Goal: Task Accomplishment & Management: Complete application form

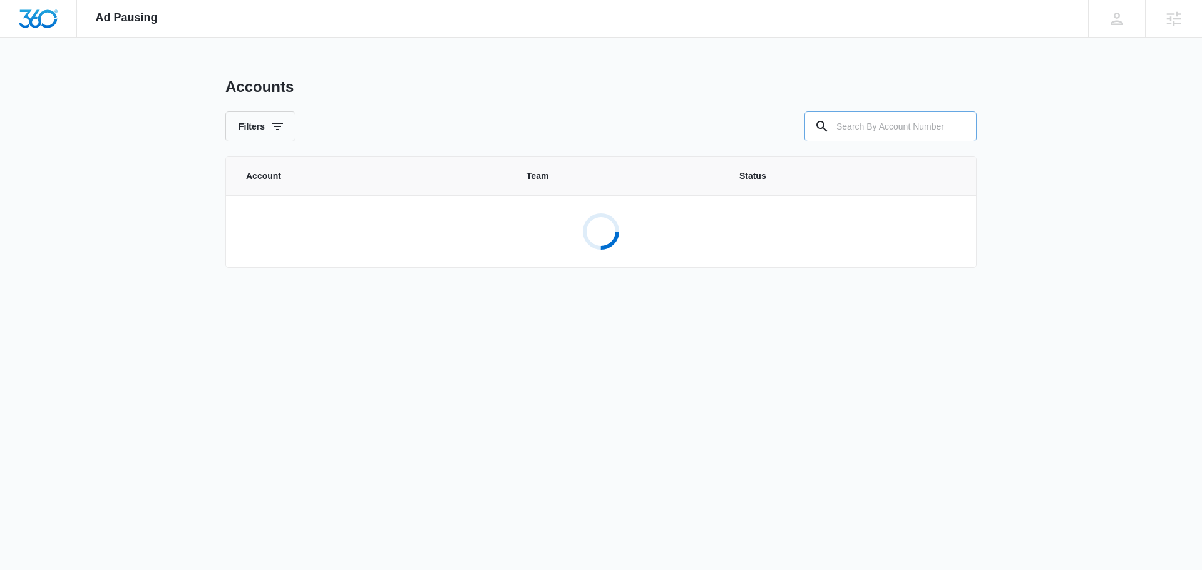
click at [860, 130] on input "text" at bounding box center [890, 126] width 172 height 30
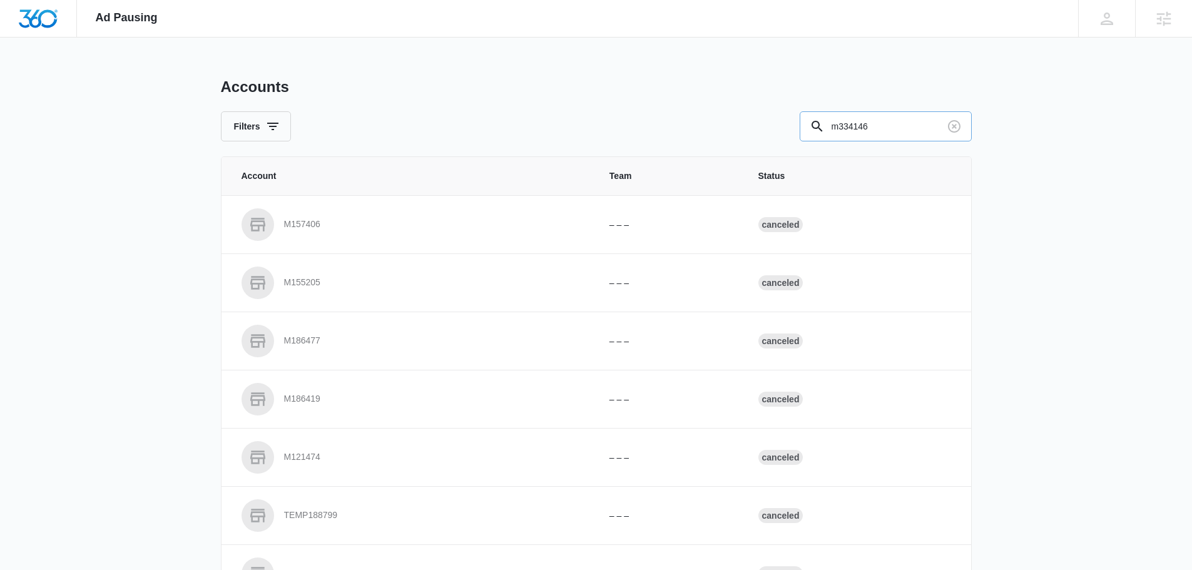
type input "m334146"
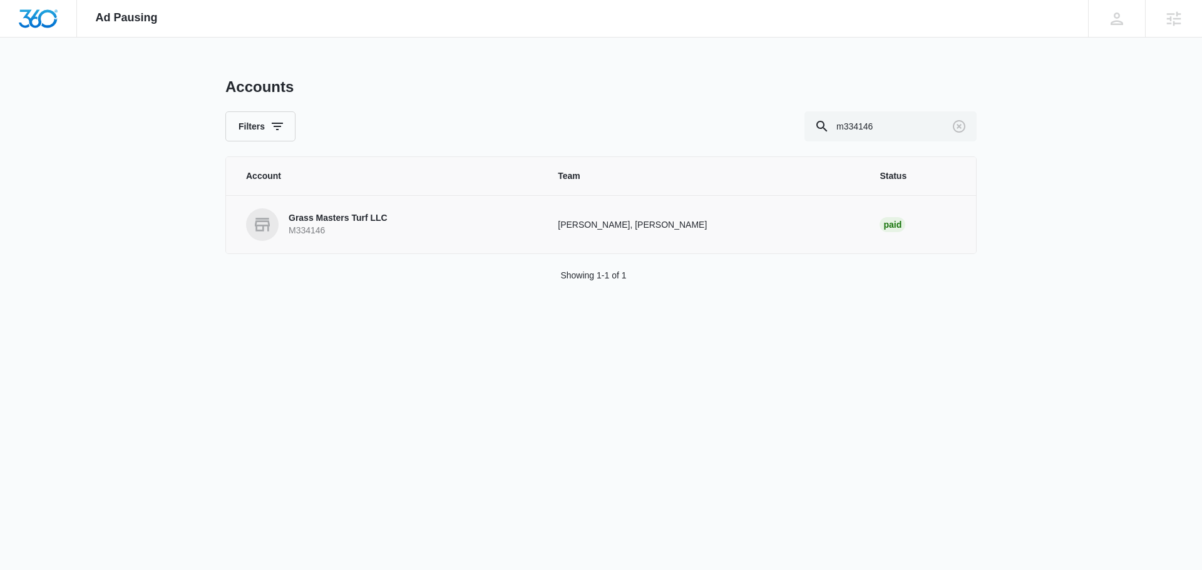
click at [392, 227] on link "Grass Masters Turf LLC M334146" at bounding box center [387, 224] width 282 height 33
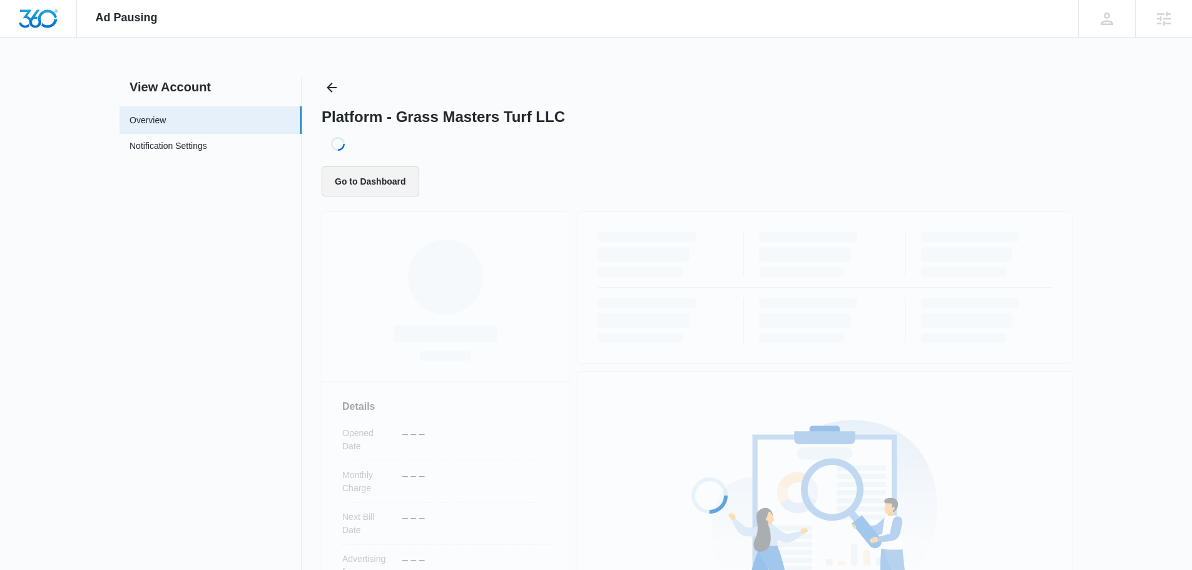
click at [394, 185] on button "Go to Dashboard" at bounding box center [371, 182] width 98 height 30
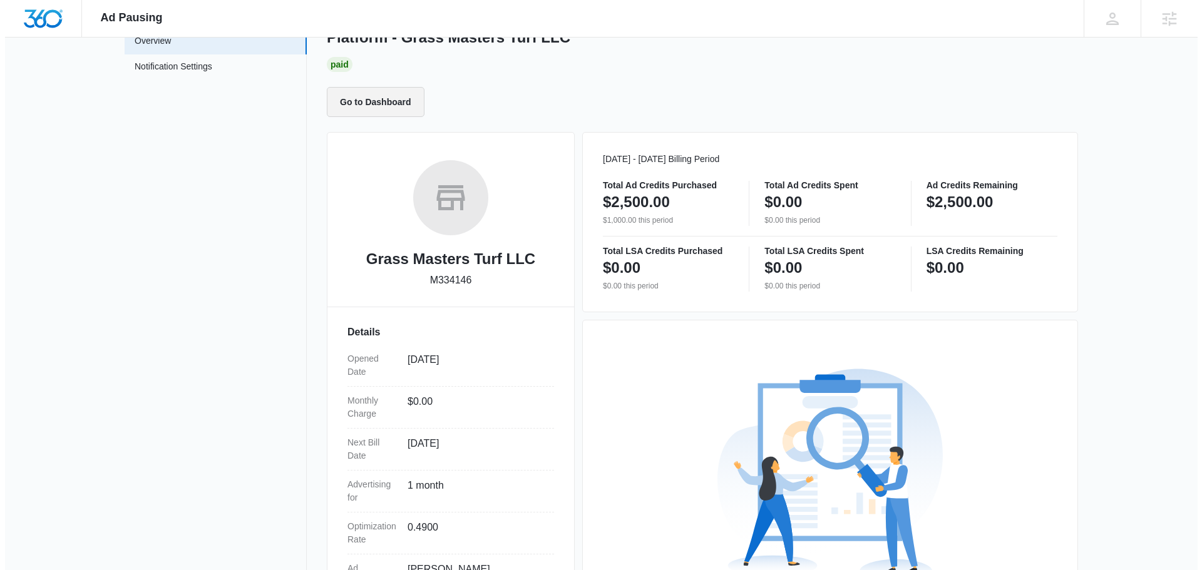
scroll to position [227, 0]
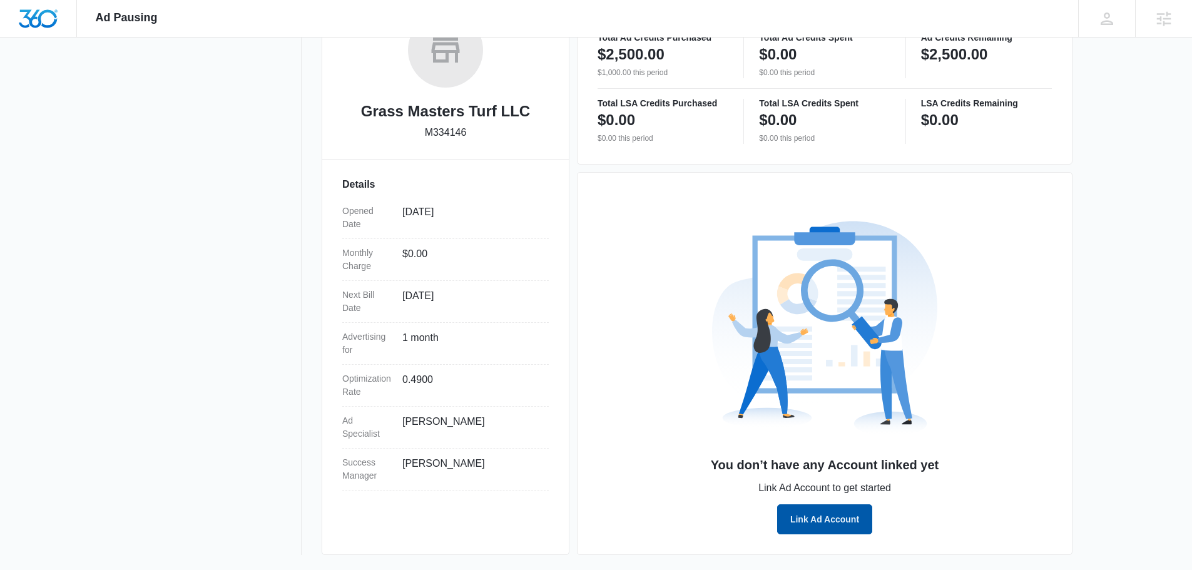
click at [836, 522] on button "Link Ad Account" at bounding box center [824, 520] width 95 height 30
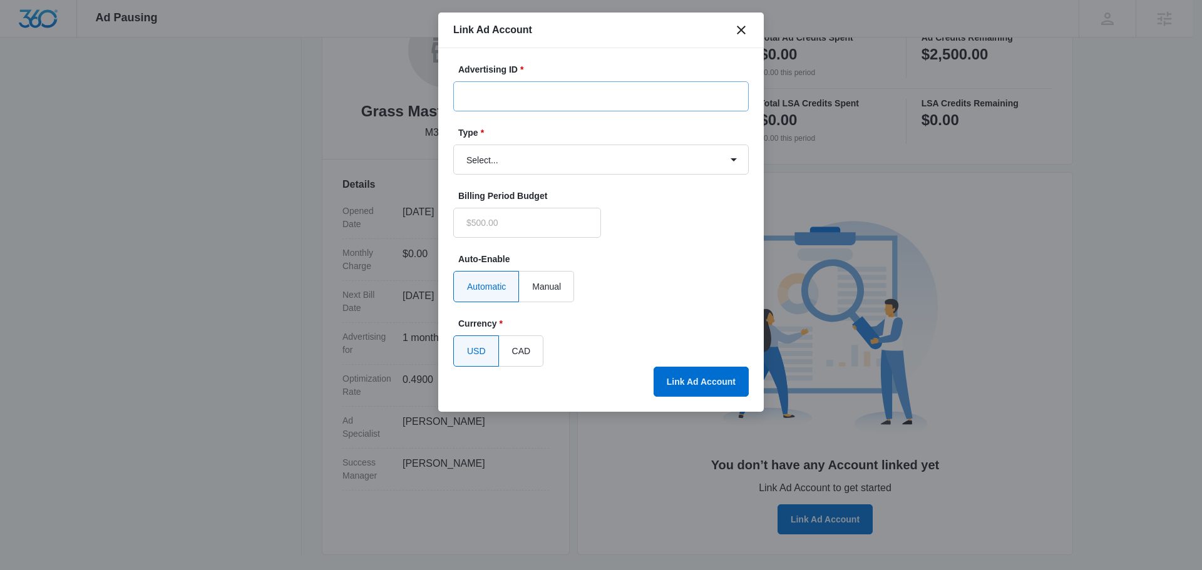
type input "$0.00"
click at [516, 86] on input "Advertising ID *" at bounding box center [600, 96] width 295 height 30
paste input "285-614-6739"
type input "285-614-6739"
click at [543, 165] on select "Select... Bing Ads Facebook Ads Google Ads" at bounding box center [600, 160] width 295 height 30
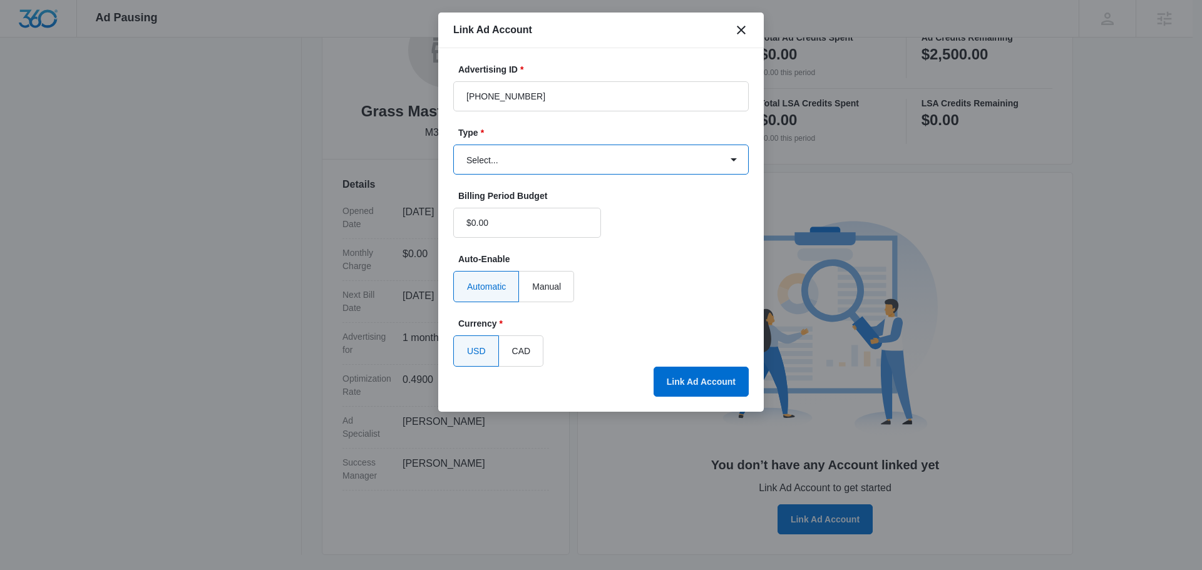
select select "google"
click at [453, 145] on select "Select... Bing Ads Facebook Ads Google Ads" at bounding box center [600, 160] width 295 height 30
click at [700, 385] on button "Link Ad Account" at bounding box center [701, 382] width 95 height 30
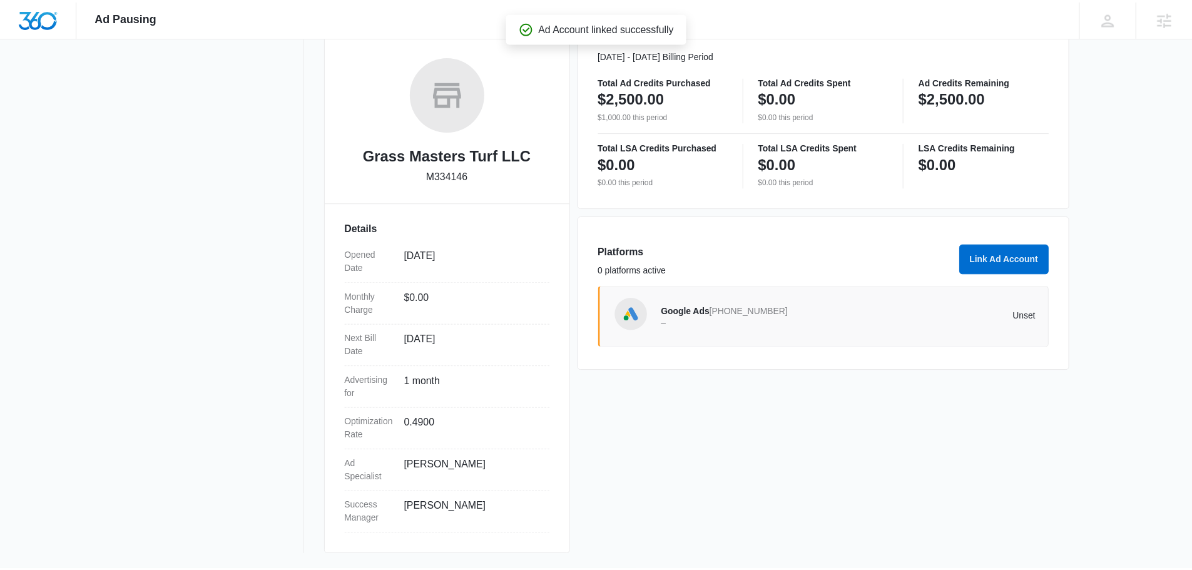
scroll to position [183, 0]
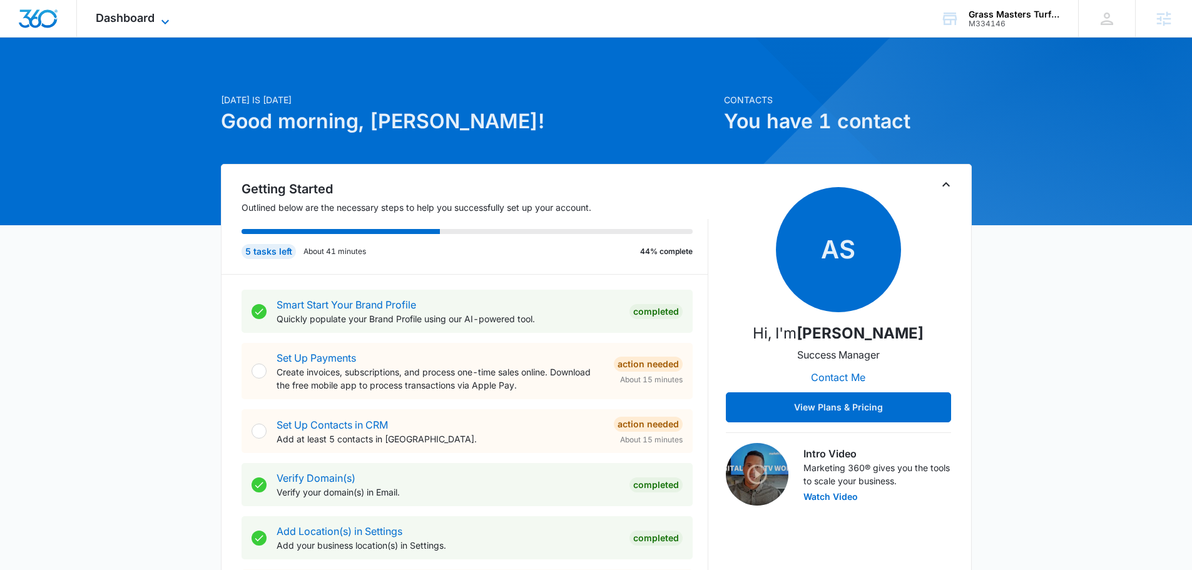
click at [154, 16] on span "Dashboard" at bounding box center [125, 17] width 59 height 13
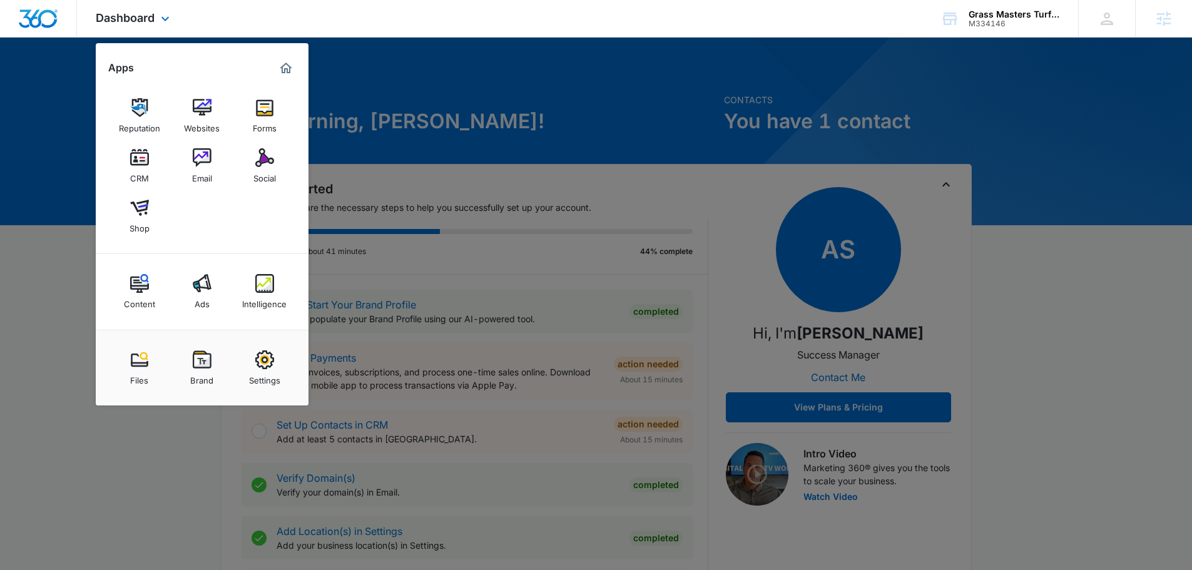
click at [764, 34] on div "Dashboard Apps Reputation Websites Forms CRM Email Social Shop Content Ads Inte…" at bounding box center [596, 19] width 1192 height 38
click at [1013, 125] on div at bounding box center [596, 285] width 1192 height 570
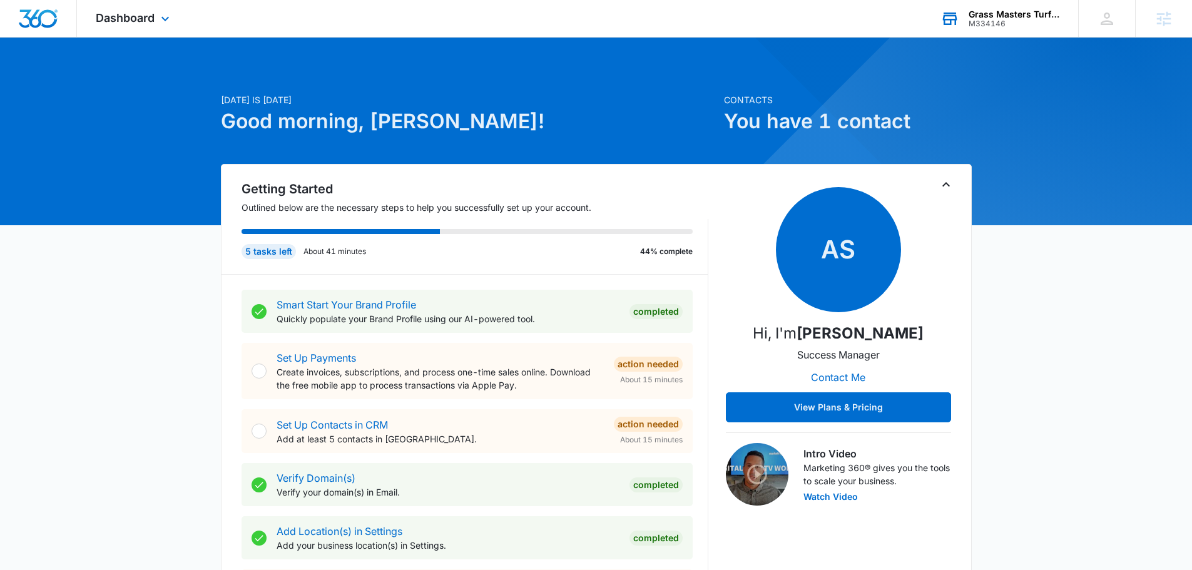
click at [1013, 33] on div "Grass Masters Turf LLC M334146 Your Accounts View All" at bounding box center [1000, 18] width 156 height 37
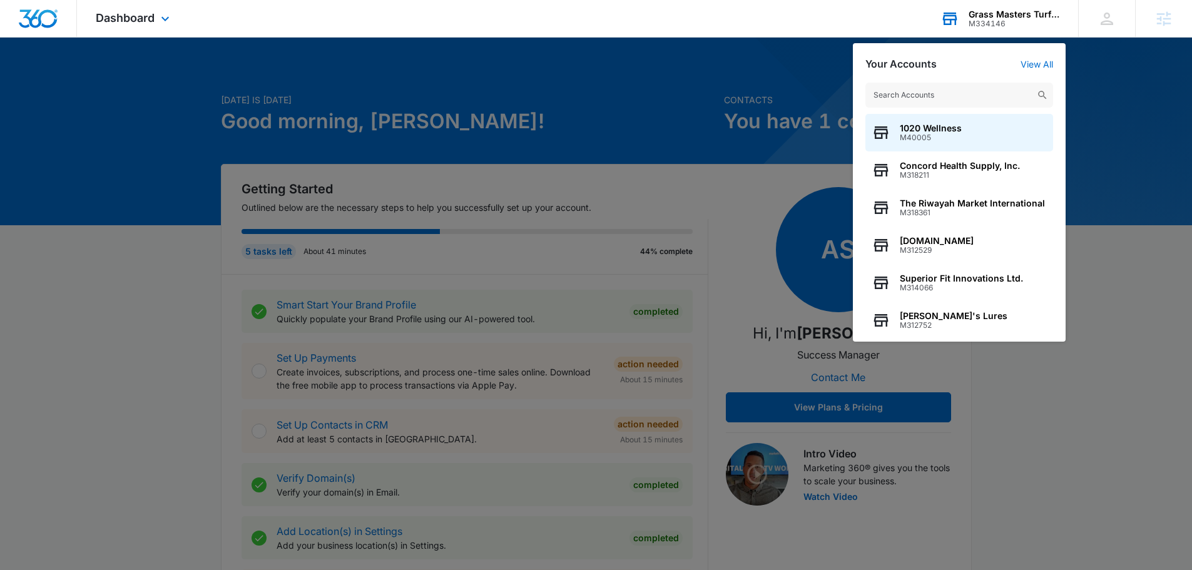
click at [1037, 73] on div "1020 Wellness M40005 Concord Health Supply, Inc. M318211 The Riwayah Market Int…" at bounding box center [959, 206] width 213 height 272
click at [1038, 66] on link "View All" at bounding box center [1037, 64] width 33 height 11
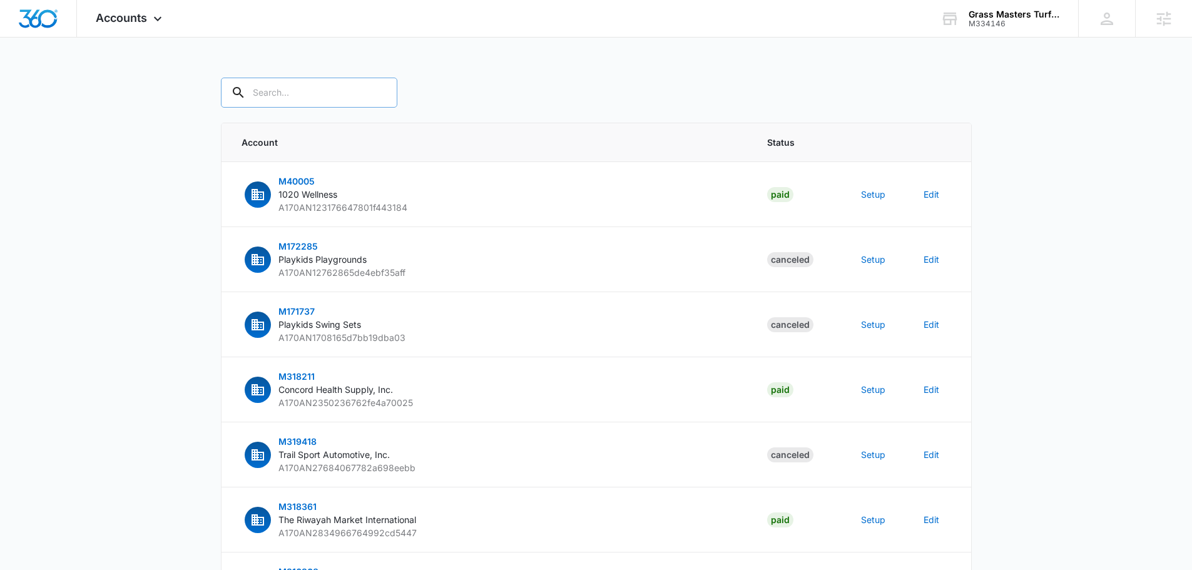
click at [280, 89] on input "text" at bounding box center [309, 93] width 177 height 30
type input "m334146"
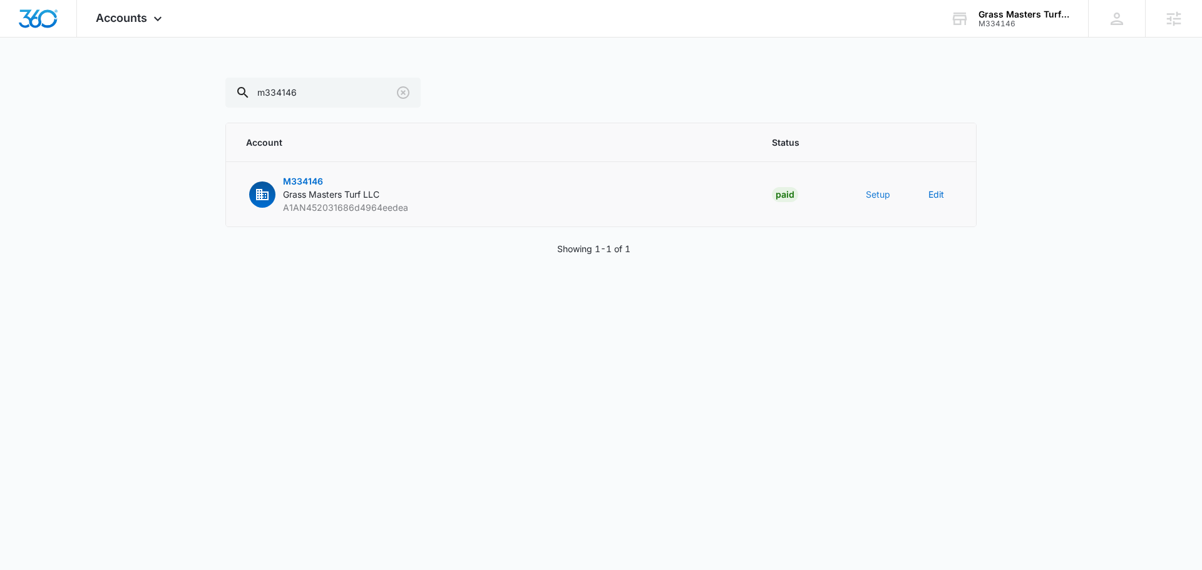
click at [876, 195] on button "Setup" at bounding box center [878, 194] width 24 height 13
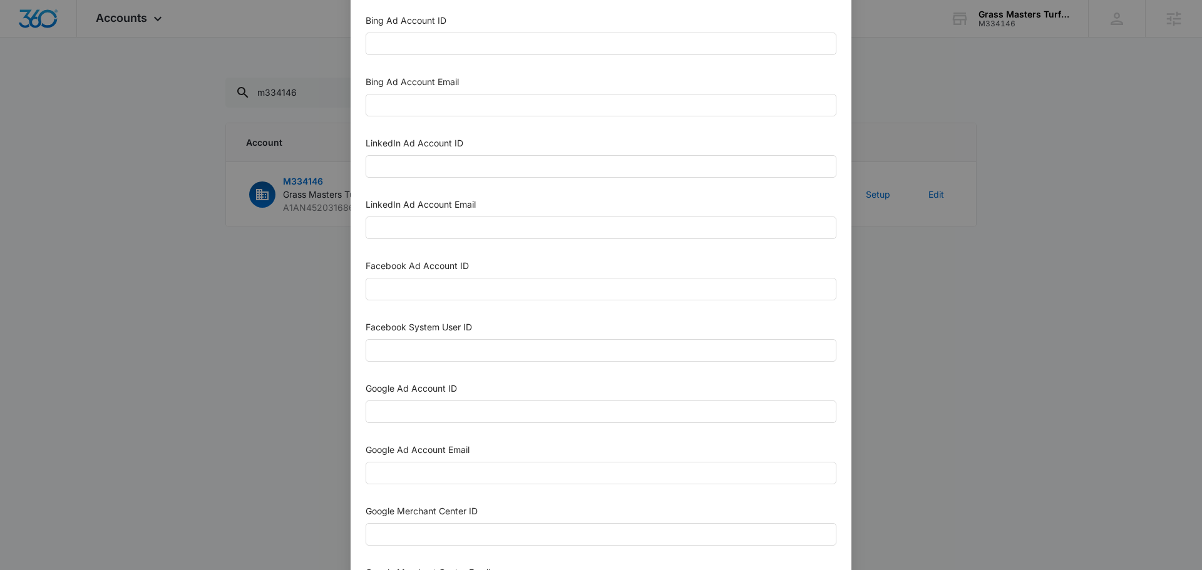
scroll to position [125, 0]
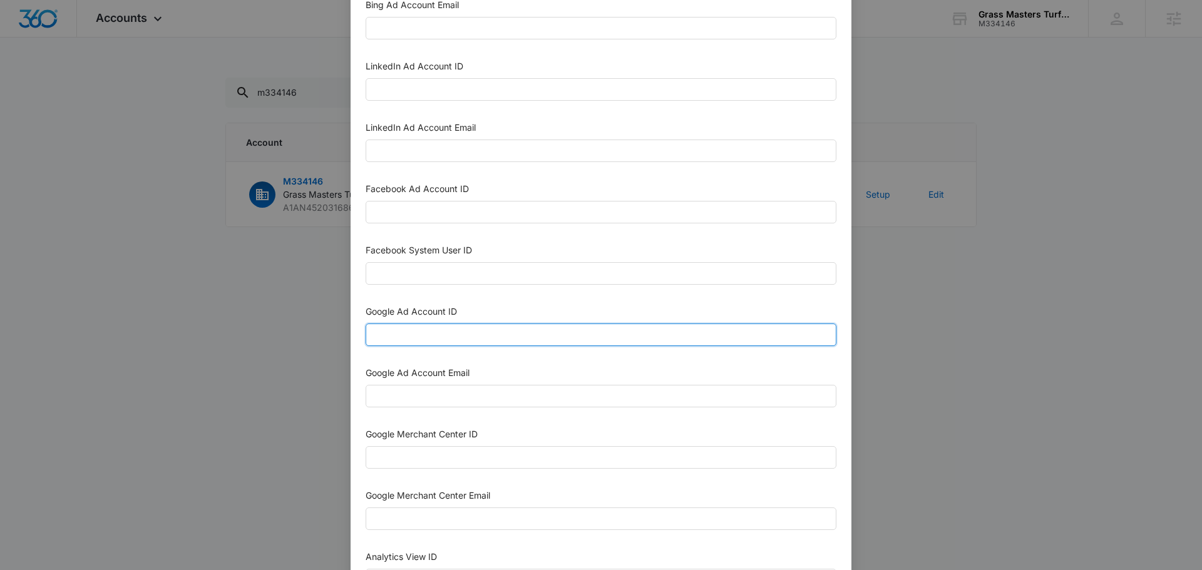
click at [488, 339] on input "Google Ad Account ID" at bounding box center [601, 335] width 471 height 23
paste input "285-614-6739"
type input "285-614-6739"
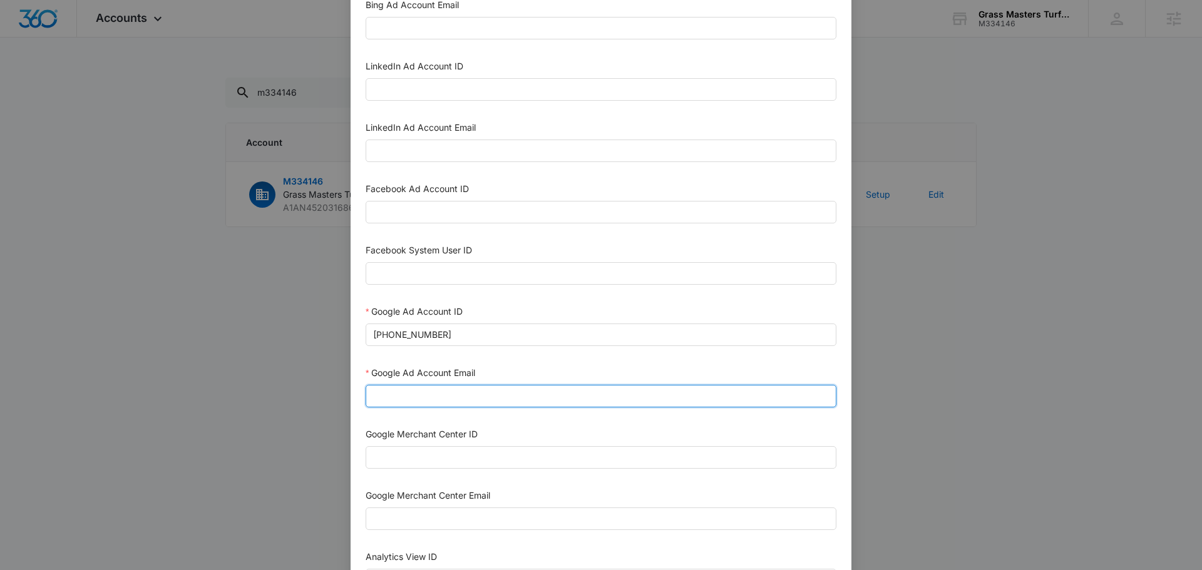
click at [503, 404] on input "Google Ad Account Email" at bounding box center [601, 396] width 471 height 23
type input "m360+accounts1029@madwiremedia.com"
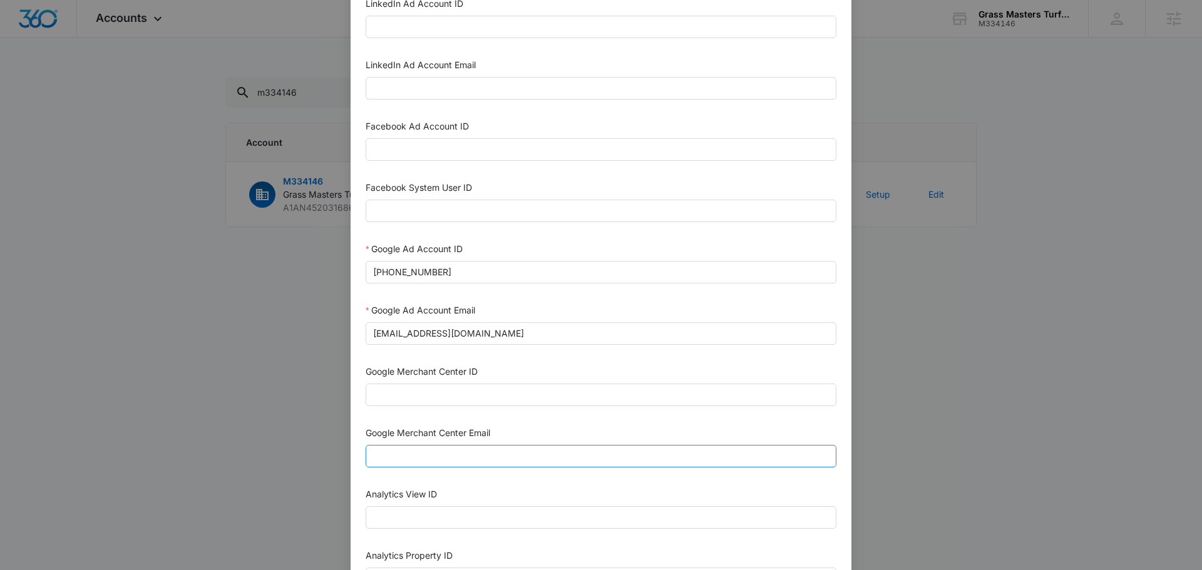
scroll to position [250, 0]
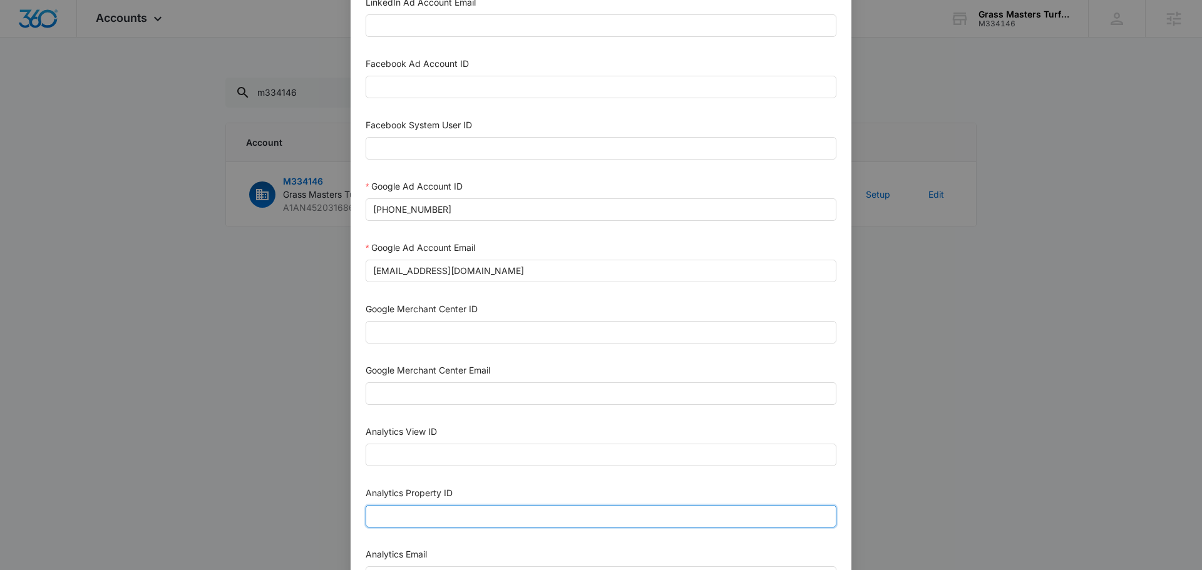
click at [459, 517] on input "Analytics Property ID" at bounding box center [601, 516] width 471 height 23
paste input "500620489"
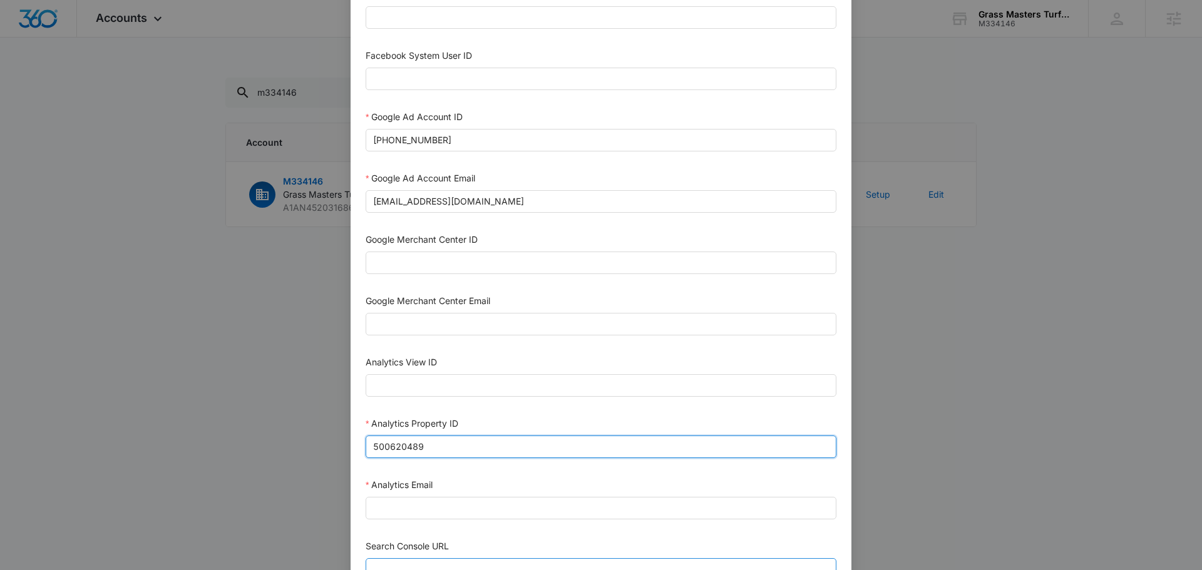
scroll to position [376, 0]
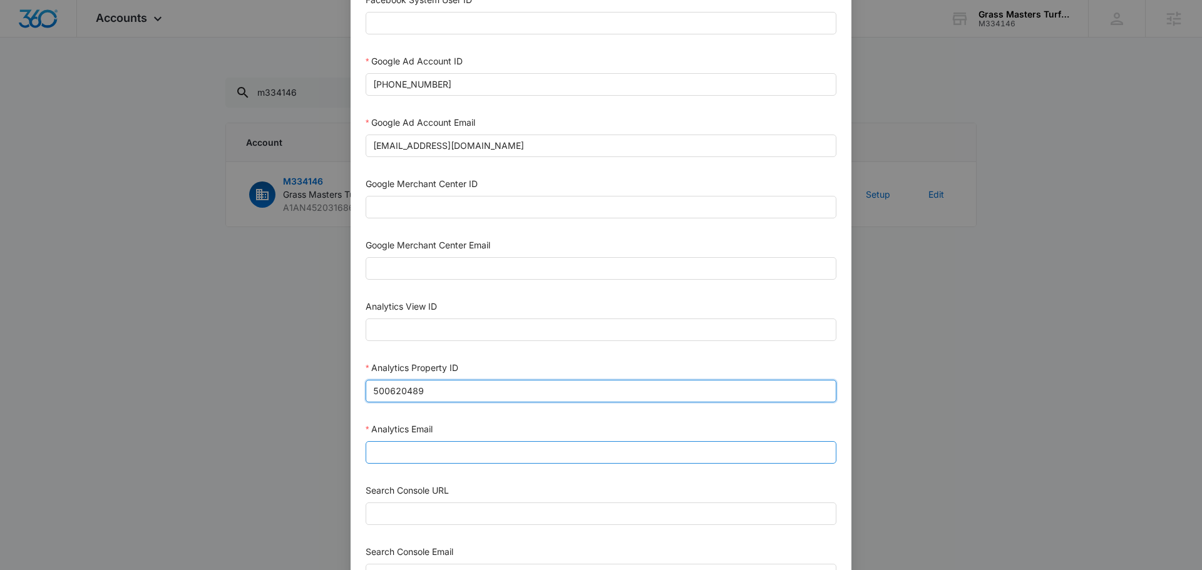
type input "500620489"
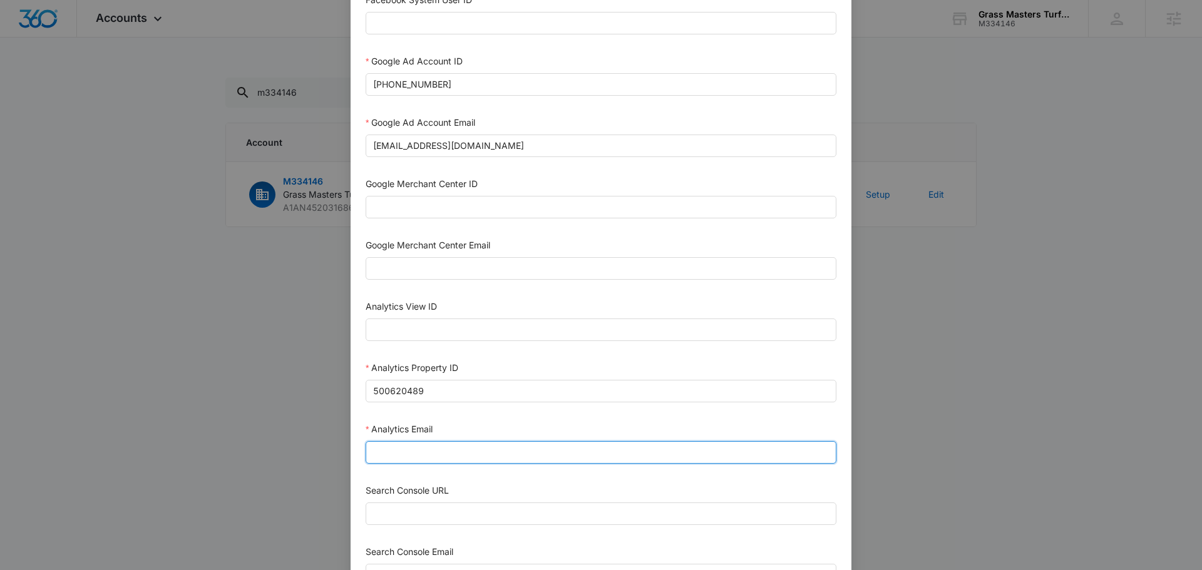
click at [438, 457] on input "Analytics Email" at bounding box center [601, 452] width 471 height 23
type input "m360+accounts1029@madwiremedia.com"
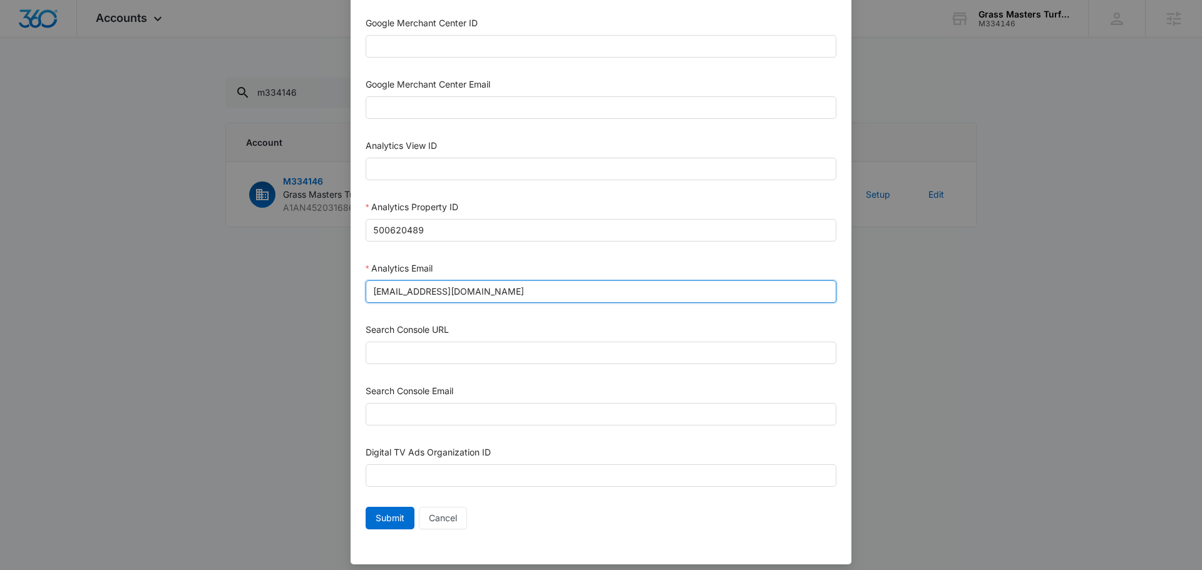
scroll to position [546, 0]
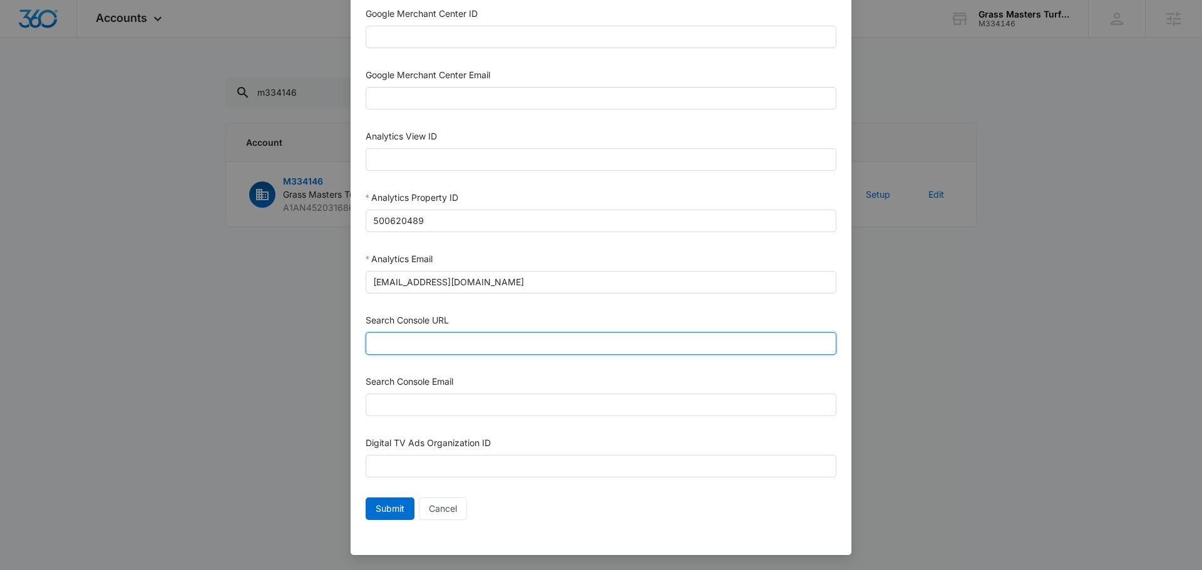
click at [475, 342] on input "Search Console URL" at bounding box center [601, 343] width 471 height 23
paste input "https://grassmastersturfllc.com/"
type input "https://grassmastersturfllc.com/"
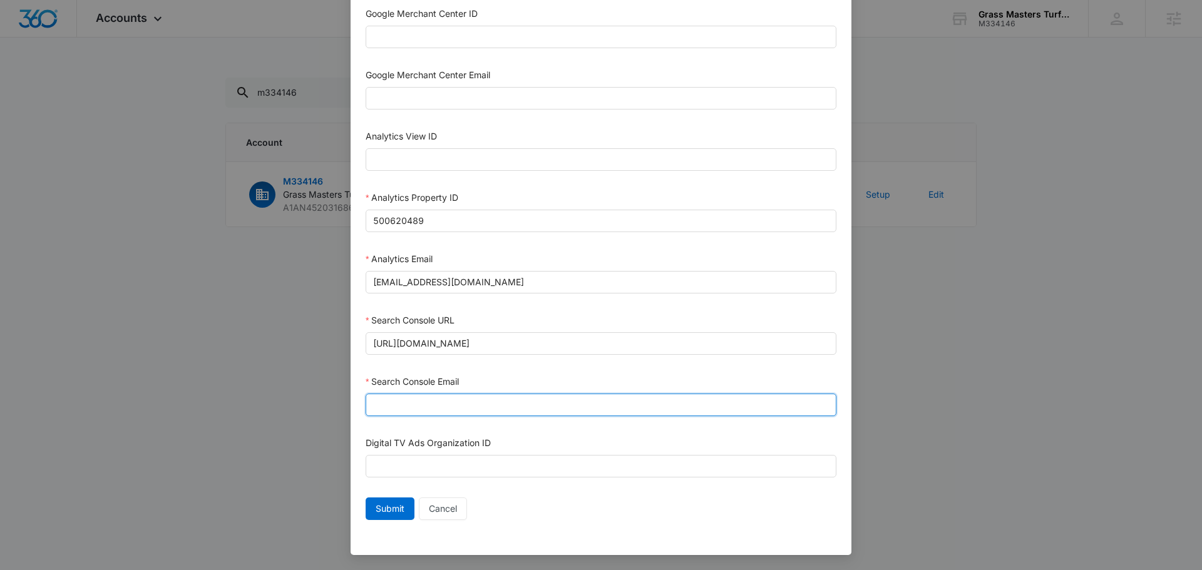
click at [434, 405] on input "Search Console Email" at bounding box center [601, 405] width 471 height 23
type input "m360+accounts1029@madwiremedia.com"
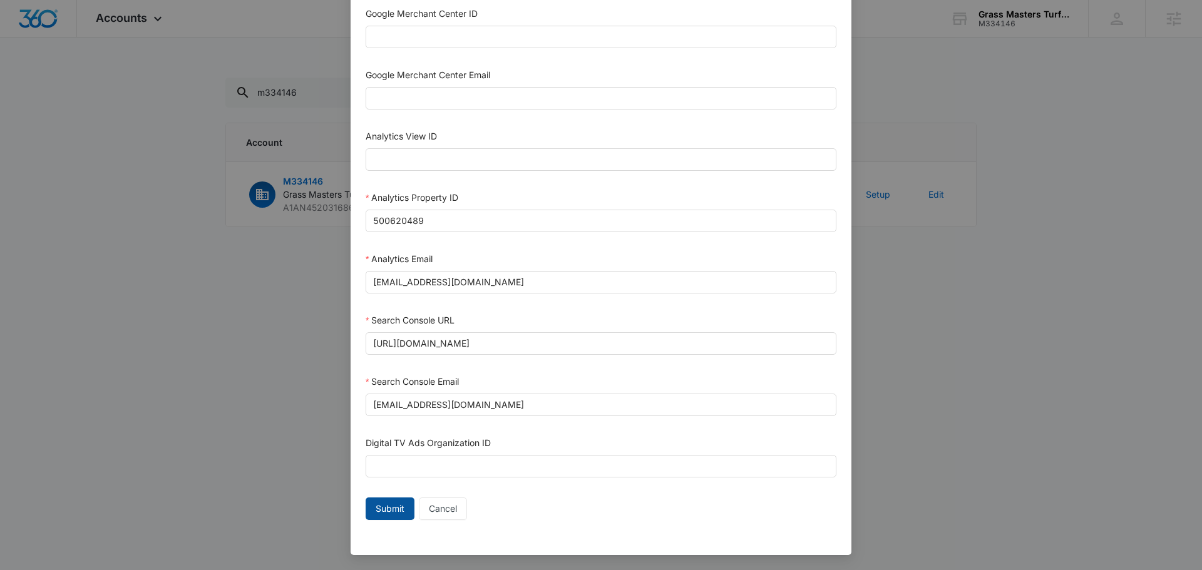
click at [405, 511] on button "Submit" at bounding box center [390, 509] width 49 height 23
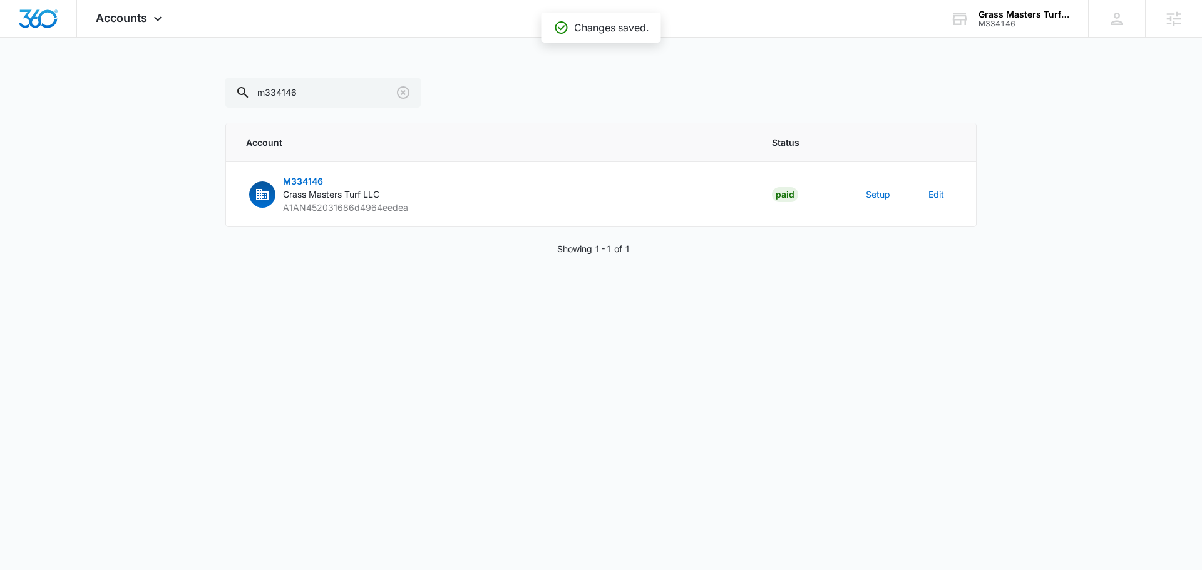
scroll to position [533, 0]
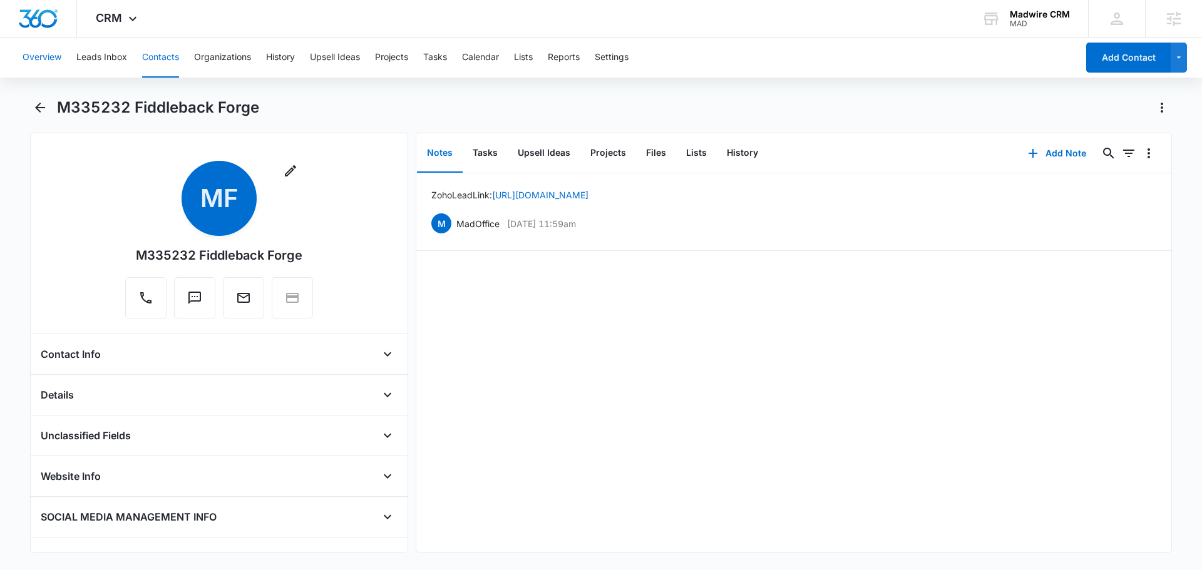
click at [39, 59] on button "Overview" at bounding box center [42, 58] width 39 height 40
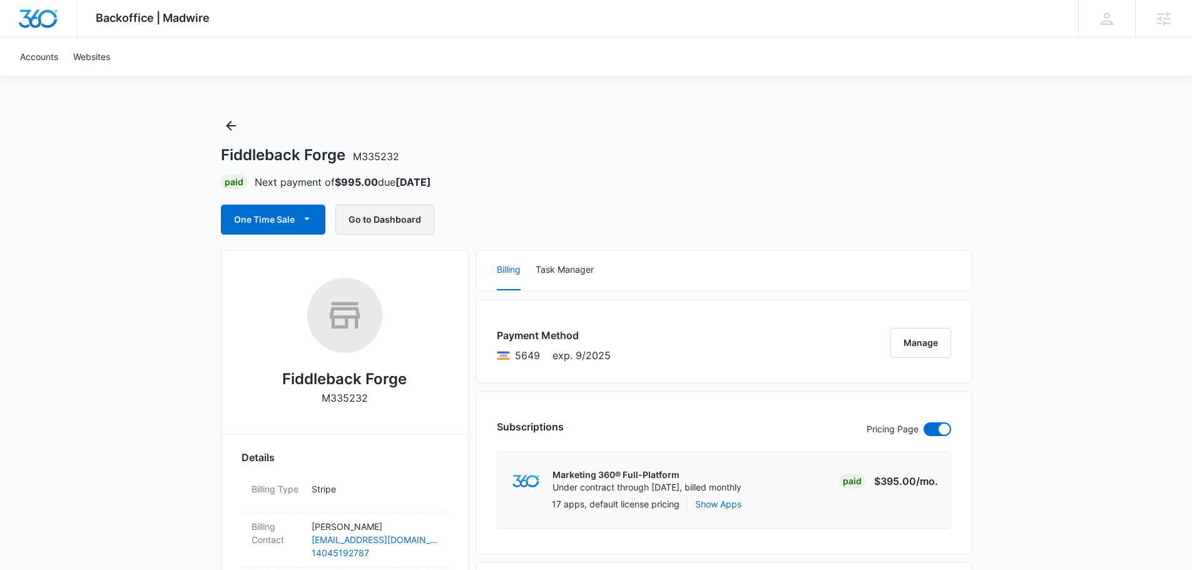
click at [387, 220] on button "Go to Dashboard" at bounding box center [385, 220] width 99 height 30
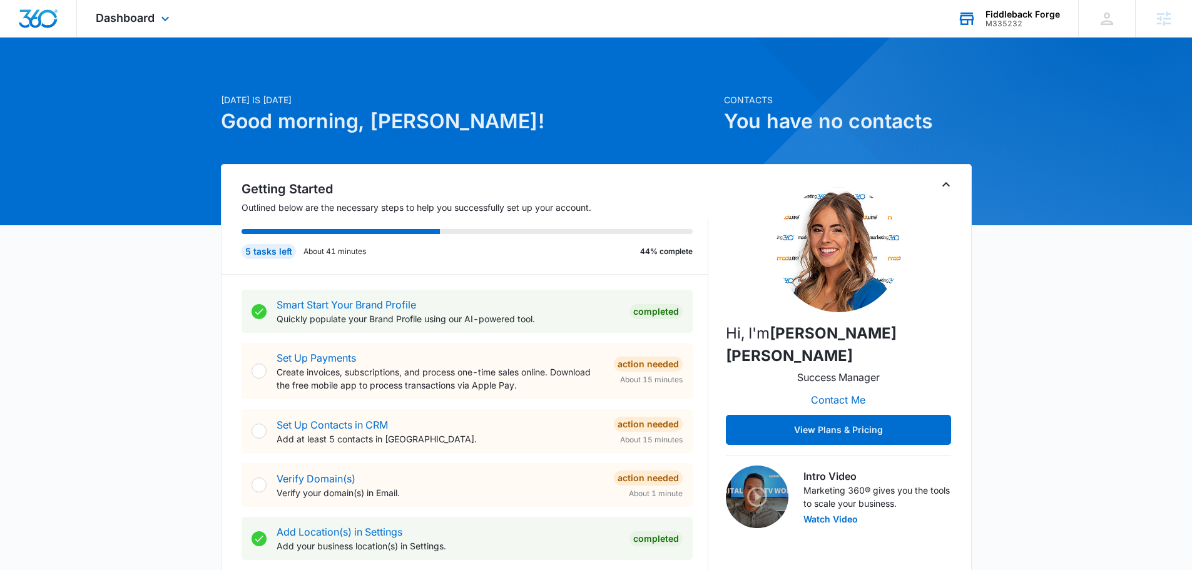
click at [1007, 11] on div "Fiddleback Forge" at bounding box center [1023, 14] width 74 height 10
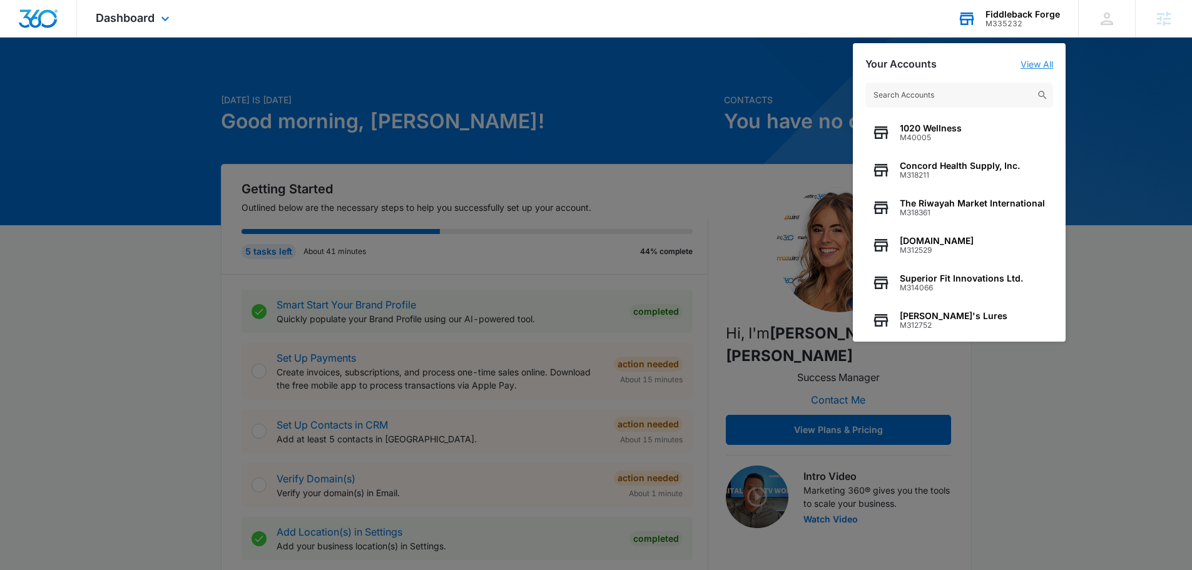
click at [1036, 64] on link "View All" at bounding box center [1037, 64] width 33 height 11
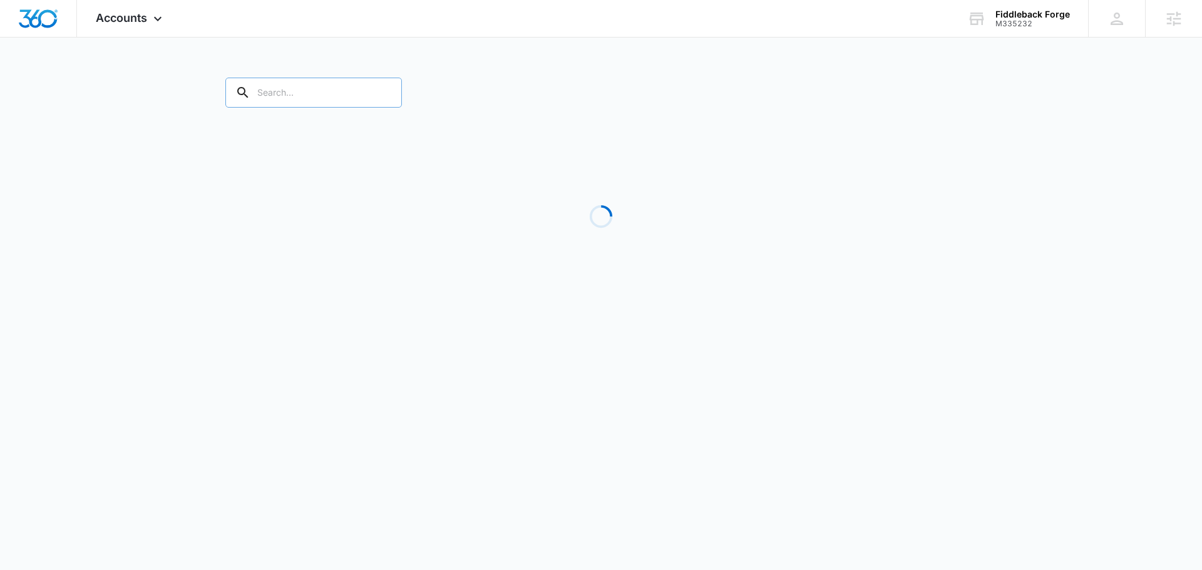
click at [323, 103] on input "text" at bounding box center [313, 93] width 177 height 30
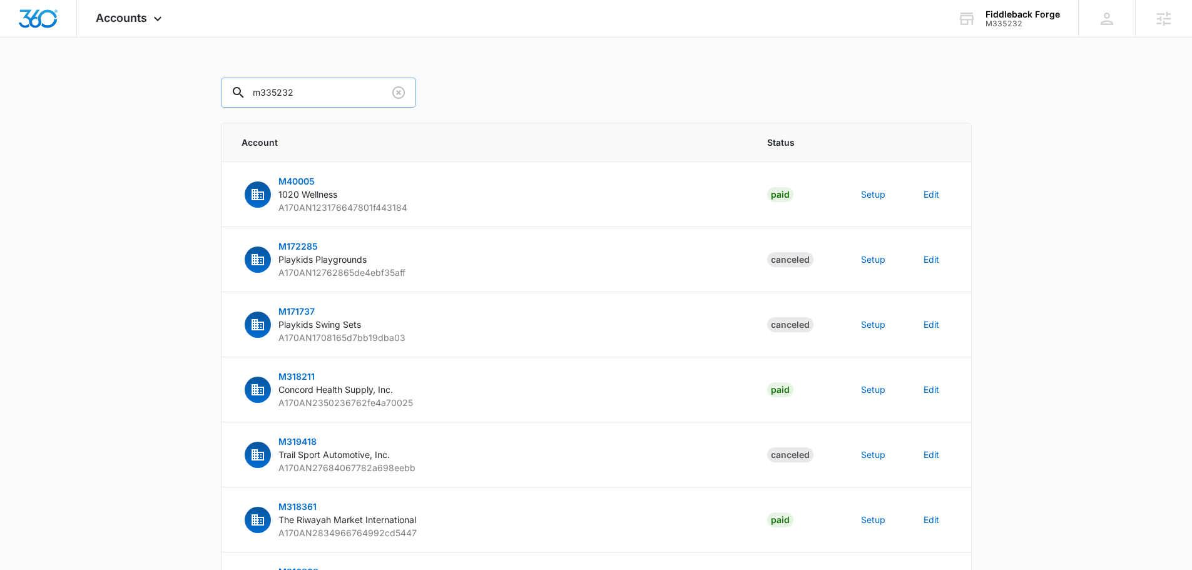
type input "m335232"
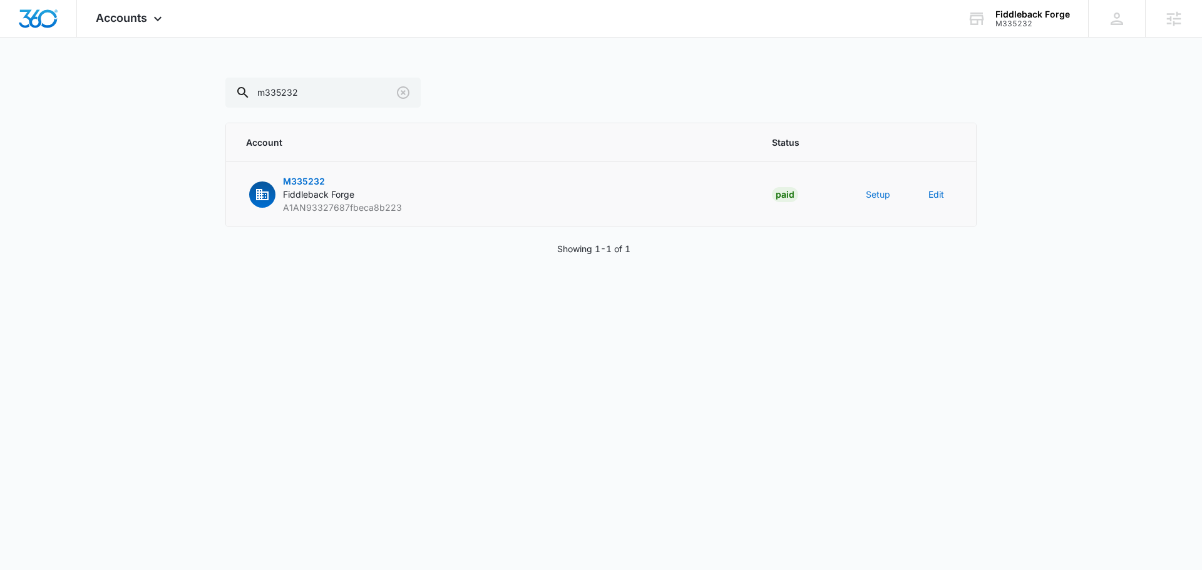
click at [877, 193] on button "Setup" at bounding box center [878, 194] width 24 height 13
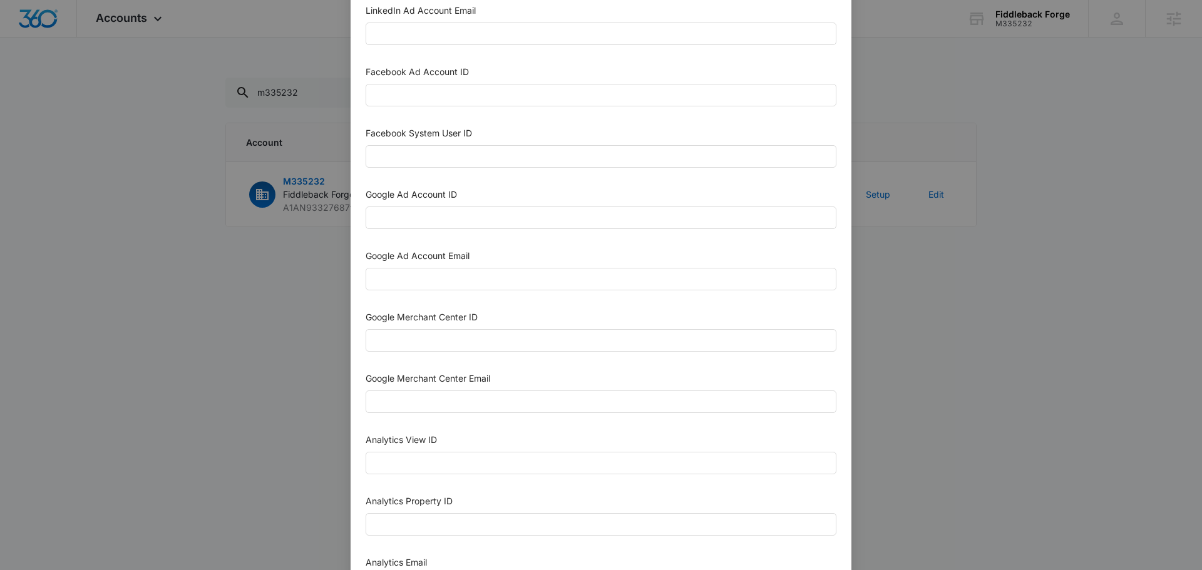
scroll to position [438, 0]
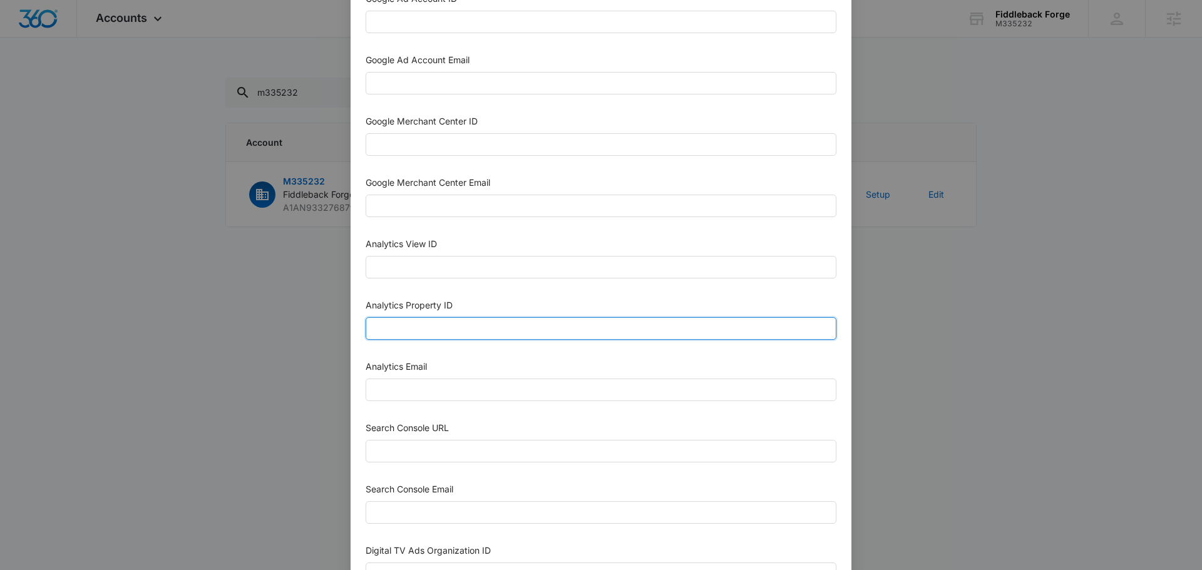
click at [457, 334] on input "Analytics Property ID" at bounding box center [601, 328] width 471 height 23
paste input "499553866"
type input "499553866"
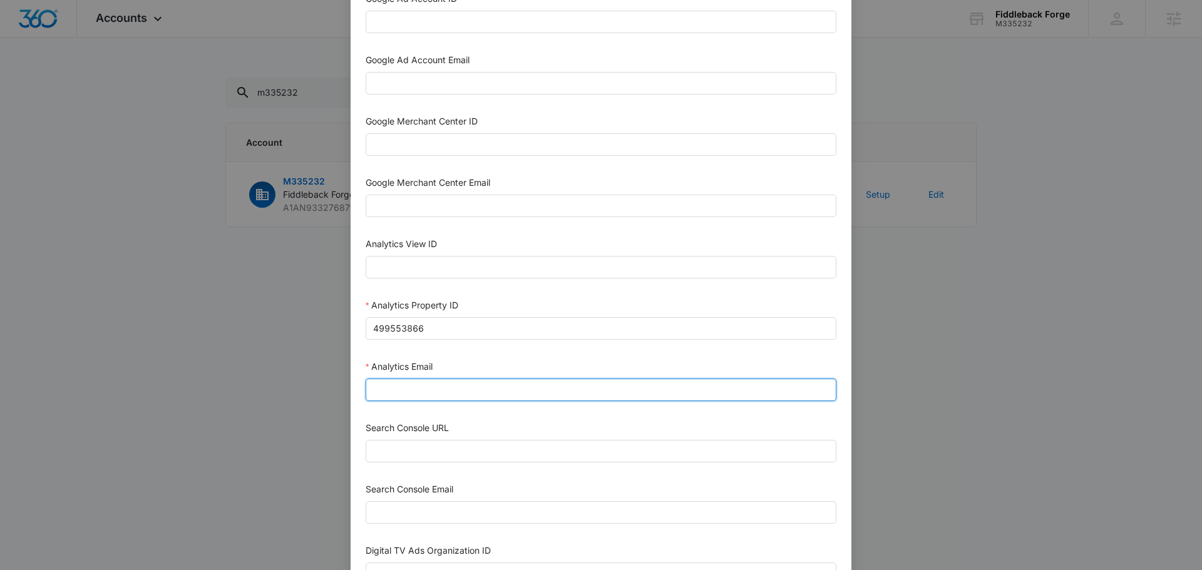
click at [461, 387] on input "Analytics Email" at bounding box center [601, 390] width 471 height 23
type input "m360+accounts1029@madwiremedia.com"
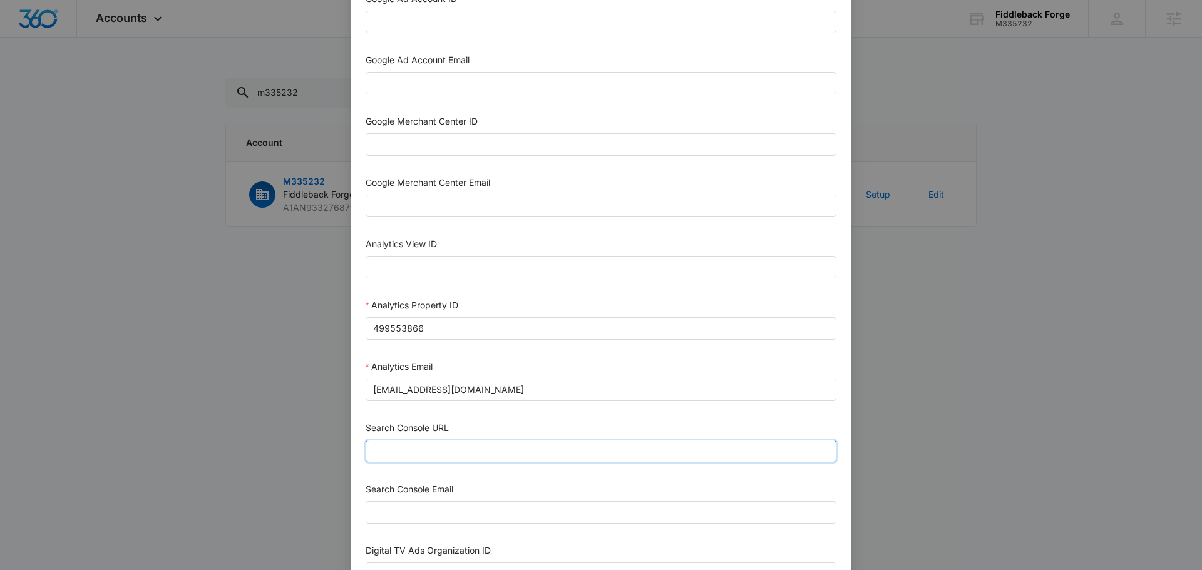
click at [512, 458] on input "Search Console URL" at bounding box center [601, 451] width 471 height 23
paste input "https://fiddlebackforge.com/"
type input "https://fiddlebackforge.com/"
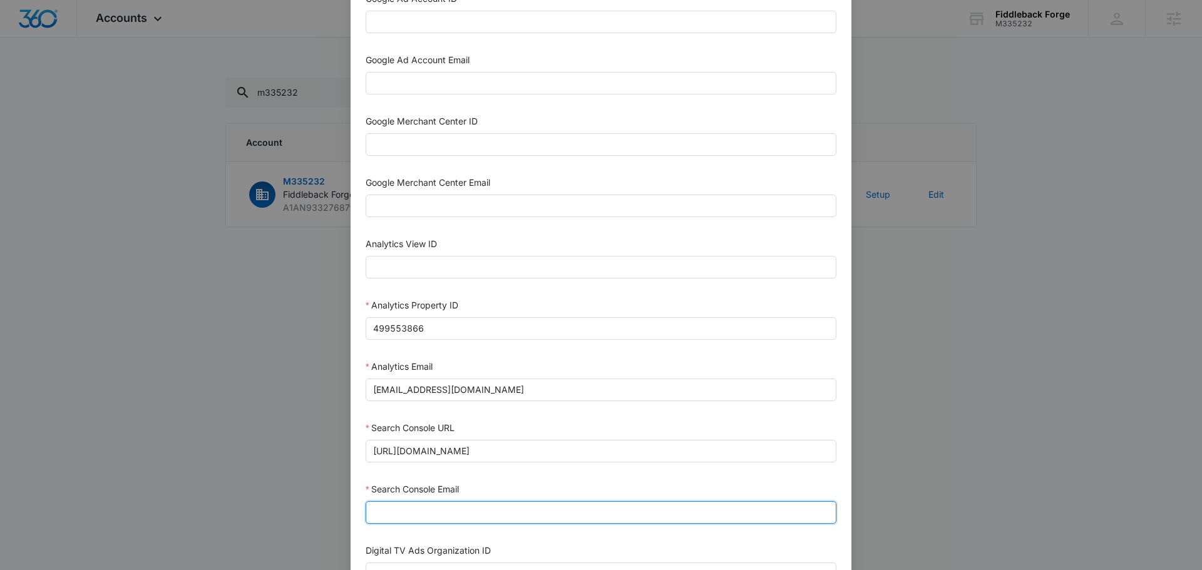
click at [487, 516] on input "Search Console Email" at bounding box center [601, 512] width 471 height 23
type input "m360+accounts1029@madwiremedia.com"
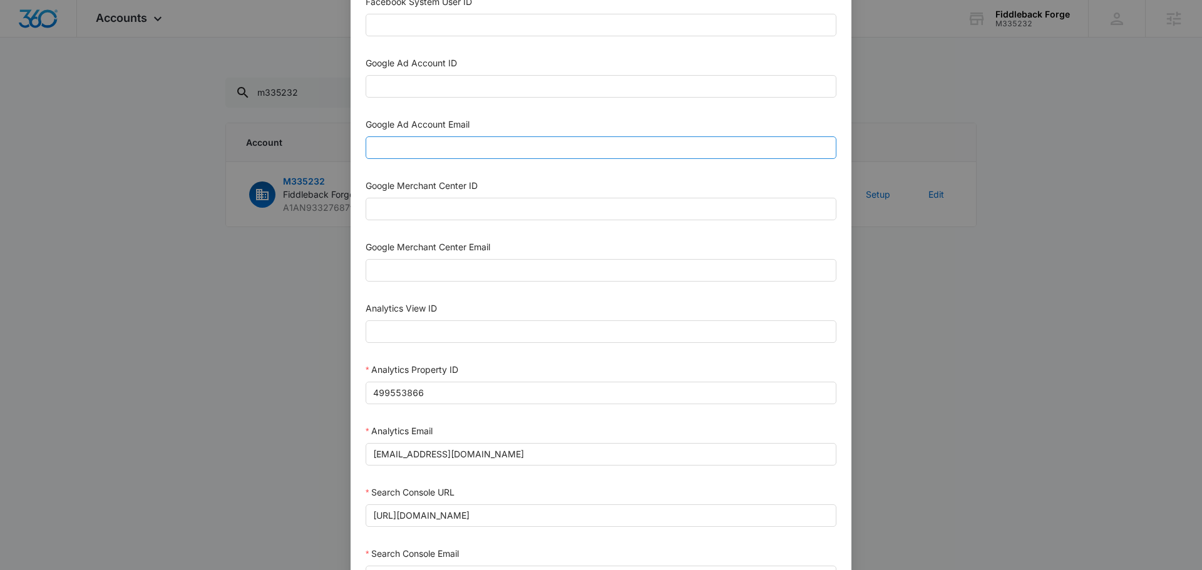
scroll to position [250, 0]
click at [478, 347] on div "Google Merchant Center ID" at bounding box center [601, 325] width 471 height 46
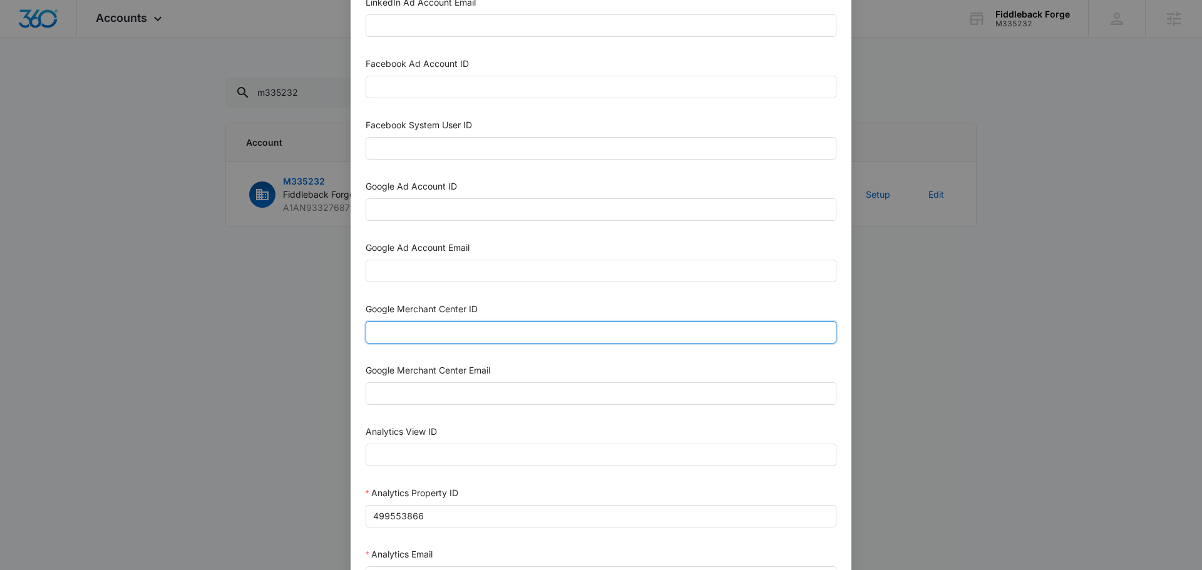
click at [470, 337] on input "Google Merchant Center ID" at bounding box center [601, 332] width 471 height 23
paste input "5630822964"
type input "5630822964"
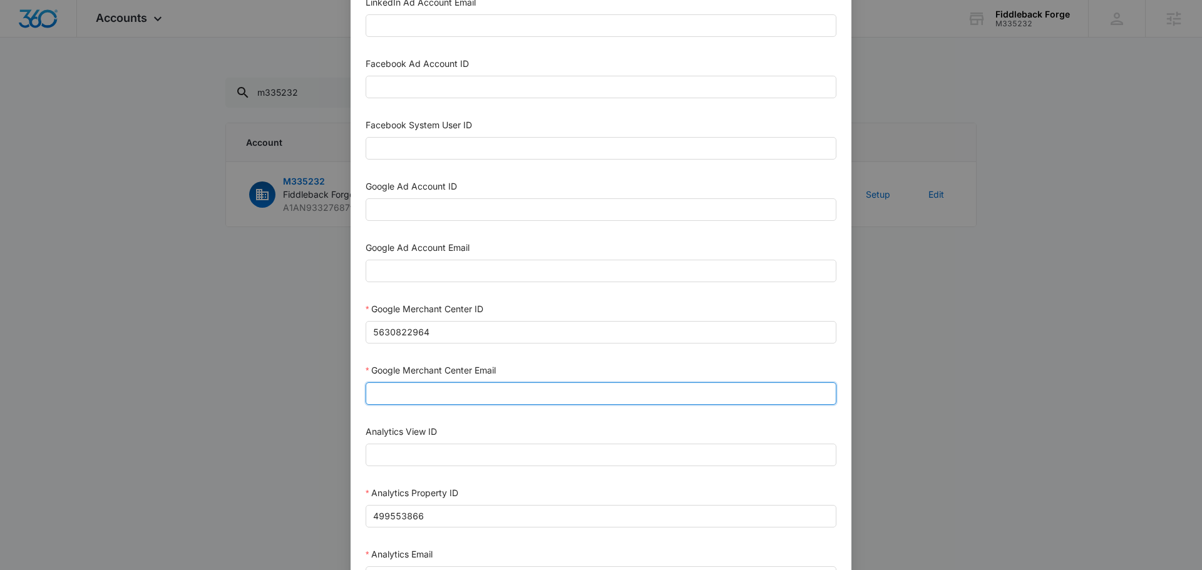
click at [488, 403] on input "Google Merchant Center Email" at bounding box center [601, 393] width 471 height 23
type input "m360+accounts1029@madwiremedia.com"
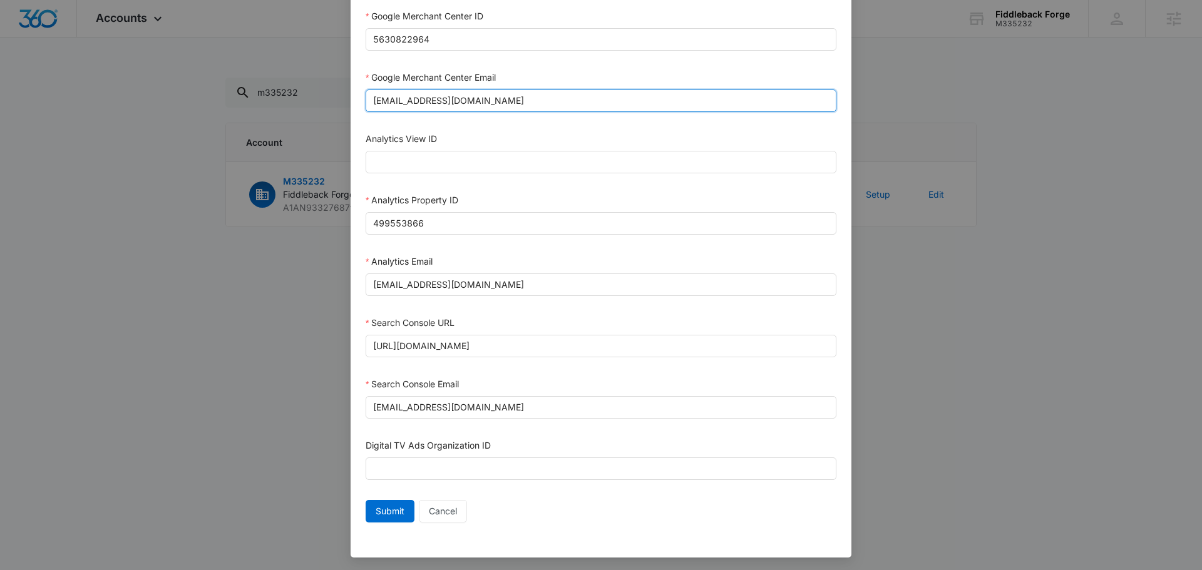
scroll to position [546, 0]
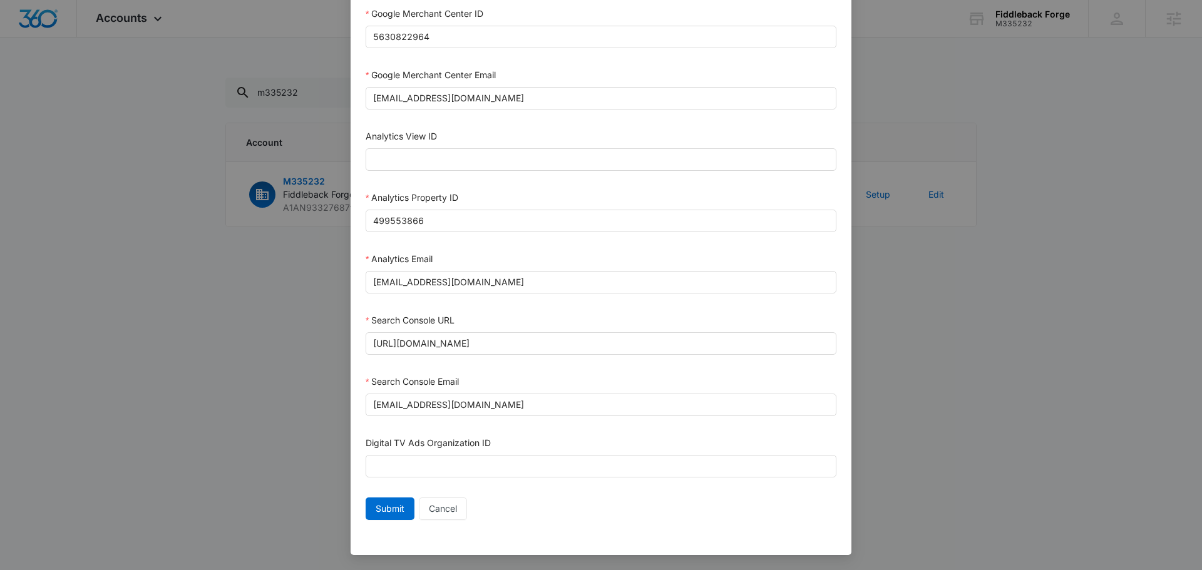
click at [376, 520] on div "Submit Cancel" at bounding box center [601, 512] width 471 height 28
click at [402, 518] on button "Submit" at bounding box center [390, 509] width 49 height 23
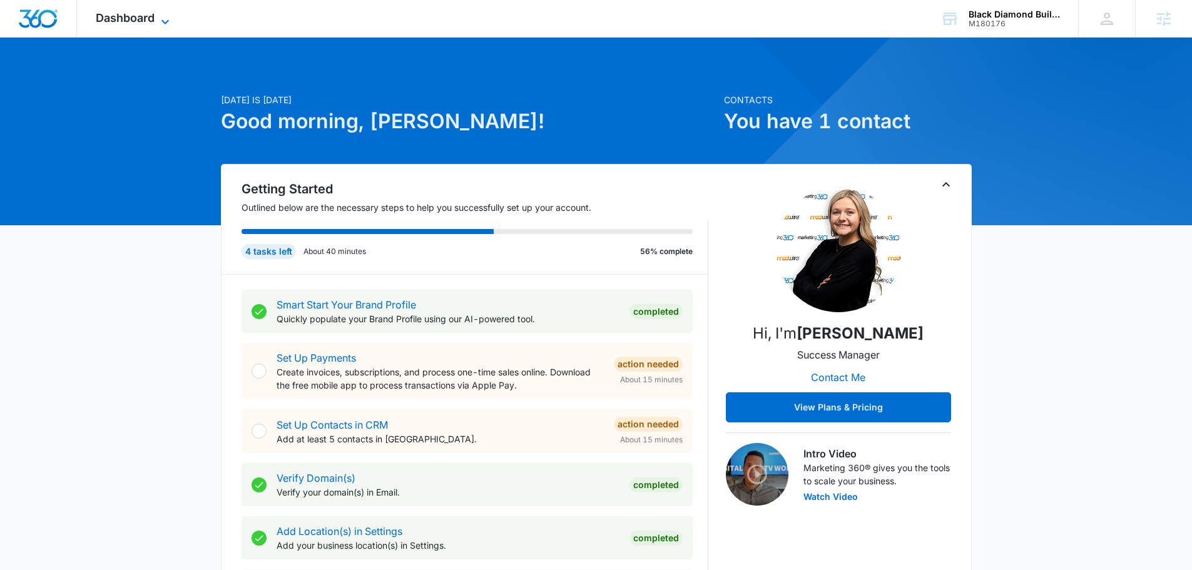
click at [148, 21] on span "Dashboard" at bounding box center [125, 17] width 59 height 13
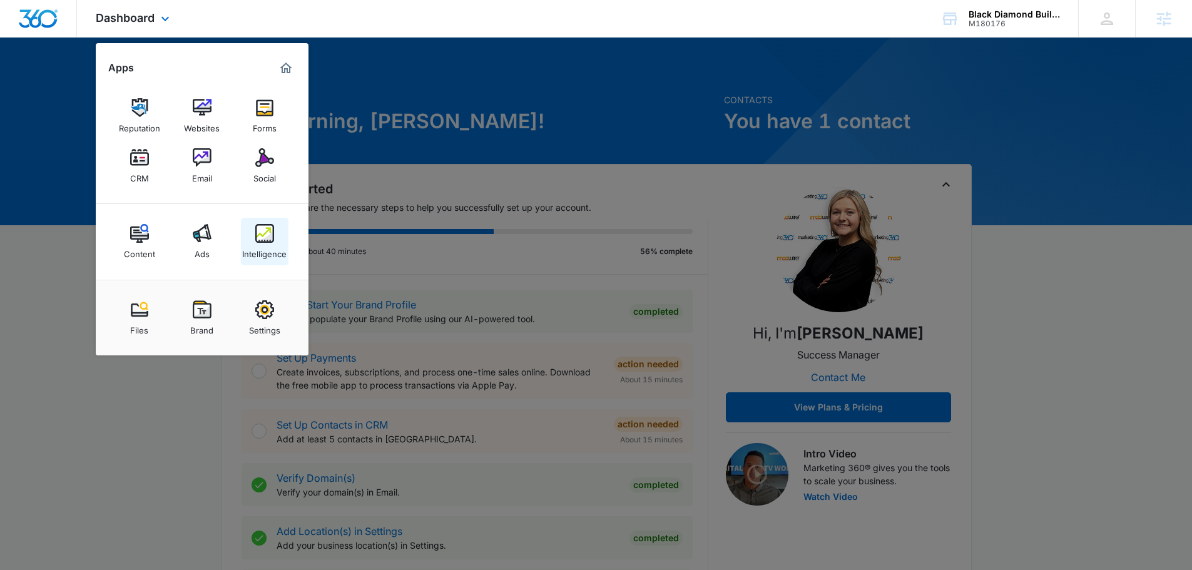
click at [265, 241] on img at bounding box center [264, 233] width 19 height 19
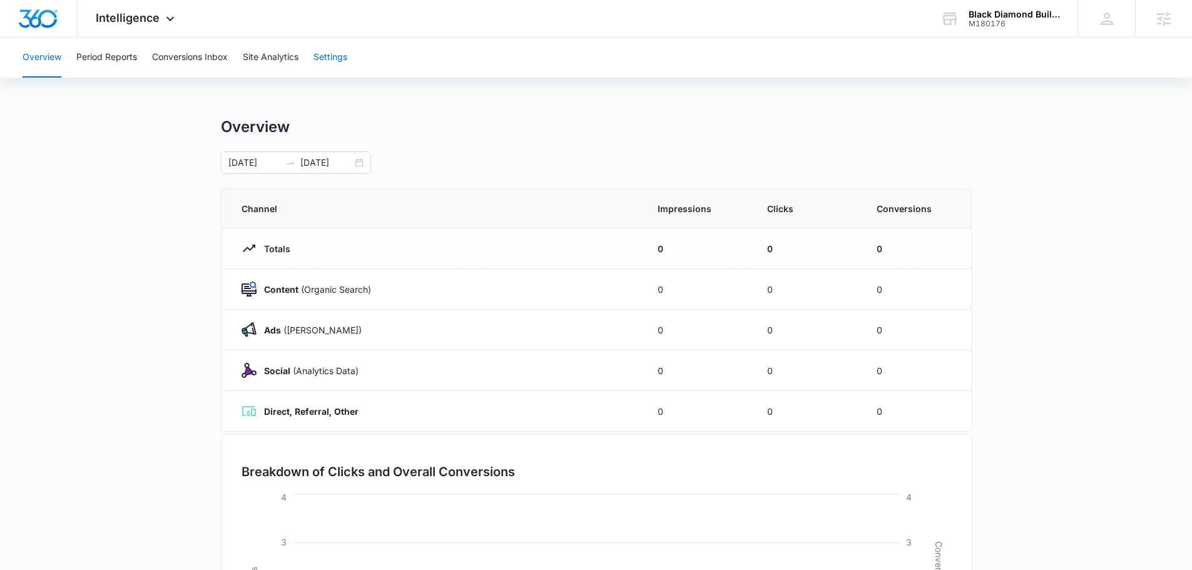
click at [317, 55] on button "Settings" at bounding box center [331, 58] width 34 height 40
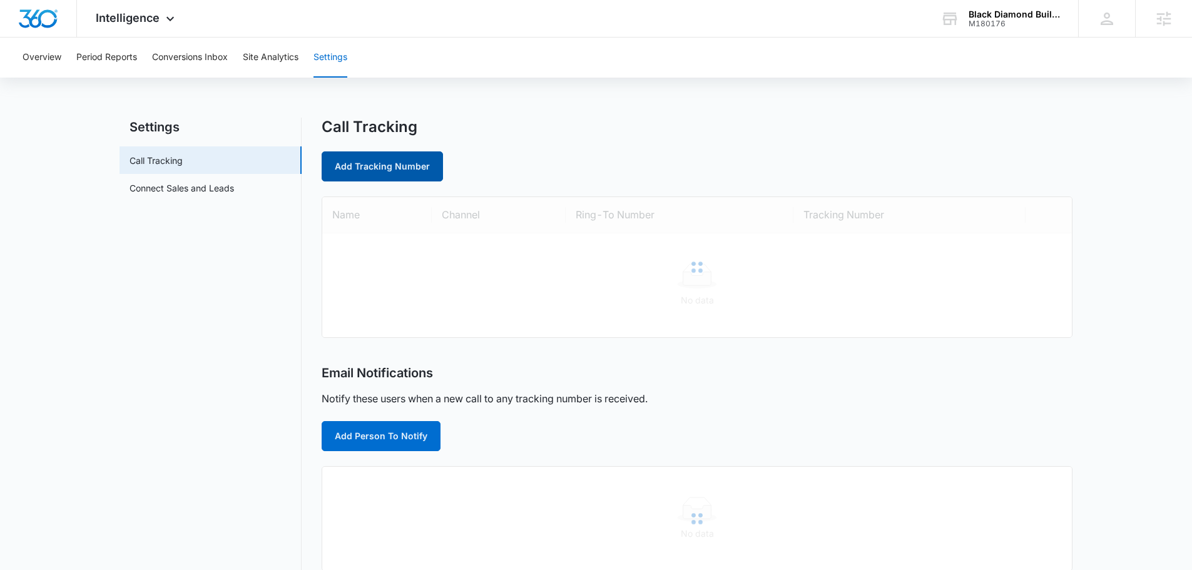
click at [359, 158] on link "Add Tracking Number" at bounding box center [382, 166] width 121 height 30
select select "by_area_code"
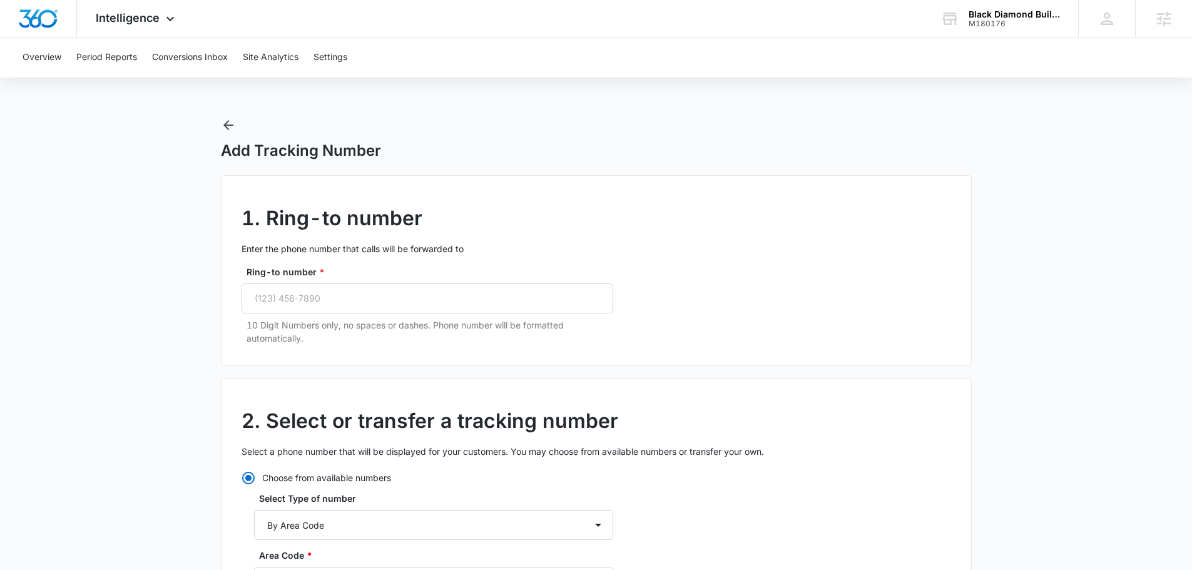
click at [435, 322] on p "10 Digit Numbers only, no spaces or dashes. Phone number will be formatted auto…" at bounding box center [430, 332] width 367 height 26
click at [439, 294] on input "Ring-to number *" at bounding box center [428, 299] width 372 height 30
paste input "(304) 435-1024"
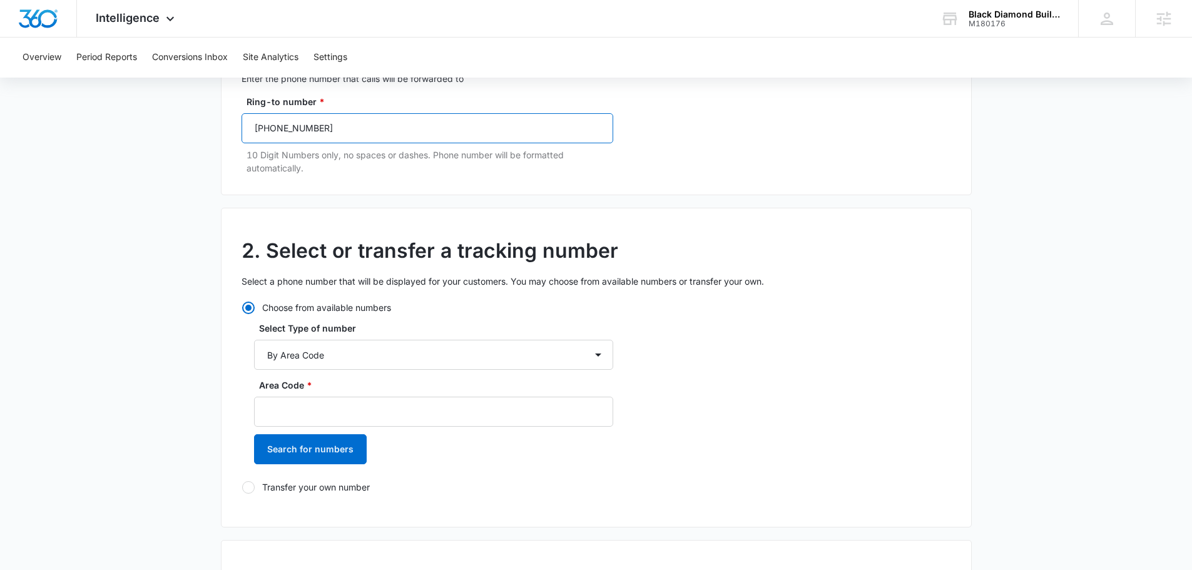
scroll to position [188, 0]
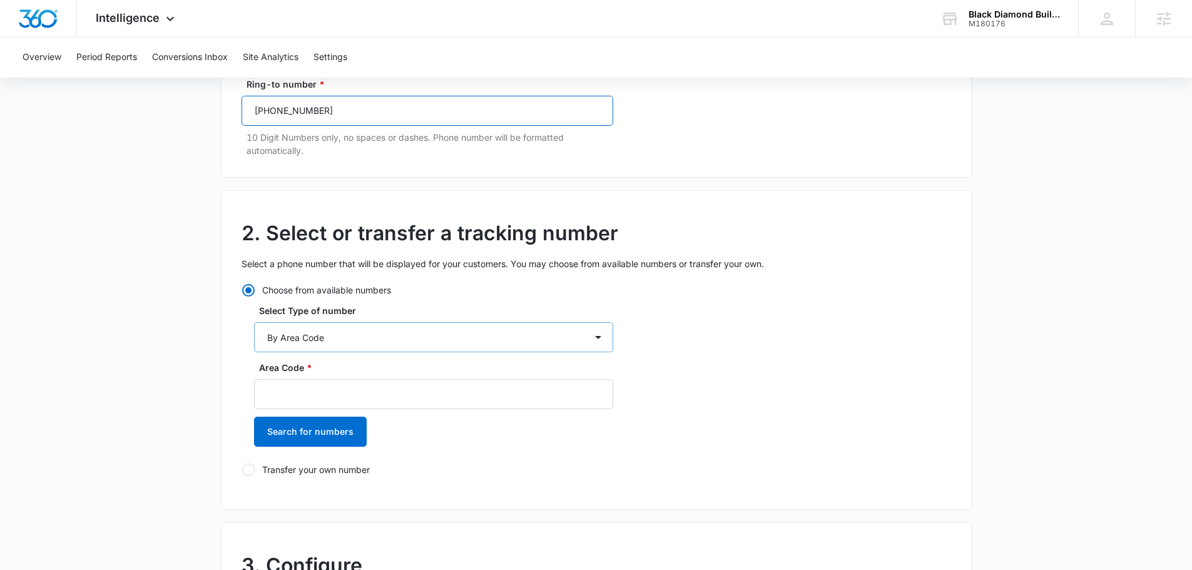
type input "(304) 435-1024"
click at [390, 324] on select "By City & State By State Only By Zip Code By Area Code Toll Free Numbers" at bounding box center [433, 337] width 359 height 30
click at [738, 361] on div "2. Select or transfer a tracking number Select a phone number that will be disp…" at bounding box center [596, 350] width 751 height 320
click at [361, 381] on input "Area Code *" at bounding box center [433, 394] width 359 height 30
type input "304"
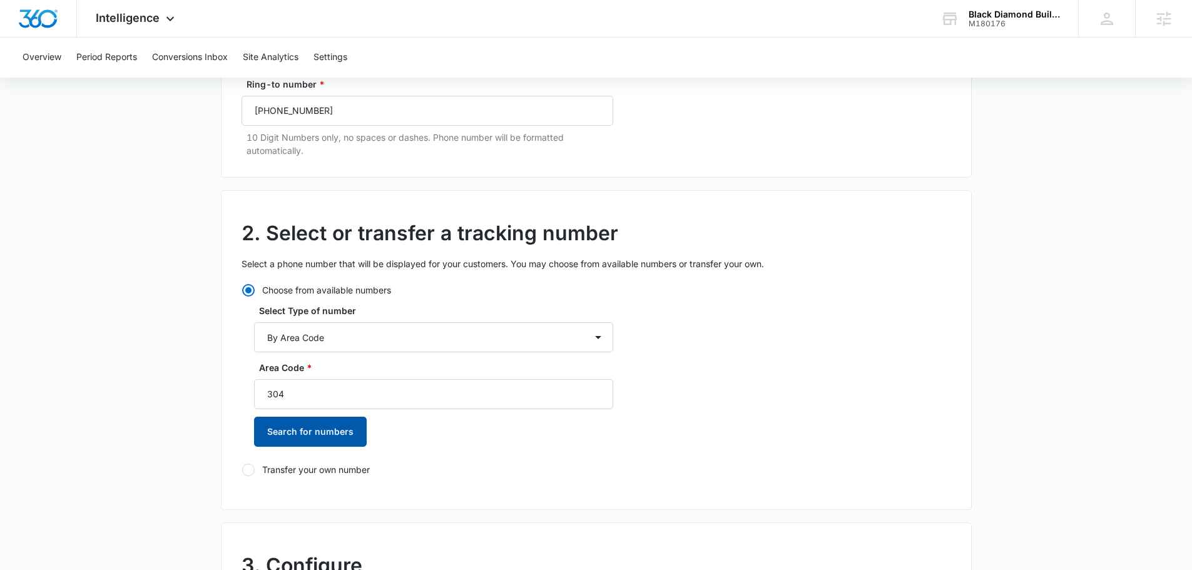
click at [319, 430] on button "Search for numbers" at bounding box center [310, 432] width 113 height 30
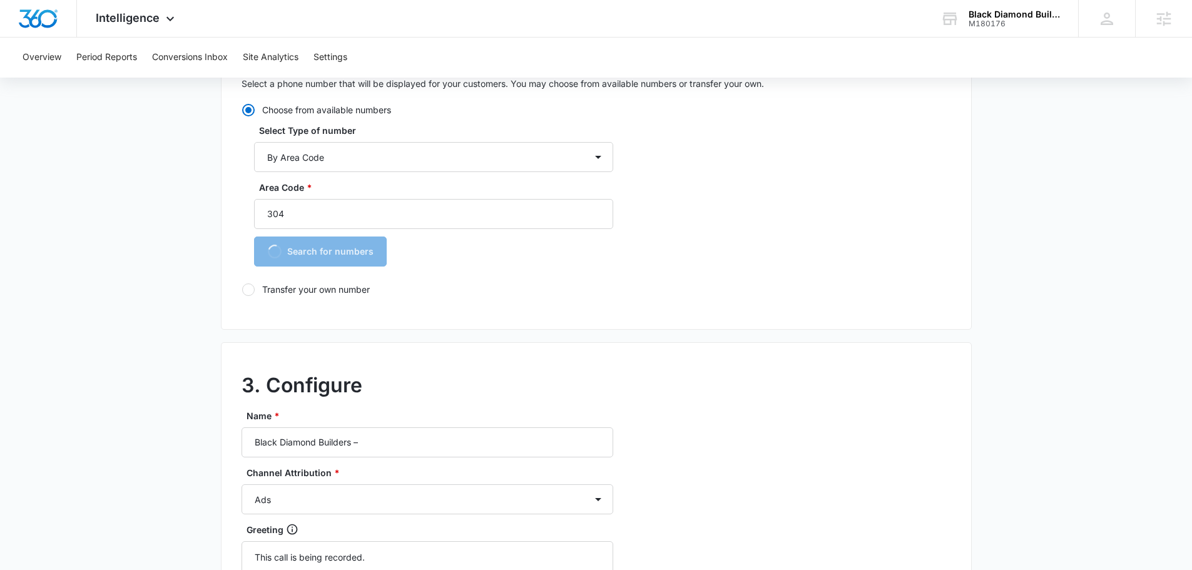
scroll to position [376, 0]
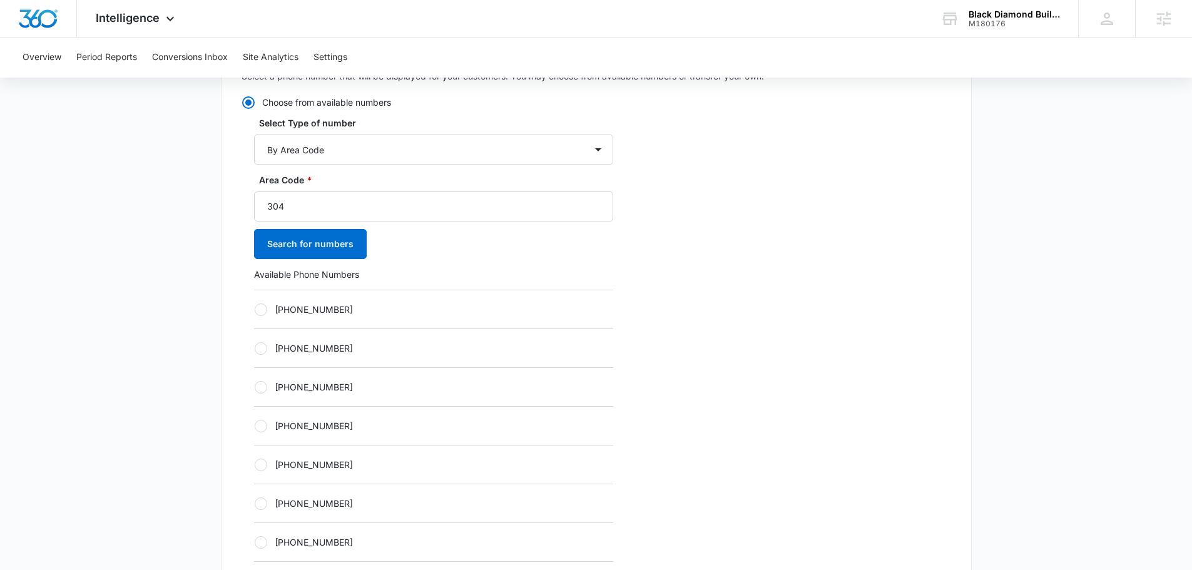
click at [296, 377] on div "[PHONE_NUMBER]" at bounding box center [433, 386] width 359 height 39
click at [302, 387] on label "[PHONE_NUMBER]" at bounding box center [433, 387] width 359 height 13
click at [255, 387] on input "[PHONE_NUMBER]" at bounding box center [254, 387] width 1 height 1
radio input "true"
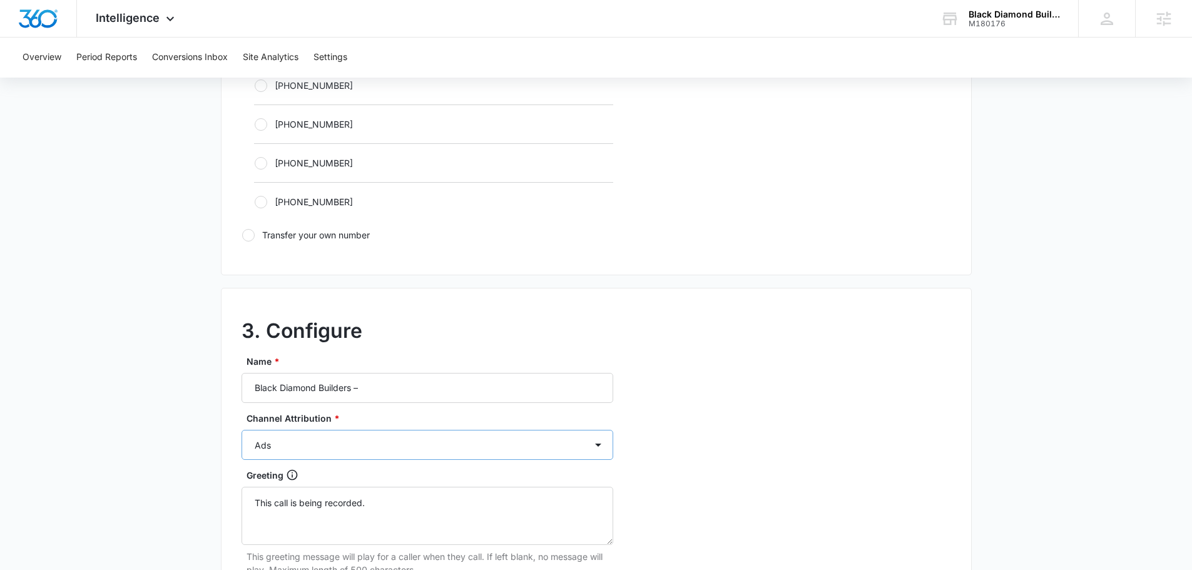
scroll to position [939, 0]
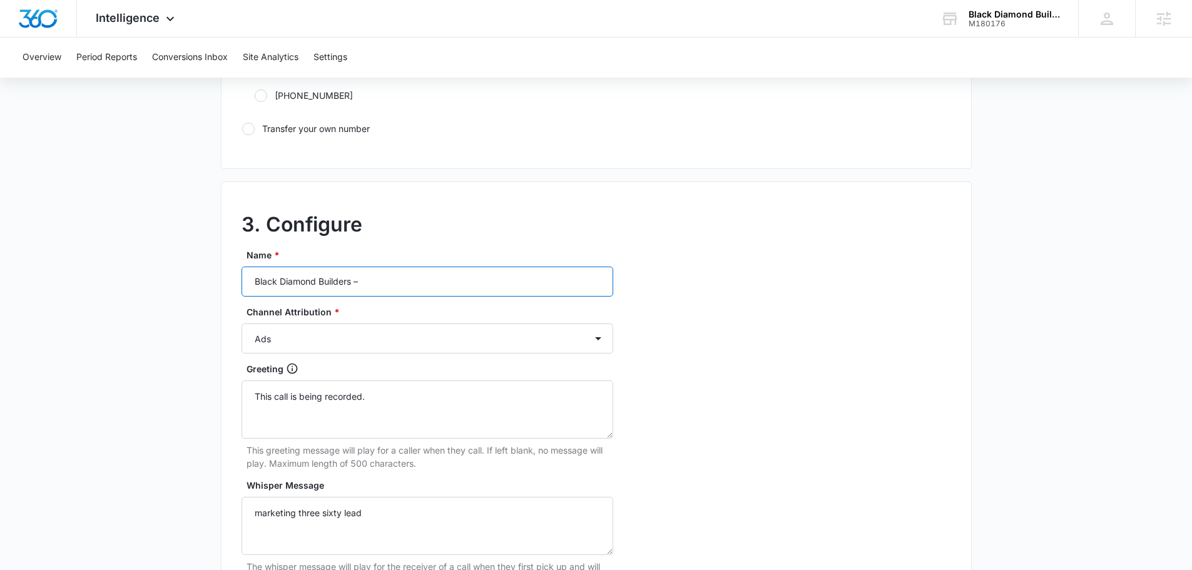
click at [426, 289] on input "Black Diamond Builders –" at bounding box center [428, 282] width 372 height 30
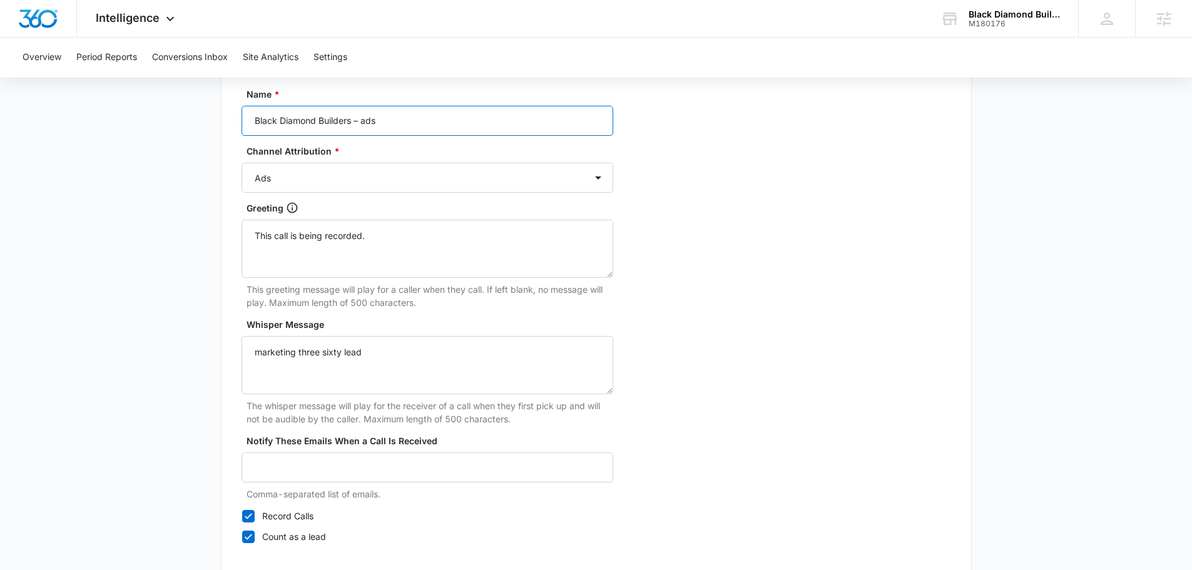
scroll to position [1172, 0]
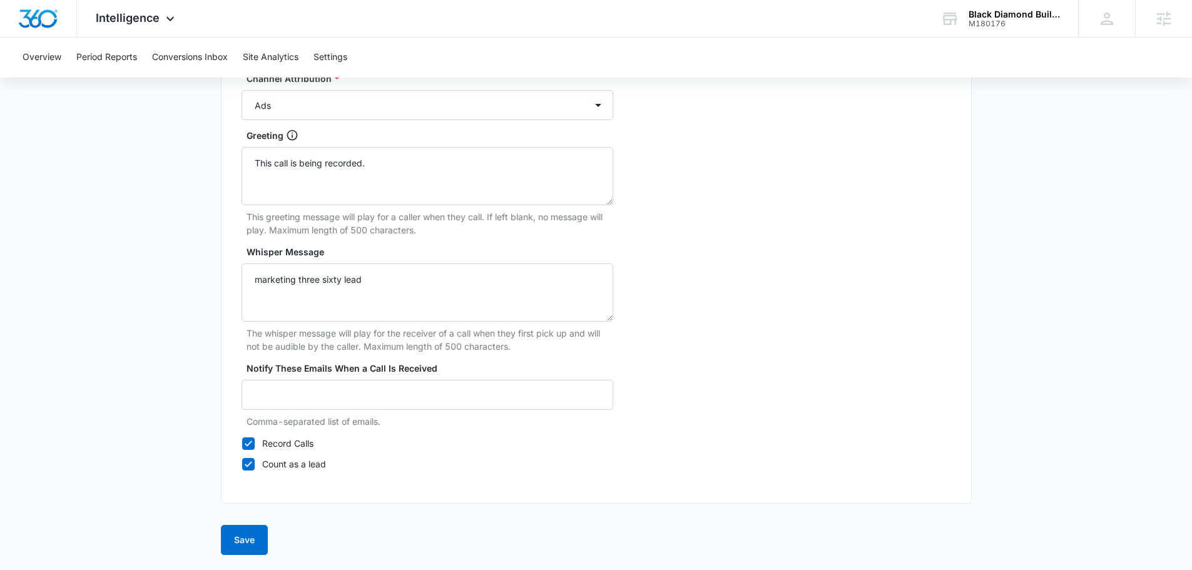
type input "Black Diamond Builders – ads"
click at [230, 533] on button "Save" at bounding box center [244, 540] width 47 height 30
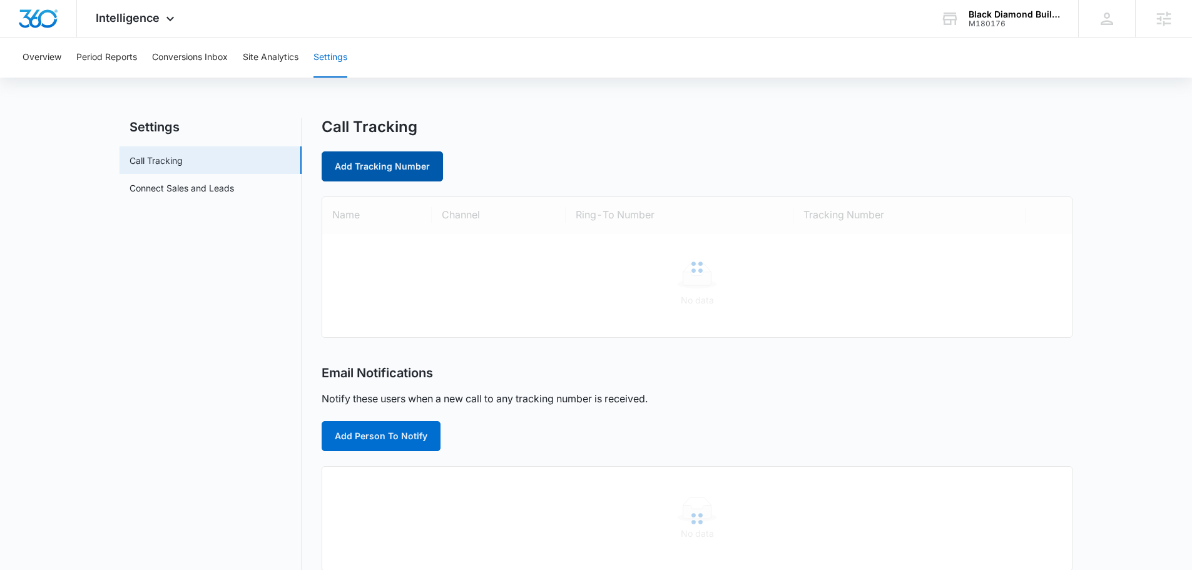
click at [361, 168] on link "Add Tracking Number" at bounding box center [382, 166] width 121 height 30
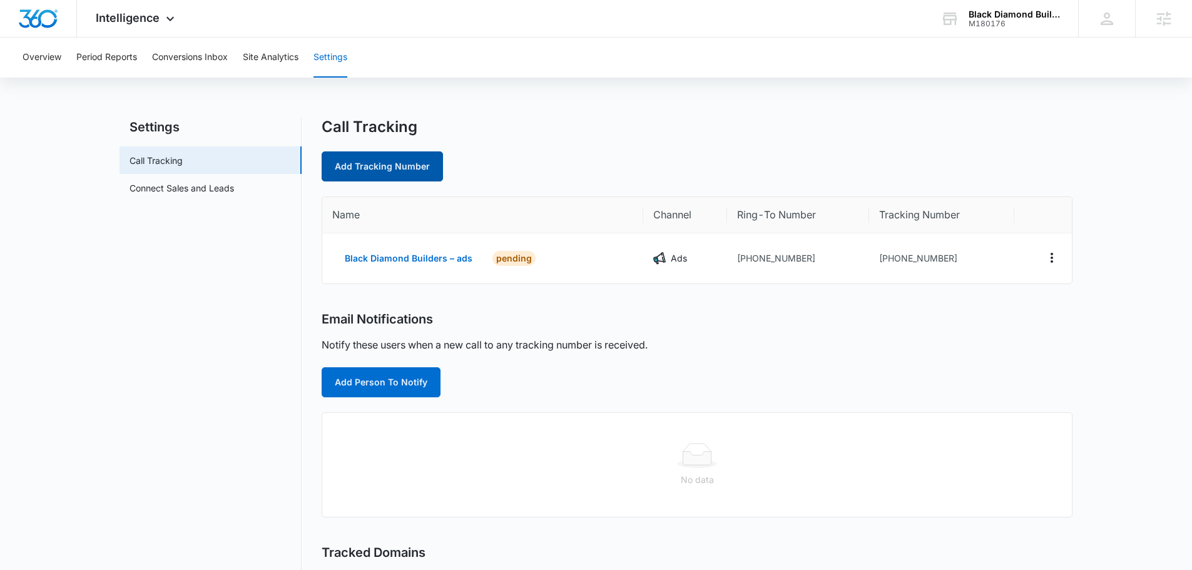
select select "by_area_code"
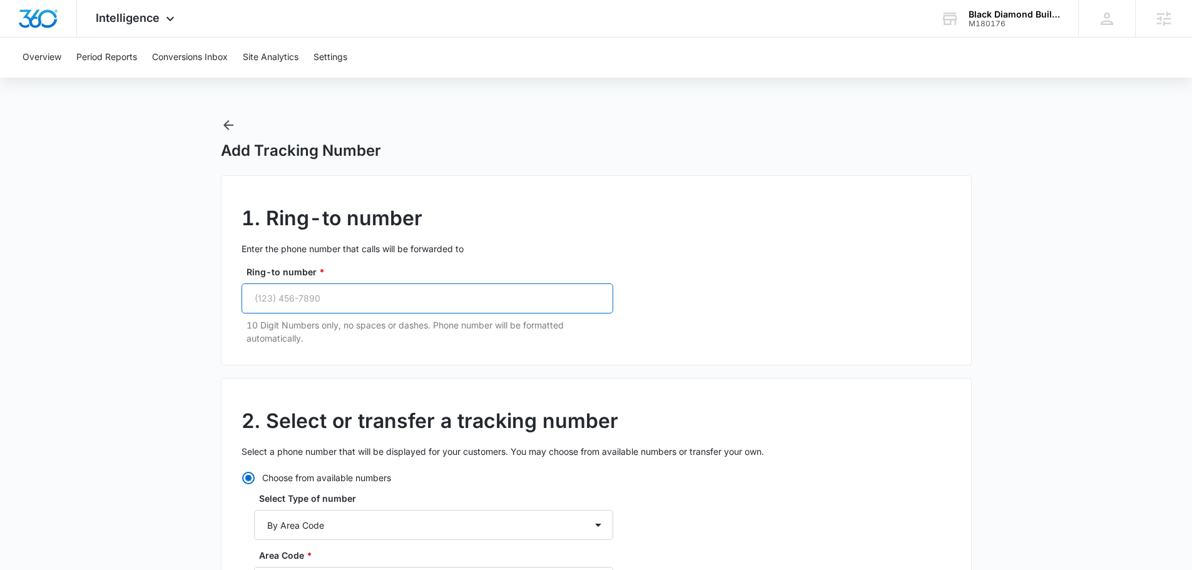
click at [341, 302] on input "Ring-to number *" at bounding box center [428, 299] width 372 height 30
paste input "(304) 435-1024"
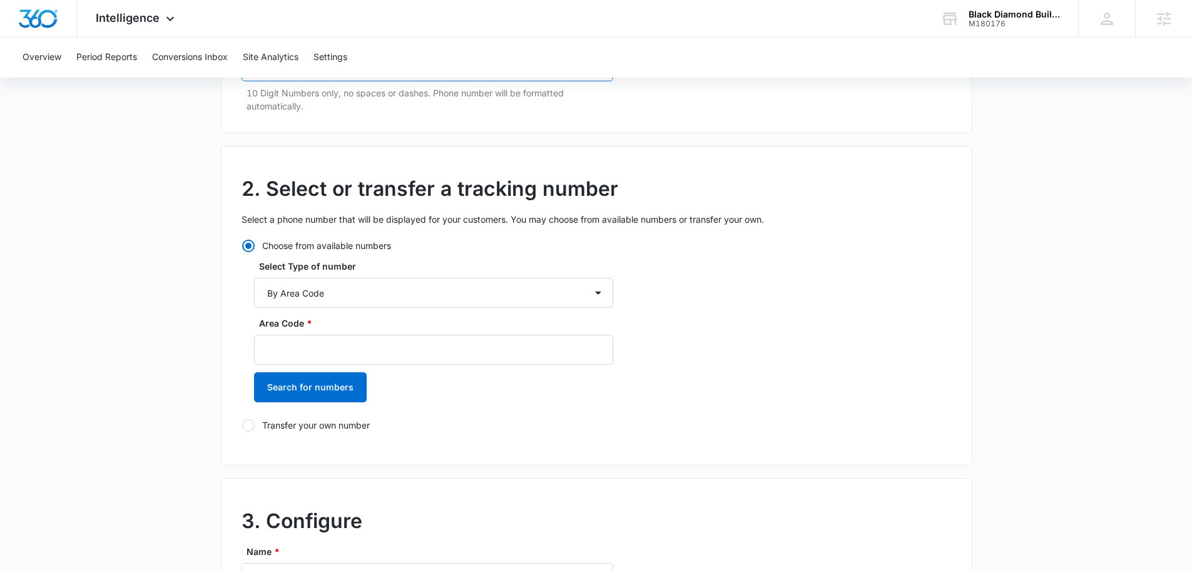
scroll to position [250, 0]
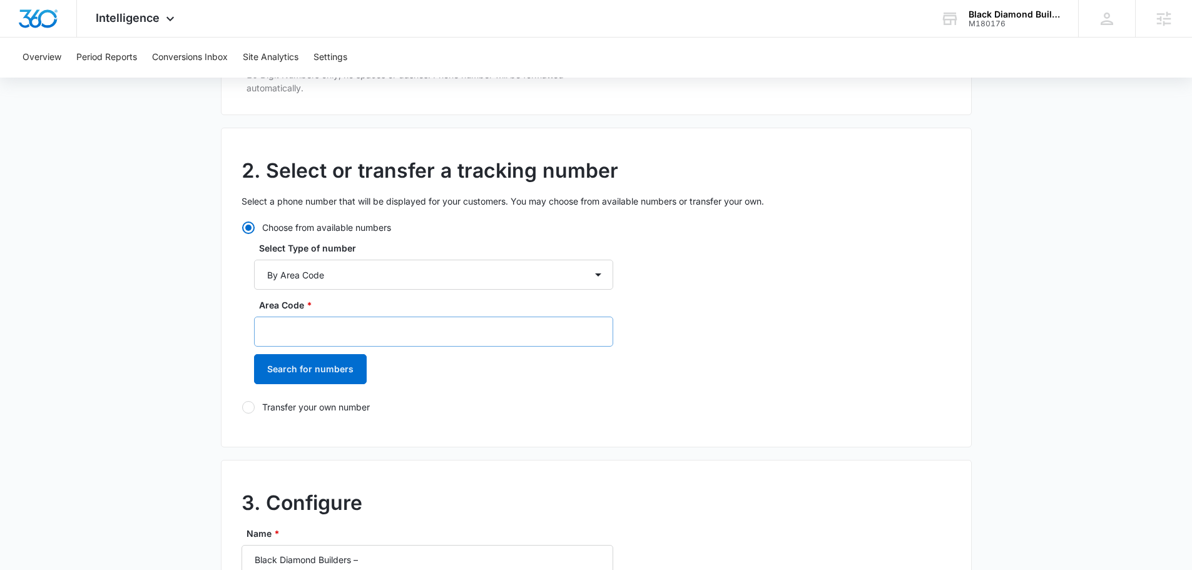
type input "(304) 435-1024"
click at [351, 335] on input "Area Code *" at bounding box center [433, 332] width 359 height 30
type input "304"
click at [588, 401] on label "Transfer your own number" at bounding box center [428, 407] width 372 height 13
click at [242, 407] on input "Transfer your own number" at bounding box center [242, 407] width 1 height 1
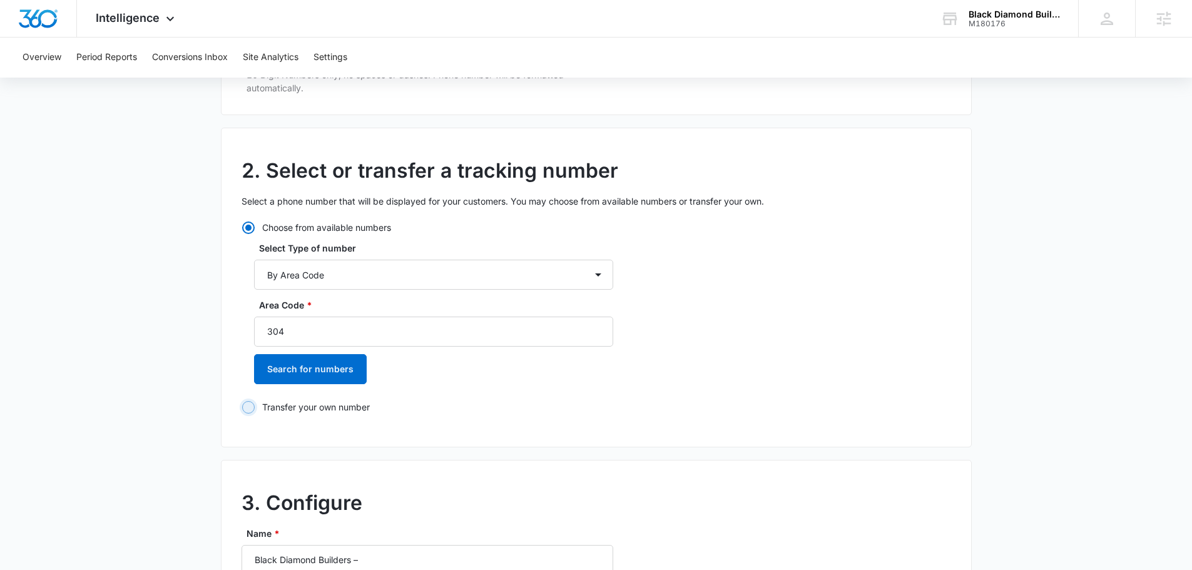
radio input "false"
radio input "true"
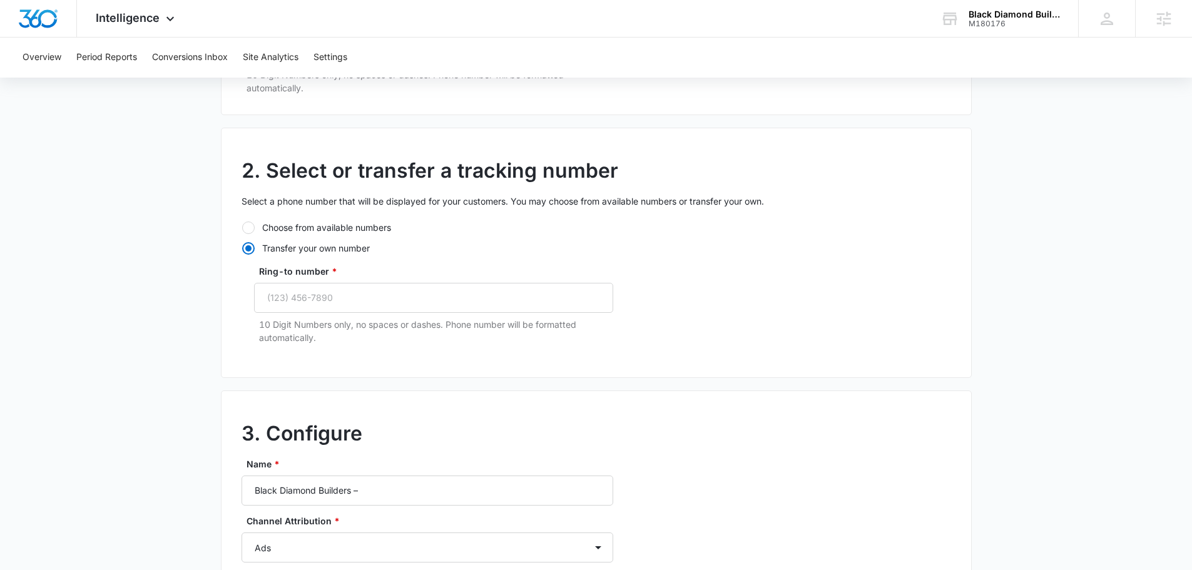
click at [289, 237] on div "Choose from available numbers Transfer your own number Ring-to number * 10 Digi…" at bounding box center [428, 282] width 372 height 123
click at [288, 232] on label "Choose from available numbers" at bounding box center [428, 227] width 372 height 13
click at [242, 228] on input "Choose from available numbers" at bounding box center [242, 227] width 1 height 1
radio input "true"
select select "by_area_code"
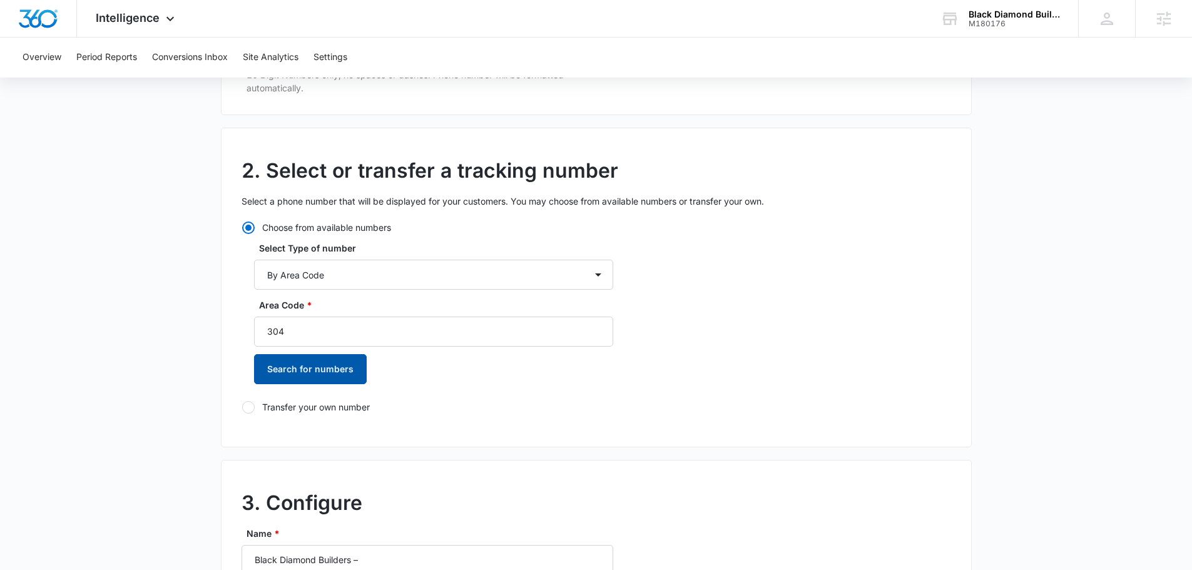
click at [316, 381] on button "Search for numbers" at bounding box center [310, 369] width 113 height 30
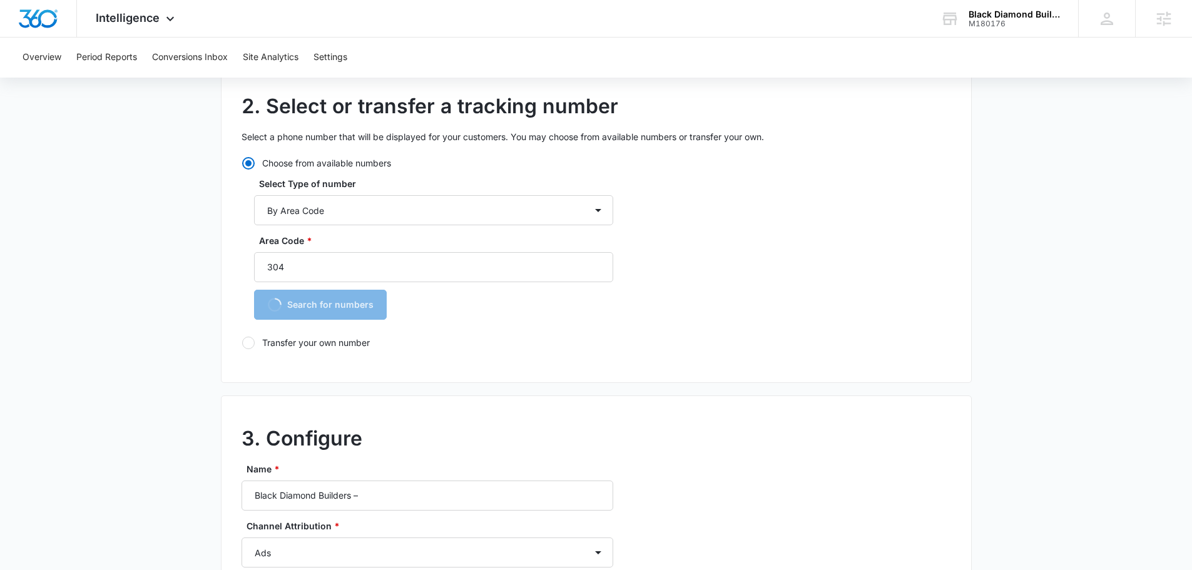
scroll to position [376, 0]
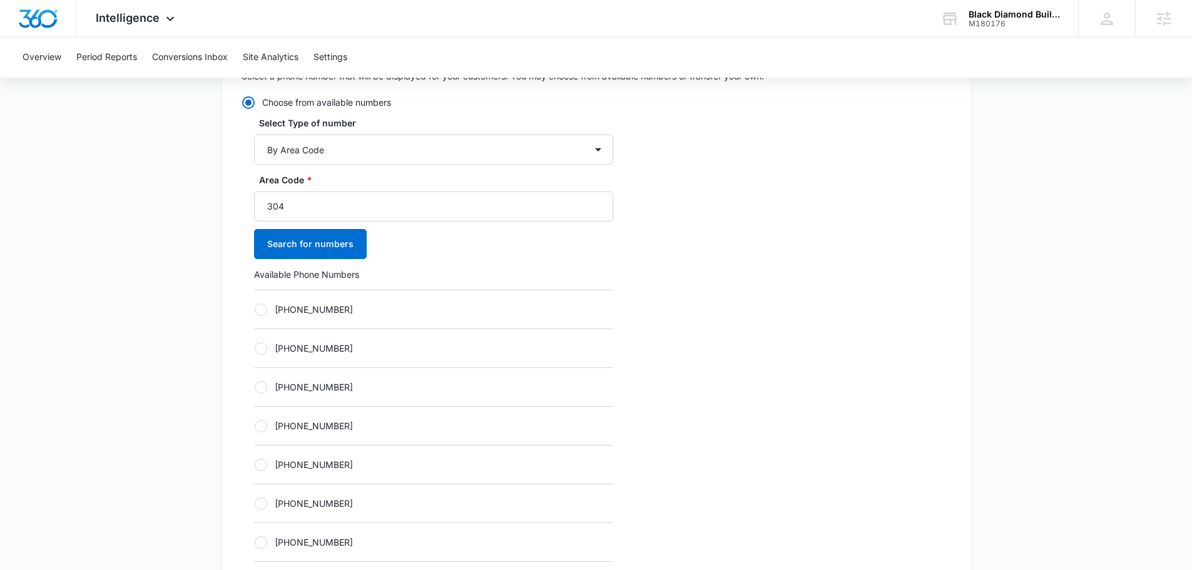
drag, startPoint x: 307, startPoint y: 409, endPoint x: 305, endPoint y: 426, distance: 16.9
click at [306, 423] on div "[PHONE_NUMBER]" at bounding box center [433, 425] width 359 height 39
click at [305, 426] on label "[PHONE_NUMBER]" at bounding box center [433, 425] width 359 height 13
click at [255, 426] on input "[PHONE_NUMBER]" at bounding box center [254, 426] width 1 height 1
radio input "true"
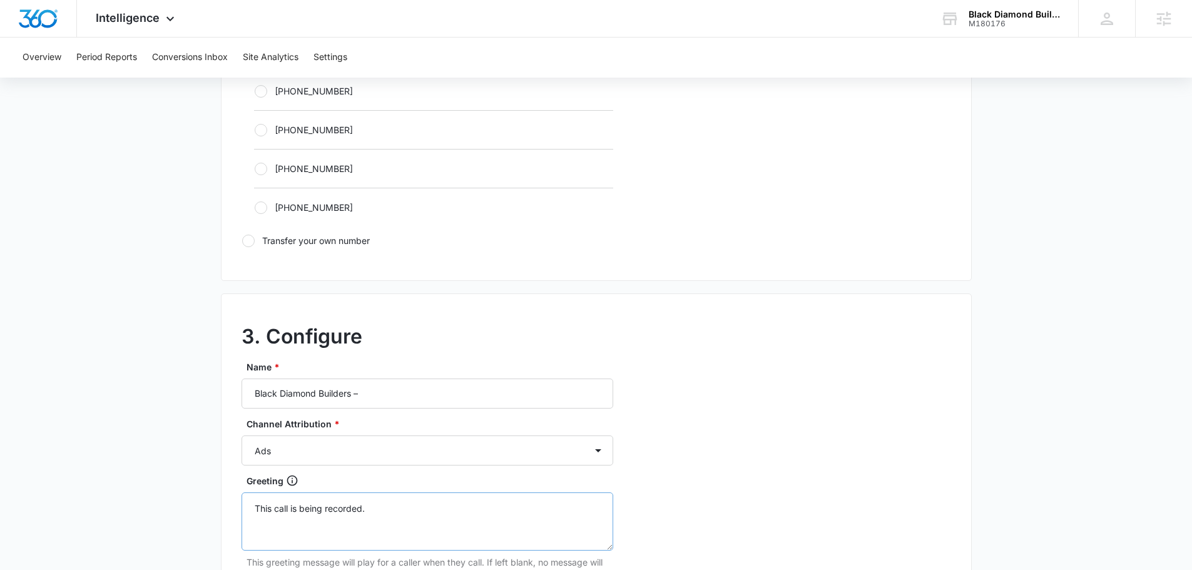
scroll to position [939, 0]
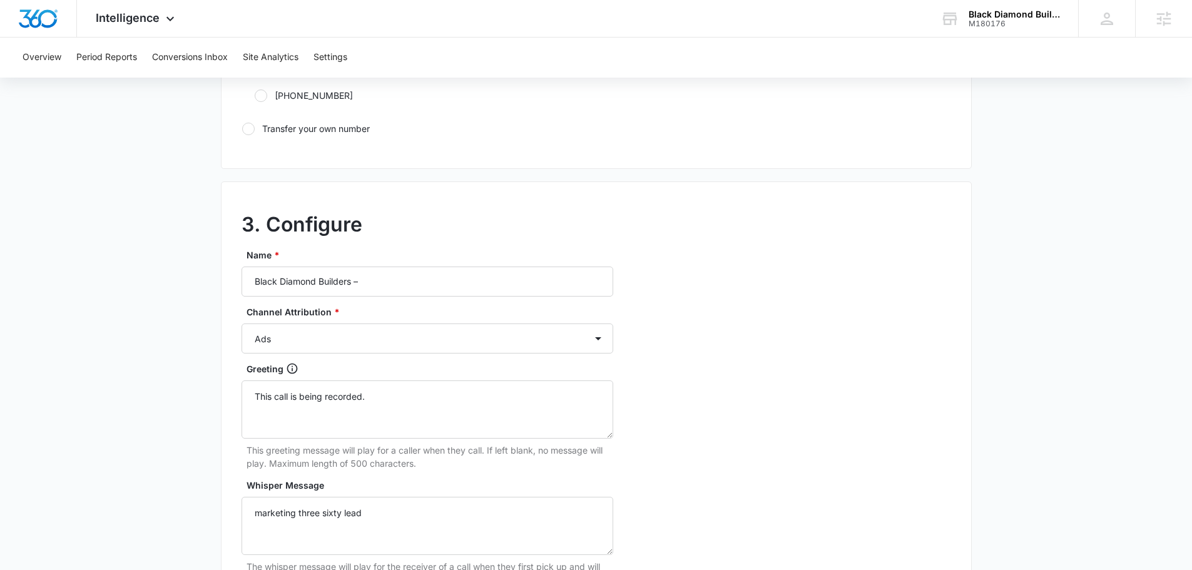
click at [416, 297] on div "Name * Black Diamond Builders – Channel Attribution * Ads Local Service Ads Con…" at bounding box center [428, 477] width 372 height 456
click at [421, 280] on input "Black Diamond Builders –" at bounding box center [428, 282] width 372 height 30
type input "Black Diamond Builders – content"
click at [393, 354] on div "Name * Black Diamond Builders – content Channel Attribution * Ads Local Service…" at bounding box center [428, 477] width 372 height 456
click at [389, 342] on select "Ads Local Service Ads Content Social Other" at bounding box center [428, 339] width 372 height 30
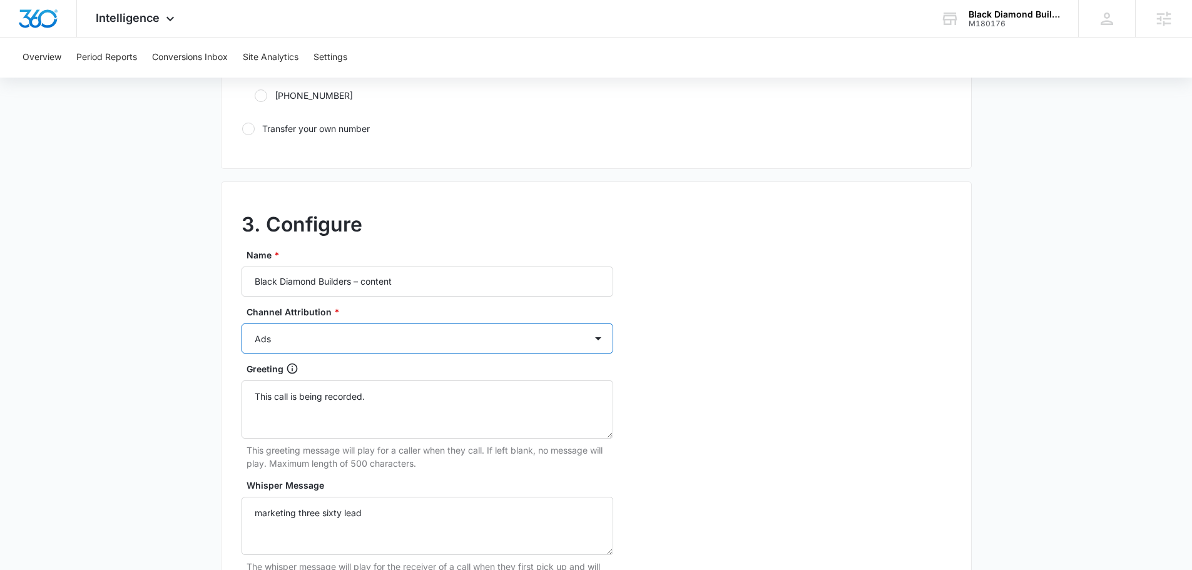
select select "CONTENT"
click at [242, 324] on select "Ads Local Service Ads Content Social Other" at bounding box center [428, 339] width 372 height 30
click at [774, 408] on div "3. Configure Name * Black Diamond Builders – content Channel Attribution * Ads …" at bounding box center [596, 460] width 751 height 556
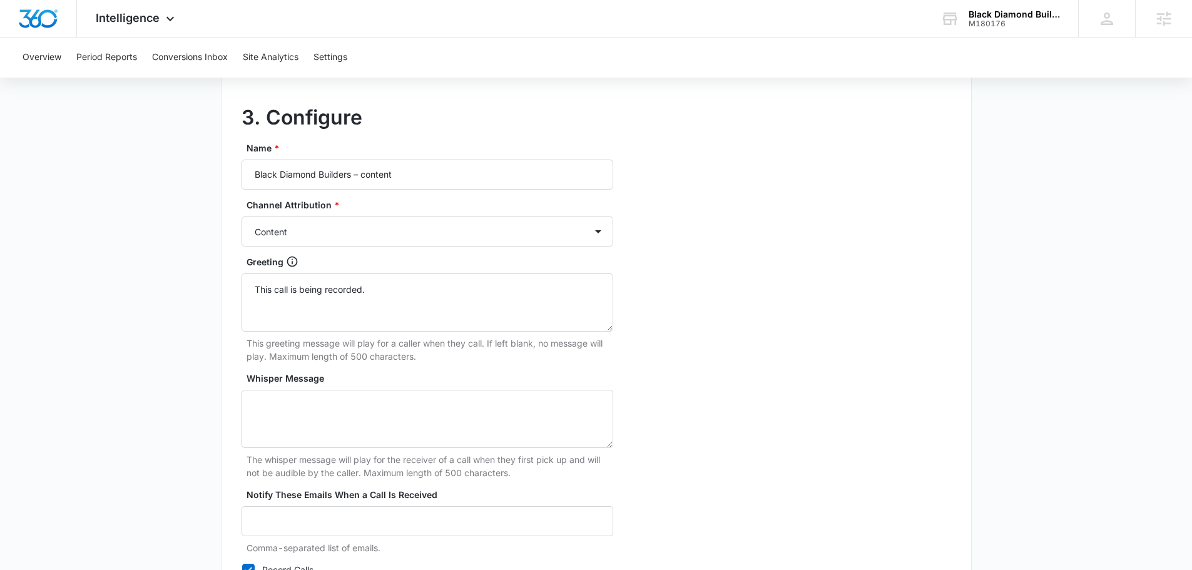
scroll to position [1064, 0]
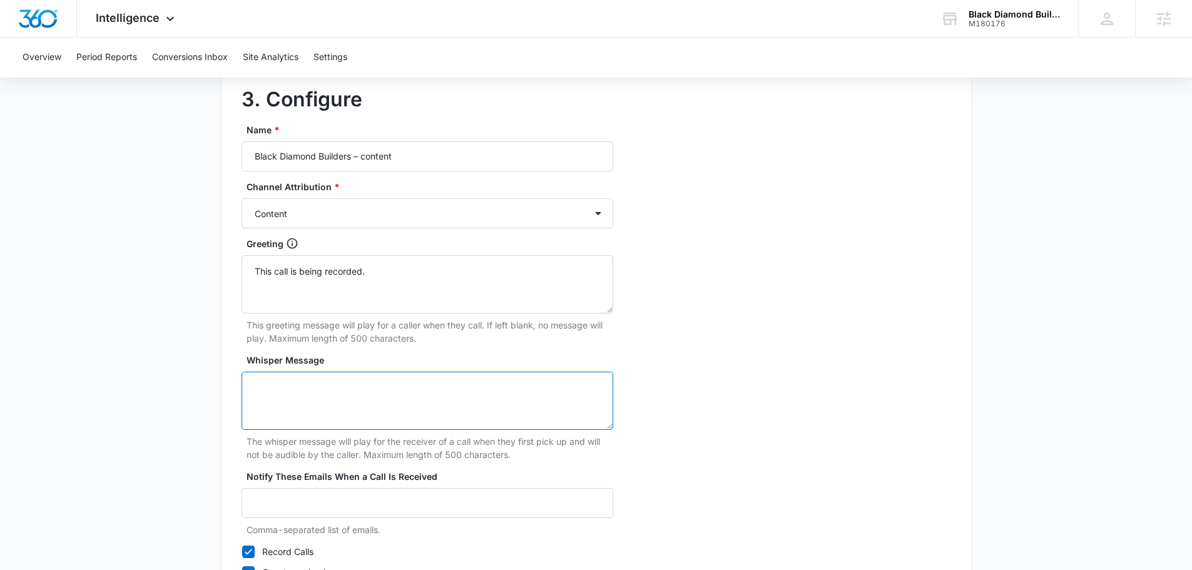
click at [376, 405] on textarea "Whisper Message" at bounding box center [428, 401] width 372 height 58
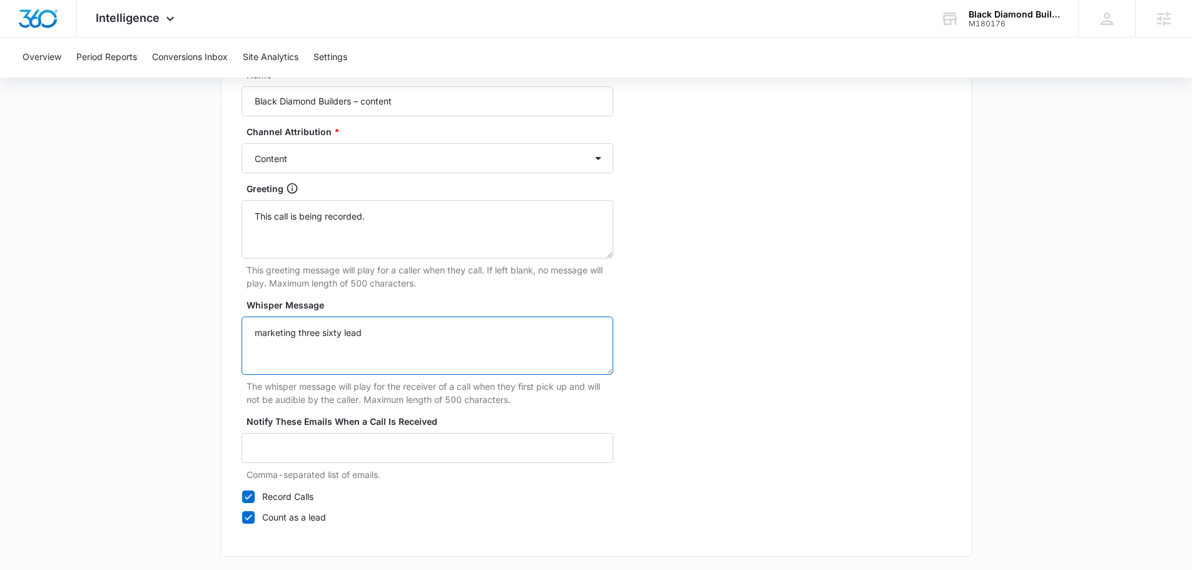
scroll to position [1172, 0]
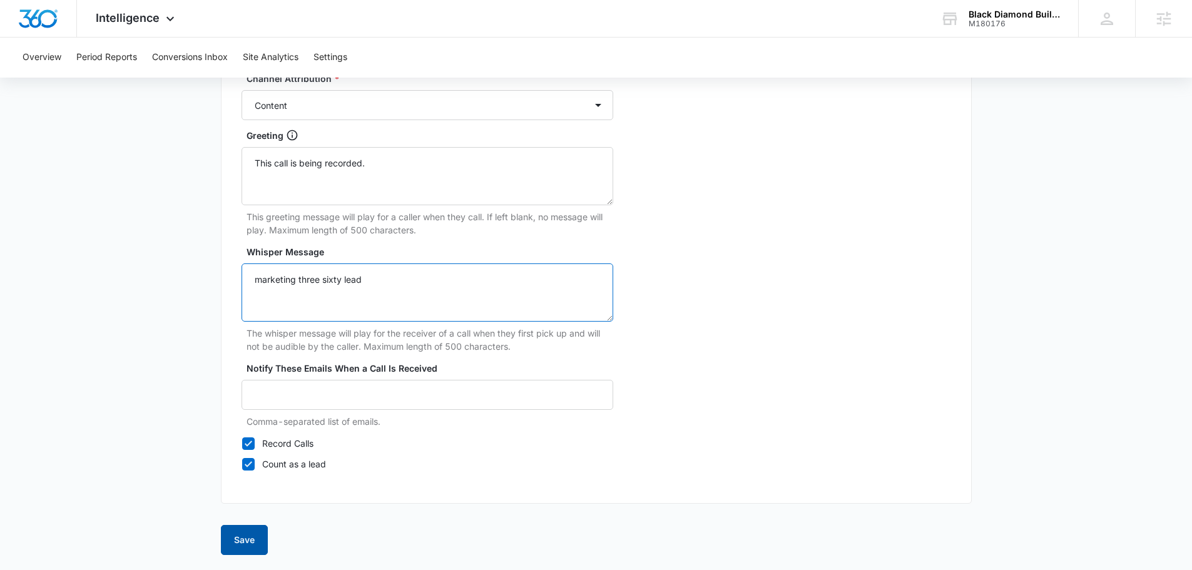
type textarea "marketing three sixty lead"
click at [243, 544] on button "Save" at bounding box center [244, 540] width 47 height 30
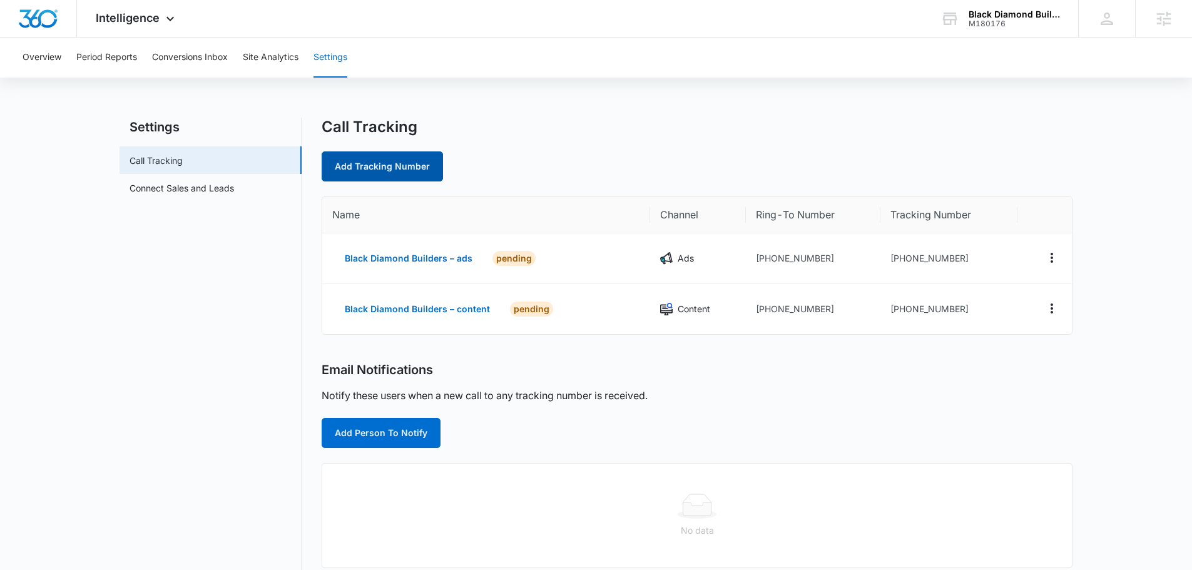
click at [386, 180] on link "Add Tracking Number" at bounding box center [382, 166] width 121 height 30
select select "by_area_code"
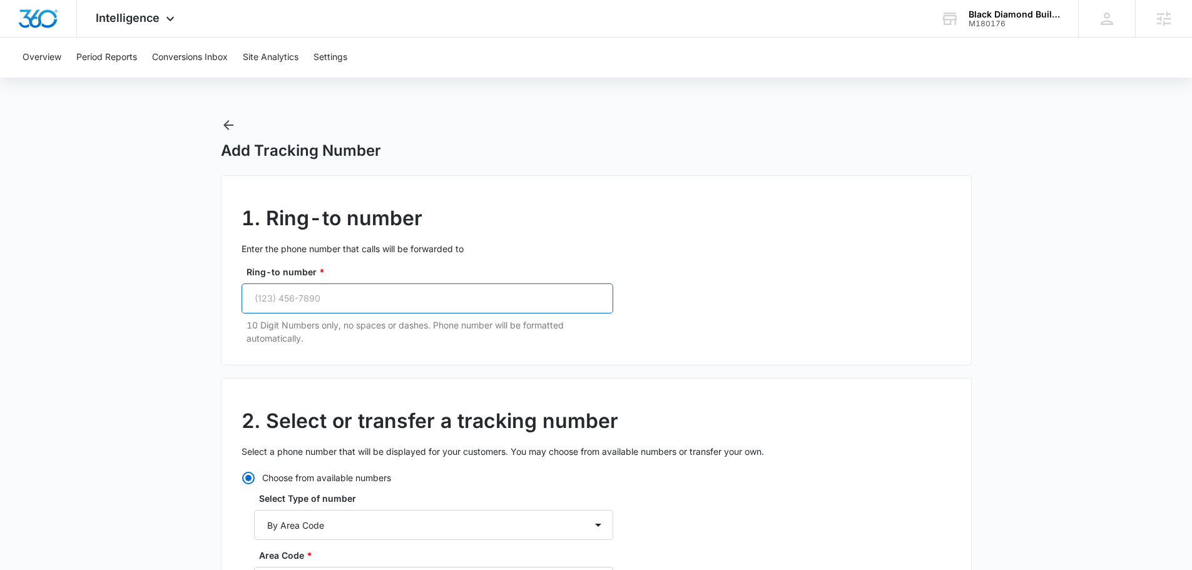
click at [346, 302] on input "Ring-to number *" at bounding box center [428, 299] width 372 height 30
paste input "(304) 435-1024"
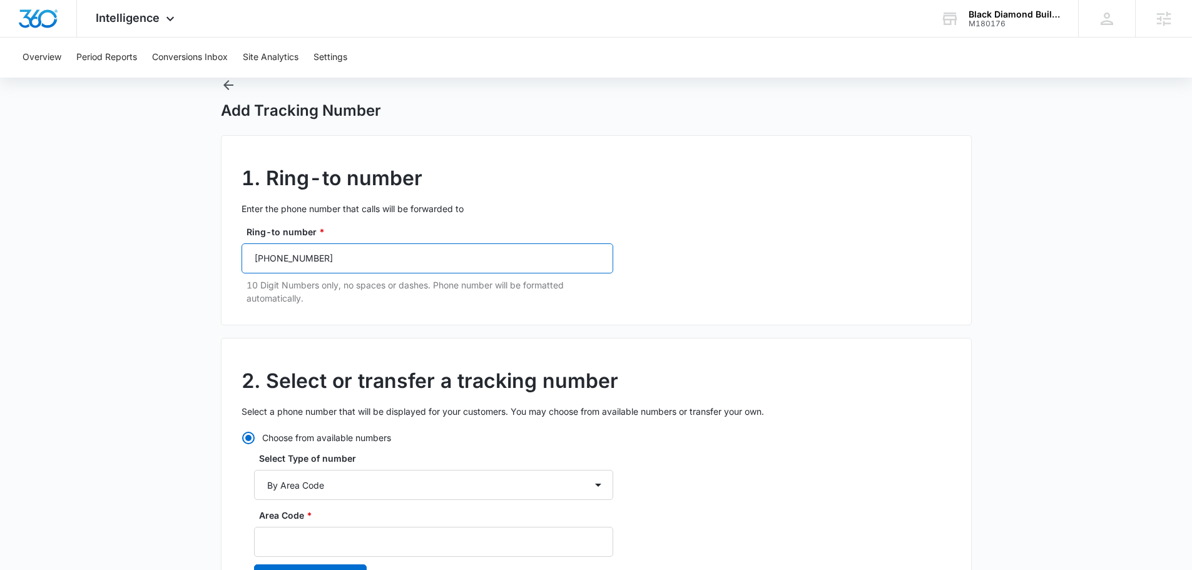
scroll to position [63, 0]
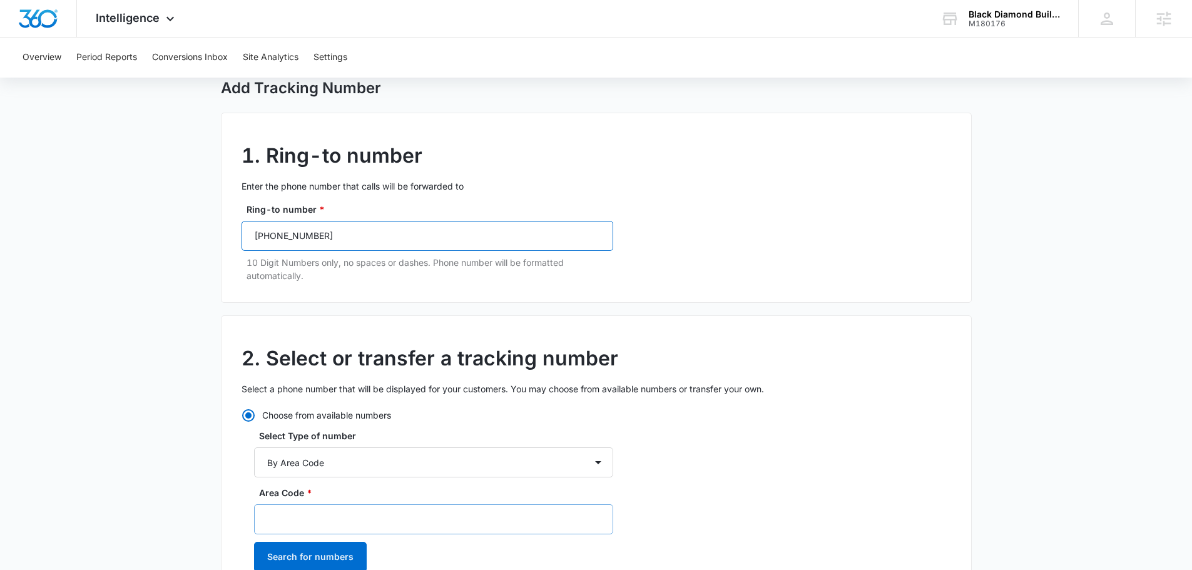
type input "(304) 435-1024"
click at [344, 531] on input "Area Code *" at bounding box center [433, 520] width 359 height 30
type input "304"
click at [752, 424] on div "2. Select or transfer a tracking number Select a phone number that will be disp…" at bounding box center [596, 475] width 751 height 320
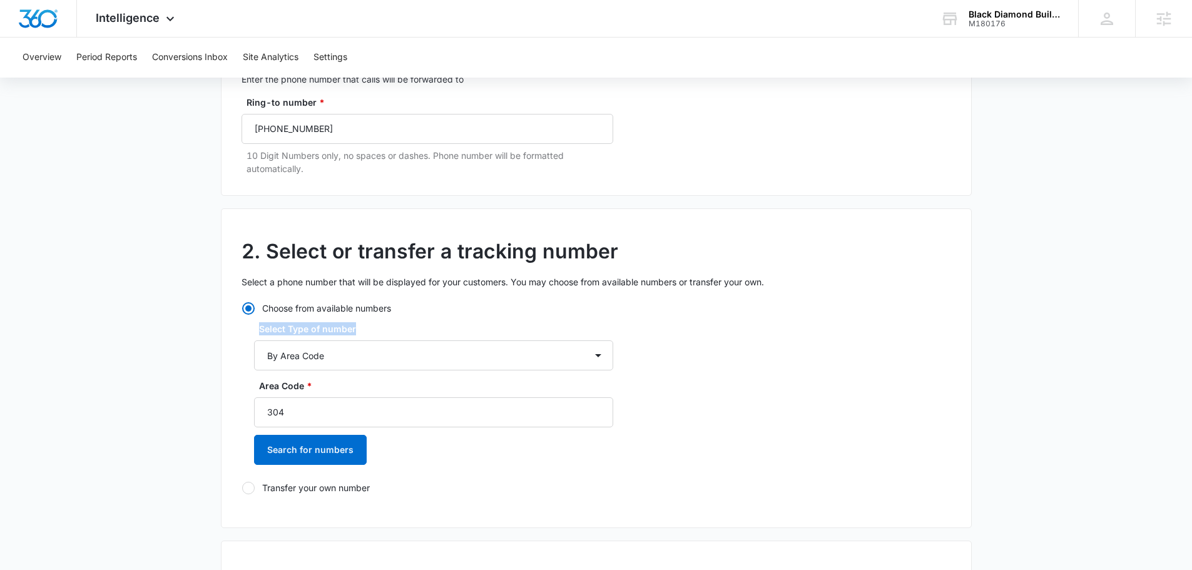
scroll to position [313, 0]
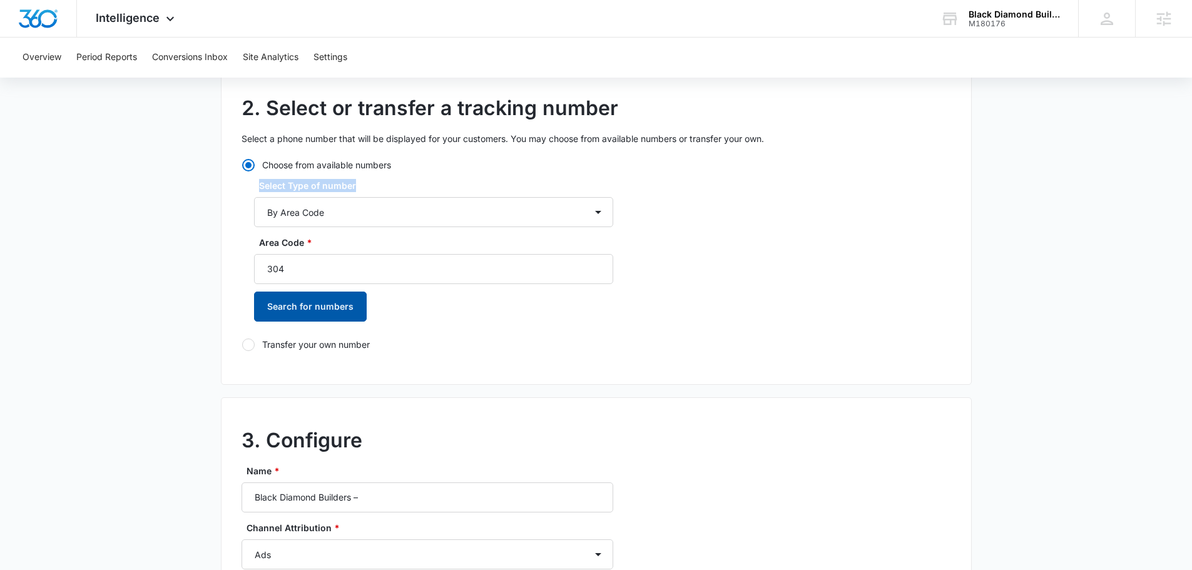
click at [327, 314] on button "Search for numbers" at bounding box center [310, 307] width 113 height 30
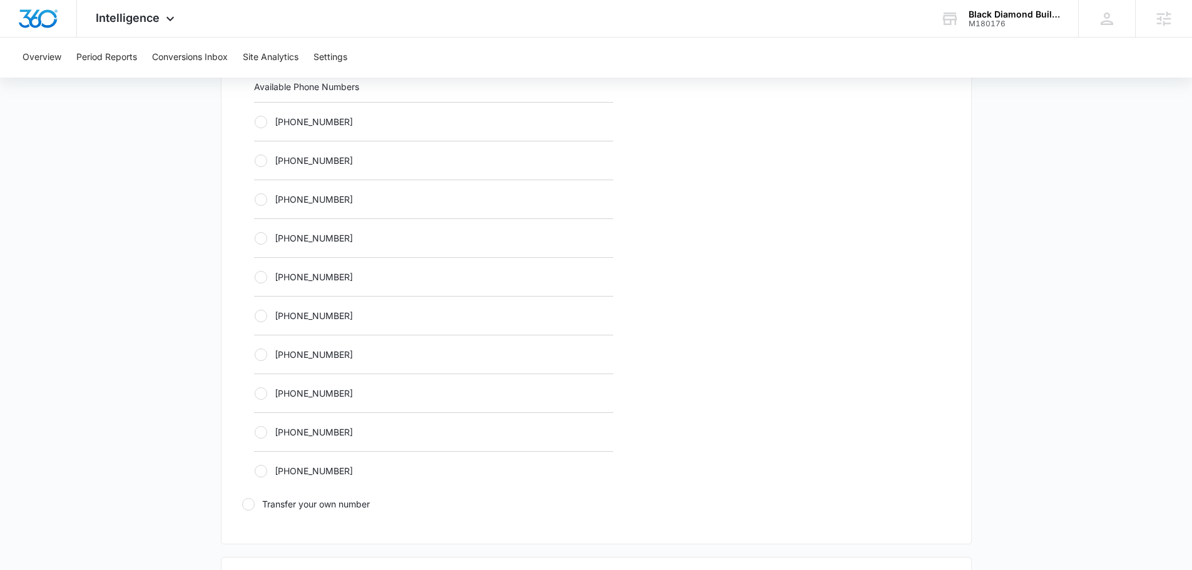
click at [324, 351] on label "[PHONE_NUMBER]" at bounding box center [433, 354] width 359 height 13
click at [255, 354] on input "[PHONE_NUMBER]" at bounding box center [254, 354] width 1 height 1
radio input "true"
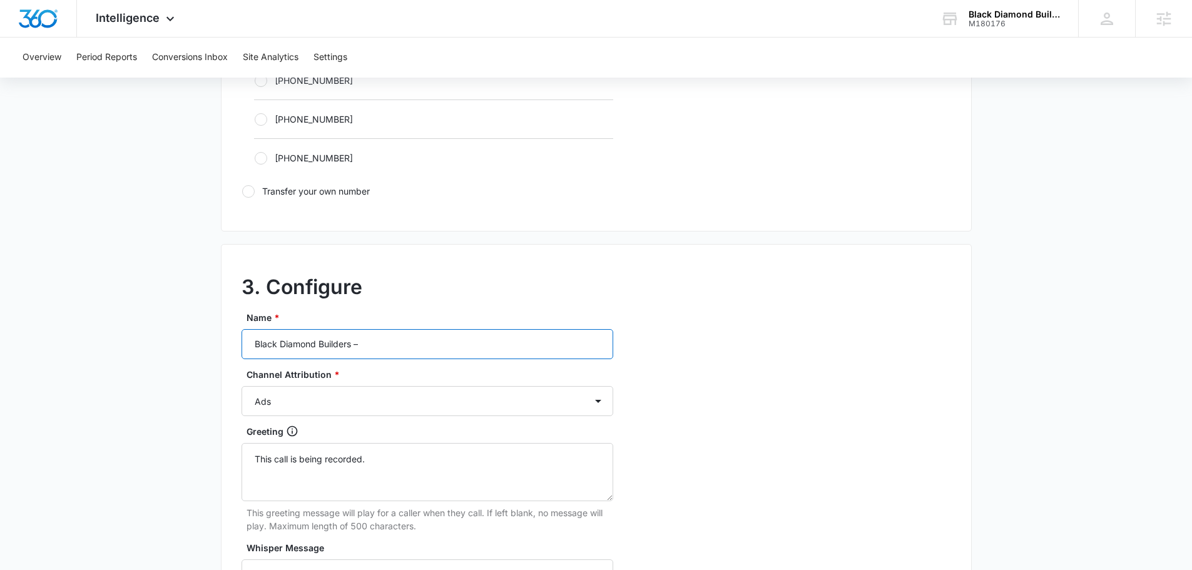
click at [422, 352] on input "Black Diamond Builders –" at bounding box center [428, 344] width 372 height 30
type input "Black Diamond Builders – social"
click at [556, 396] on select "Ads Local Service Ads Content Social Other" at bounding box center [428, 401] width 372 height 30
select select "SOCIAL"
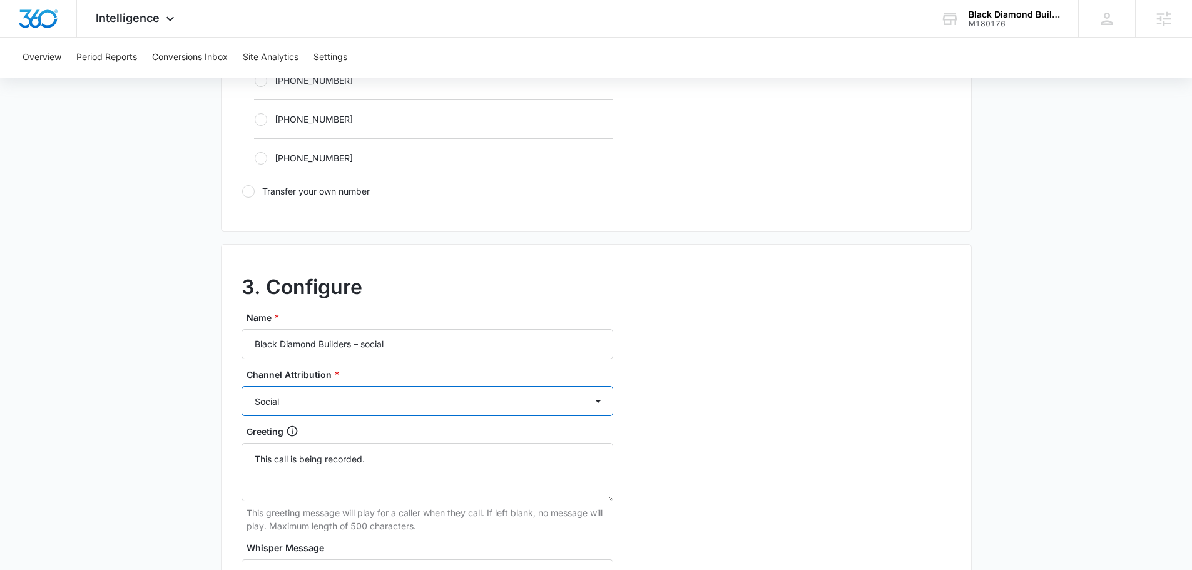
click at [242, 386] on select "Ads Local Service Ads Content Social Other" at bounding box center [428, 401] width 372 height 30
click at [846, 413] on div "3. Configure Name * Black Diamond Builders – social Channel Attribution * Ads L…" at bounding box center [596, 522] width 751 height 556
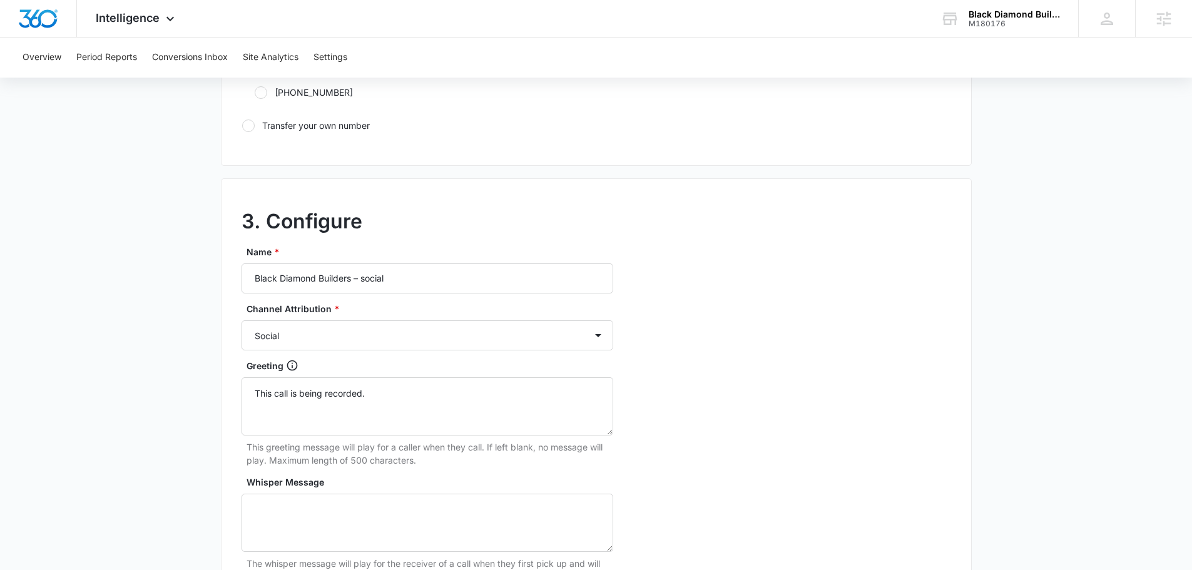
scroll to position [1064, 0]
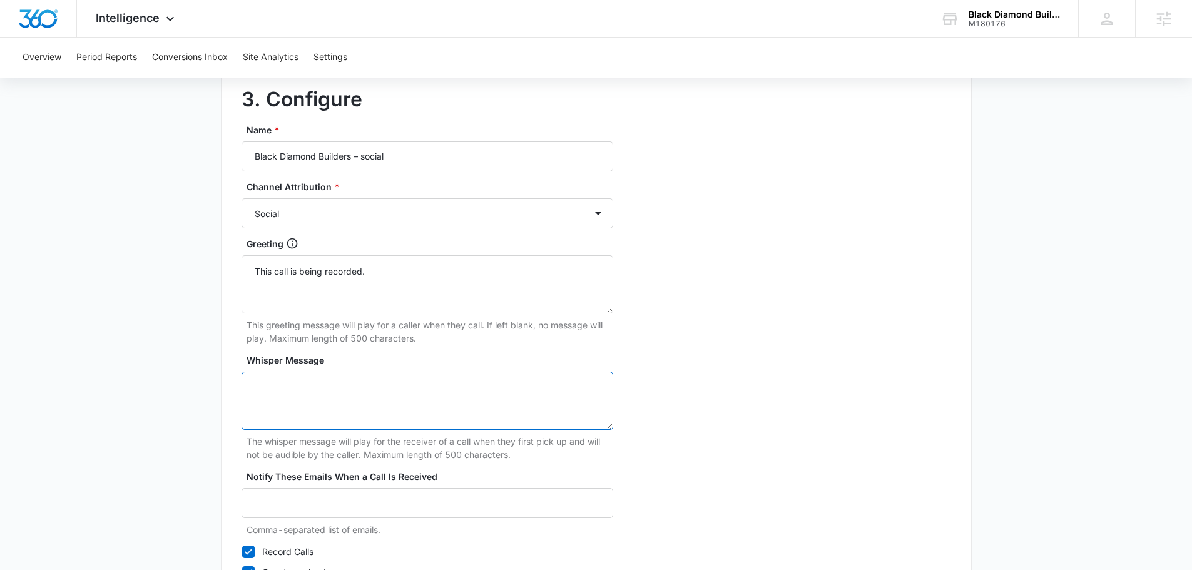
click at [377, 409] on textarea "Whisper Message" at bounding box center [428, 401] width 372 height 58
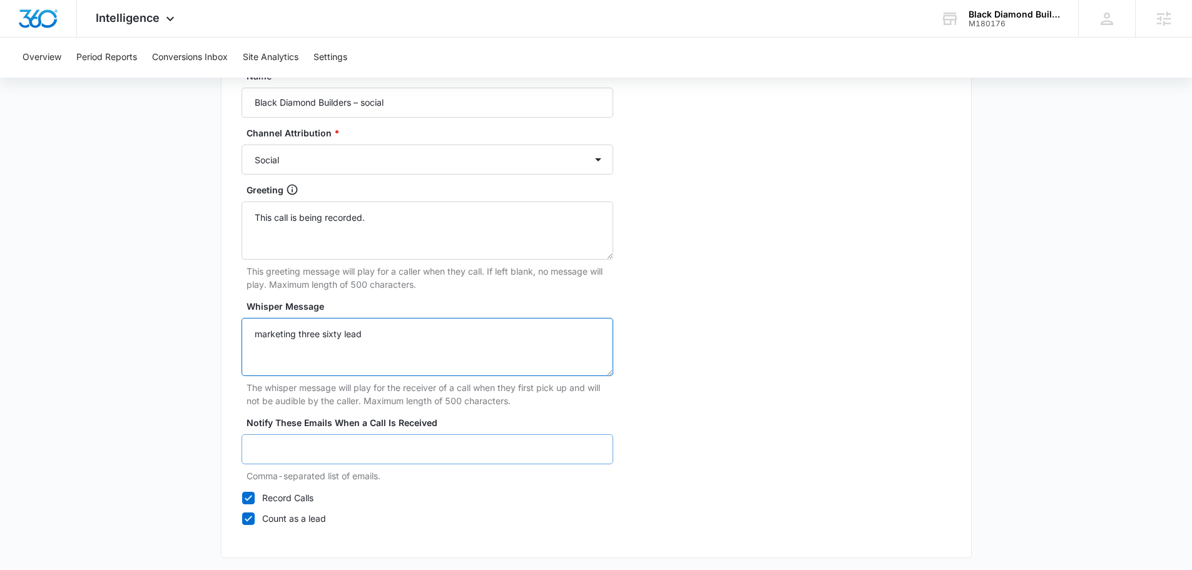
scroll to position [1172, 0]
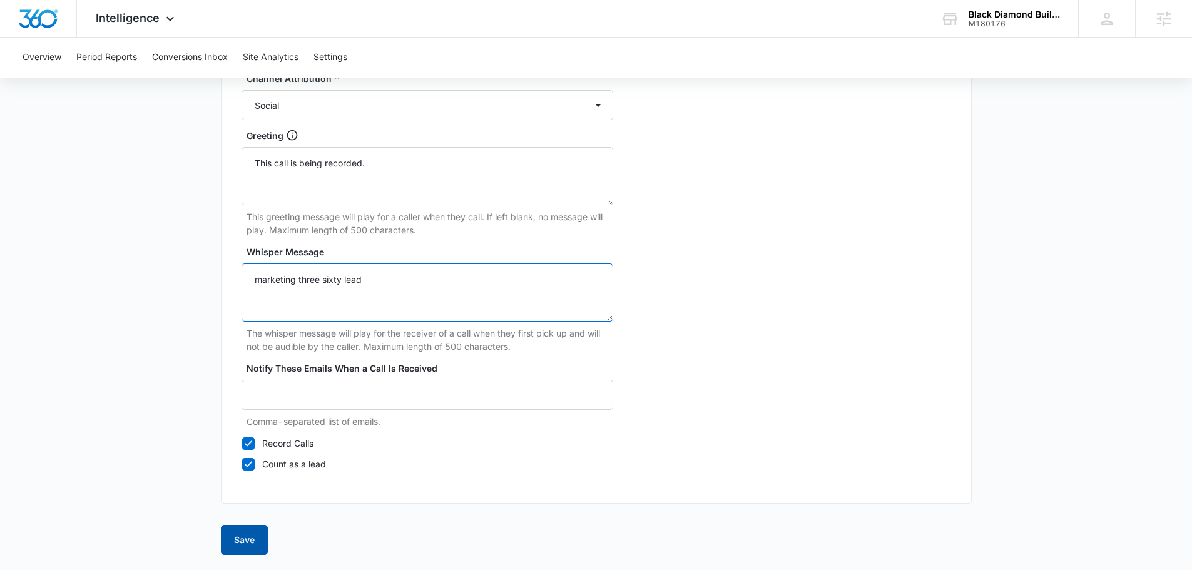
type textarea "marketing three sixty lead"
click at [248, 535] on button "Save" at bounding box center [244, 540] width 47 height 30
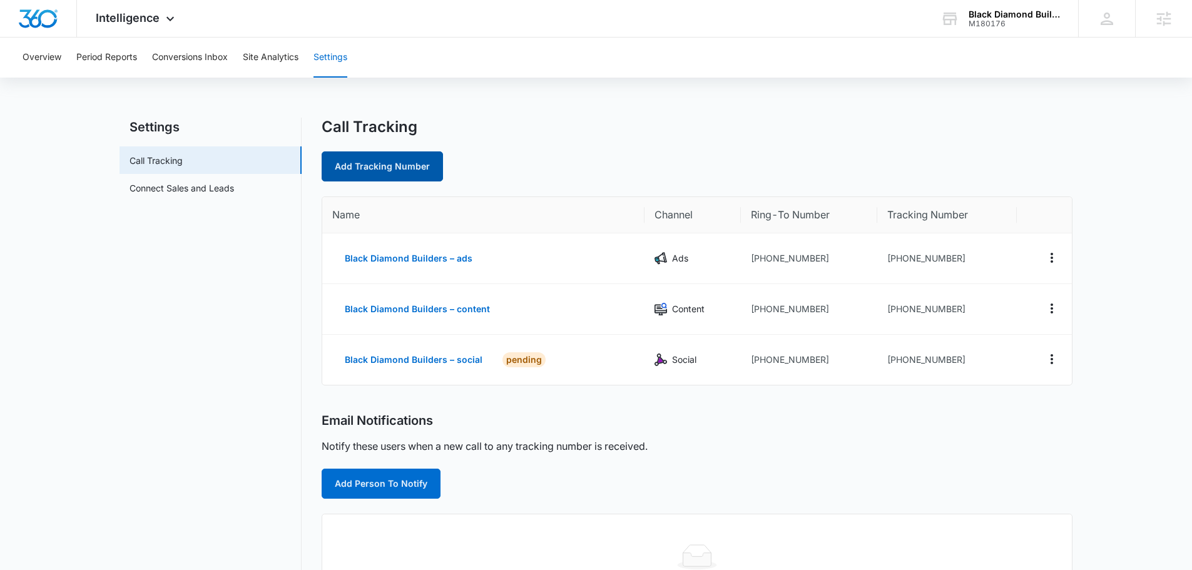
click at [392, 163] on link "Add Tracking Number" at bounding box center [382, 166] width 121 height 30
select select "by_area_code"
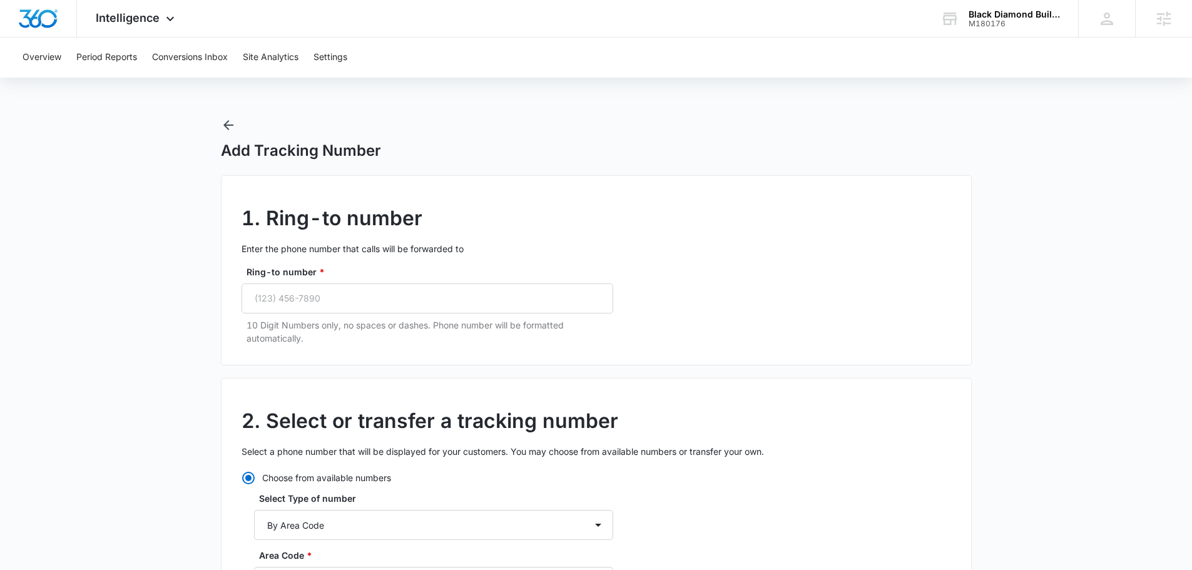
radio input "true"
click at [377, 305] on input "Ring-to number *" at bounding box center [428, 299] width 372 height 30
paste input "(304) 435-1024"
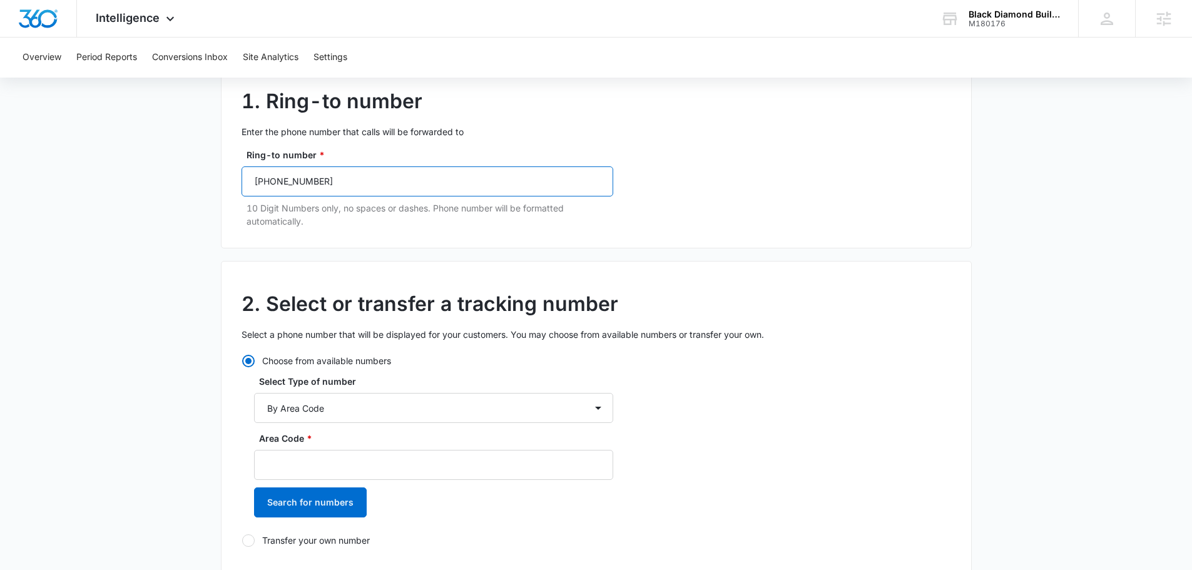
scroll to position [250, 0]
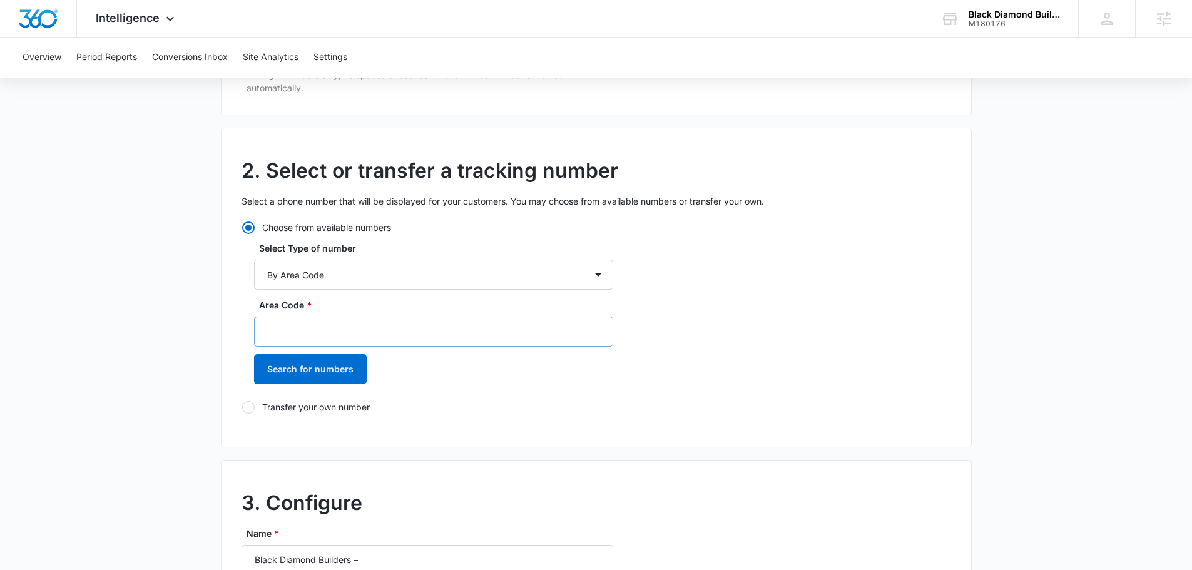
type input "(304) 435-1024"
click at [346, 332] on input "Area Code *" at bounding box center [433, 332] width 359 height 30
type input "304"
click at [342, 369] on button "Search for numbers" at bounding box center [310, 369] width 113 height 30
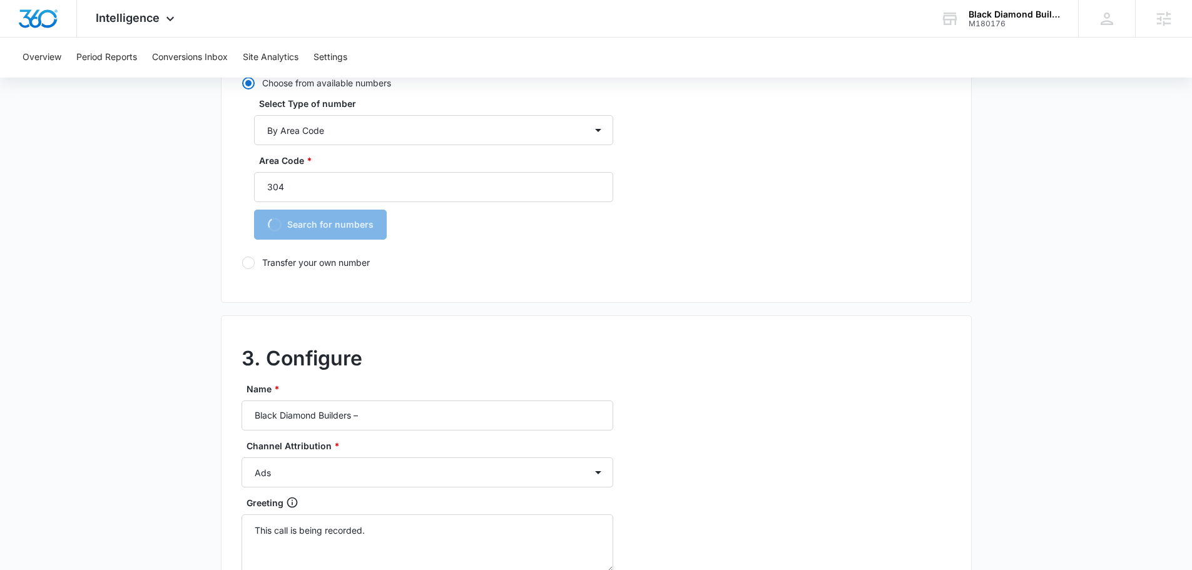
scroll to position [501, 0]
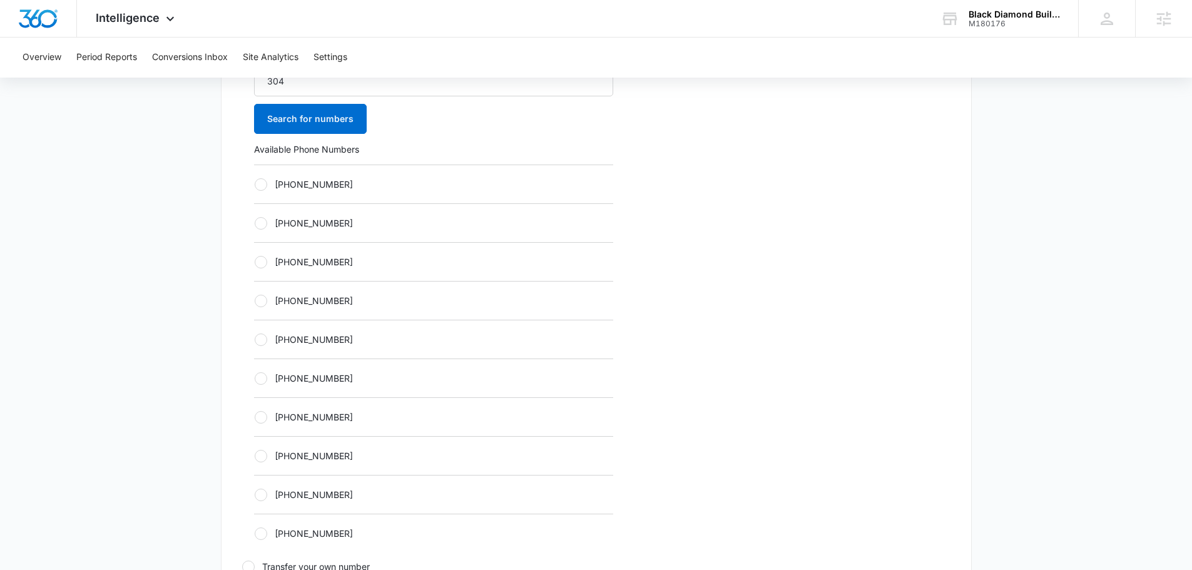
click at [420, 383] on label "+13042204969" at bounding box center [433, 378] width 359 height 13
click at [255, 379] on input "+13042204969" at bounding box center [254, 378] width 1 height 1
radio input "true"
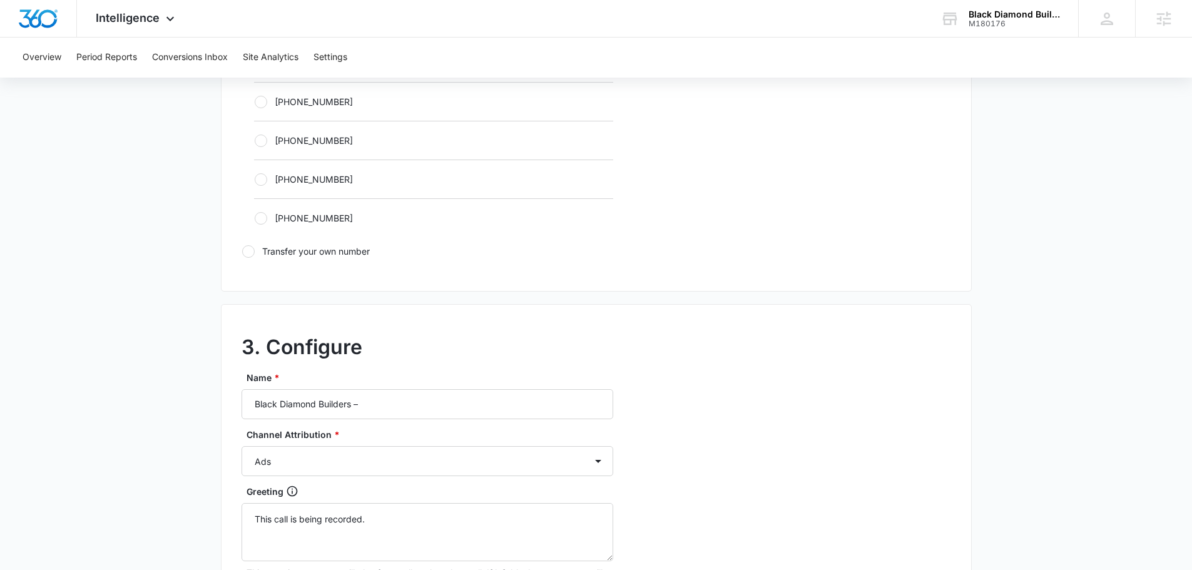
scroll to position [1064, 0]
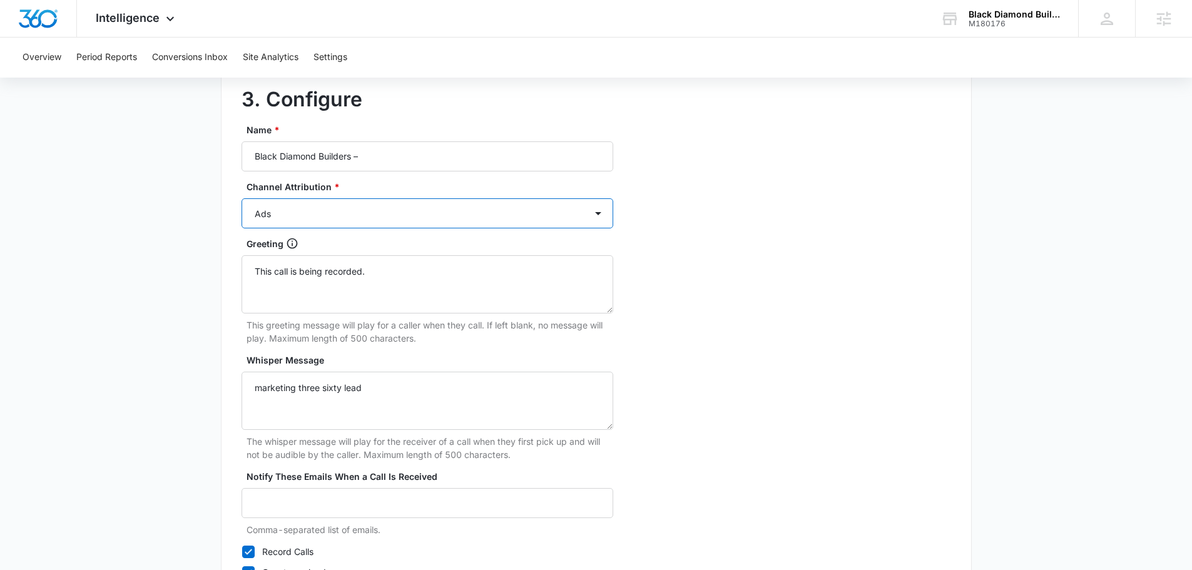
click at [397, 222] on select "Ads Local Service Ads Content Social Other" at bounding box center [428, 213] width 372 height 30
select select "SOCIAL"
click at [242, 198] on select "Ads Local Service Ads Content Social Other" at bounding box center [428, 213] width 372 height 30
click at [374, 208] on select "Ads Local Service Ads Content Social Other" at bounding box center [428, 213] width 372 height 30
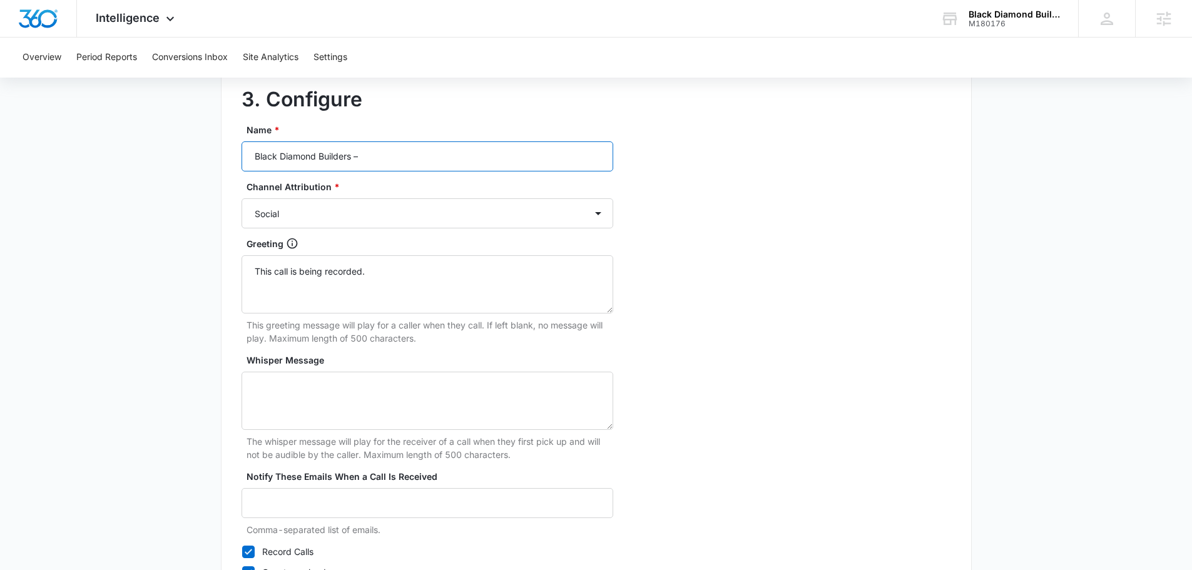
click at [412, 156] on input "Black Diamond Builders –" at bounding box center [428, 156] width 372 height 30
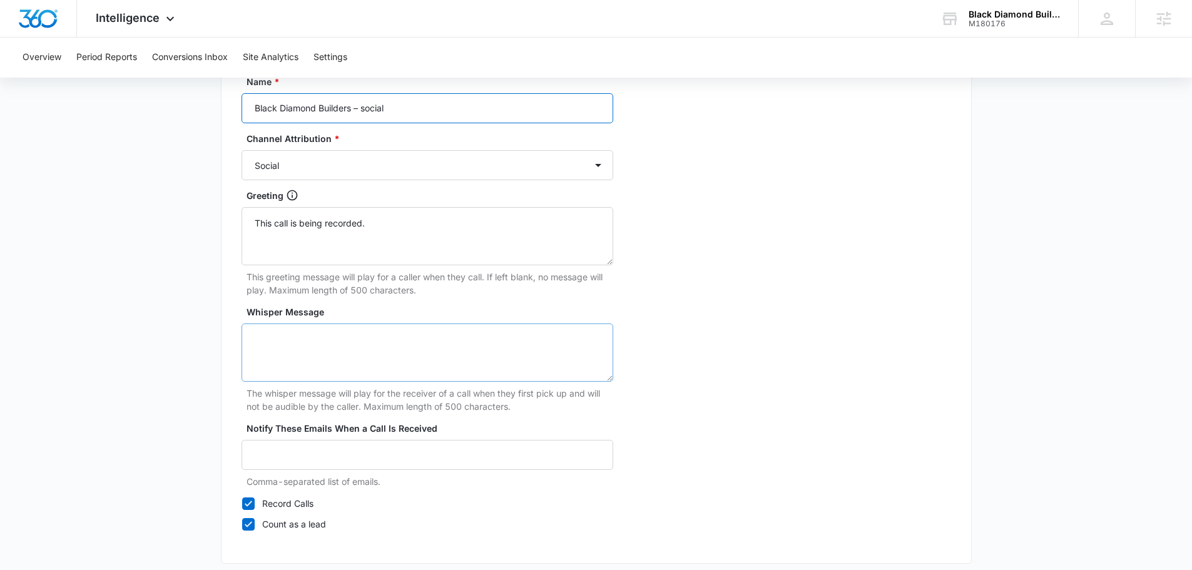
scroll to position [1172, 0]
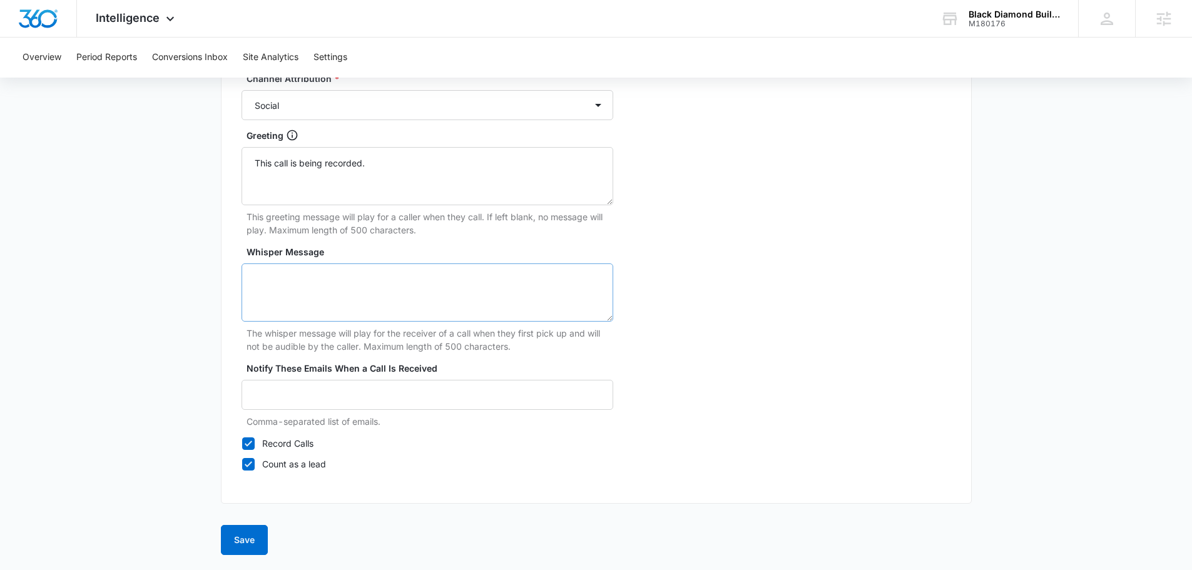
type input "Black Diamond Builders – social"
click at [351, 309] on textarea "Whisper Message" at bounding box center [428, 293] width 372 height 58
type textarea "marketing three sixty lead"
drag, startPoint x: 246, startPoint y: 533, endPoint x: 254, endPoint y: 528, distance: 9.9
click at [246, 533] on button "Save" at bounding box center [244, 540] width 47 height 30
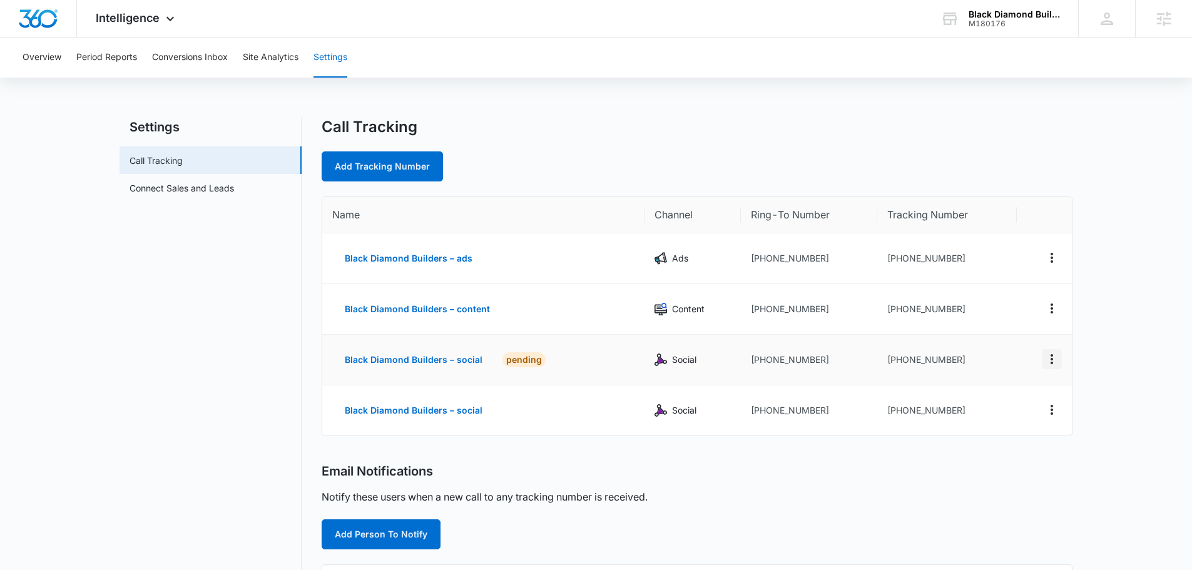
click at [1055, 363] on icon "Actions" at bounding box center [1052, 359] width 15 height 15
click at [996, 373] on div "Delete" at bounding box center [993, 368] width 26 height 9
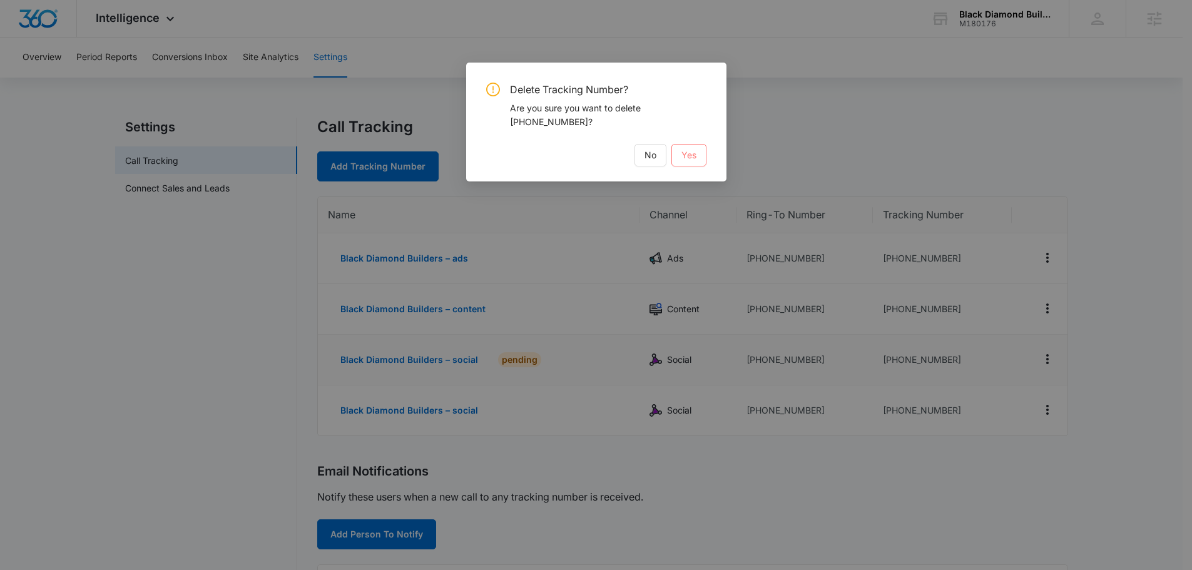
click at [683, 147] on button "Yes" at bounding box center [689, 155] width 35 height 23
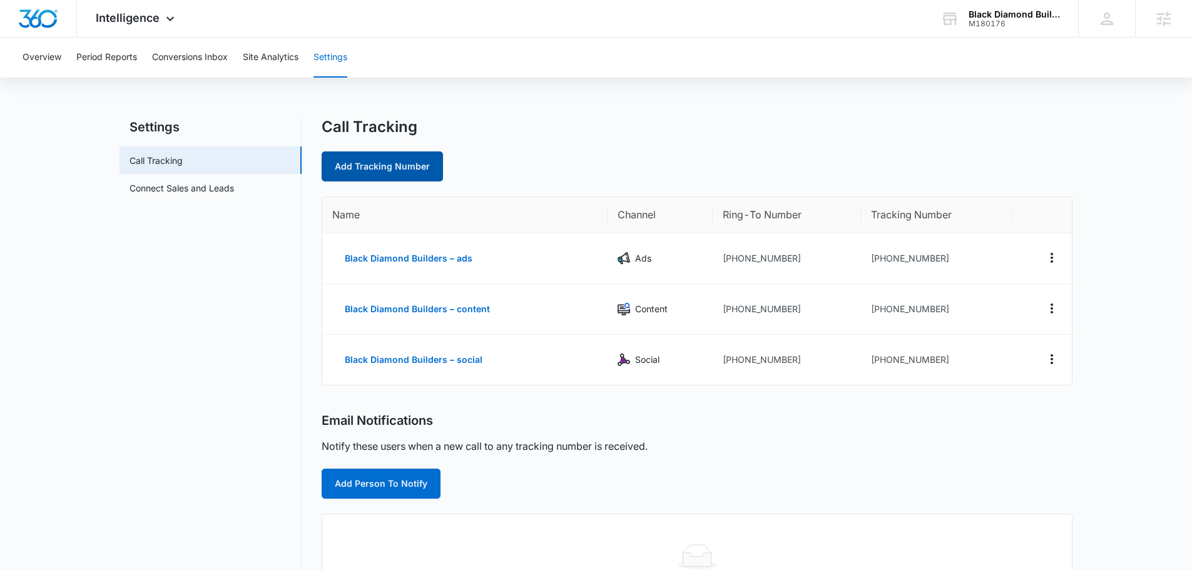
click at [402, 166] on link "Add Tracking Number" at bounding box center [382, 166] width 121 height 30
select select "by_area_code"
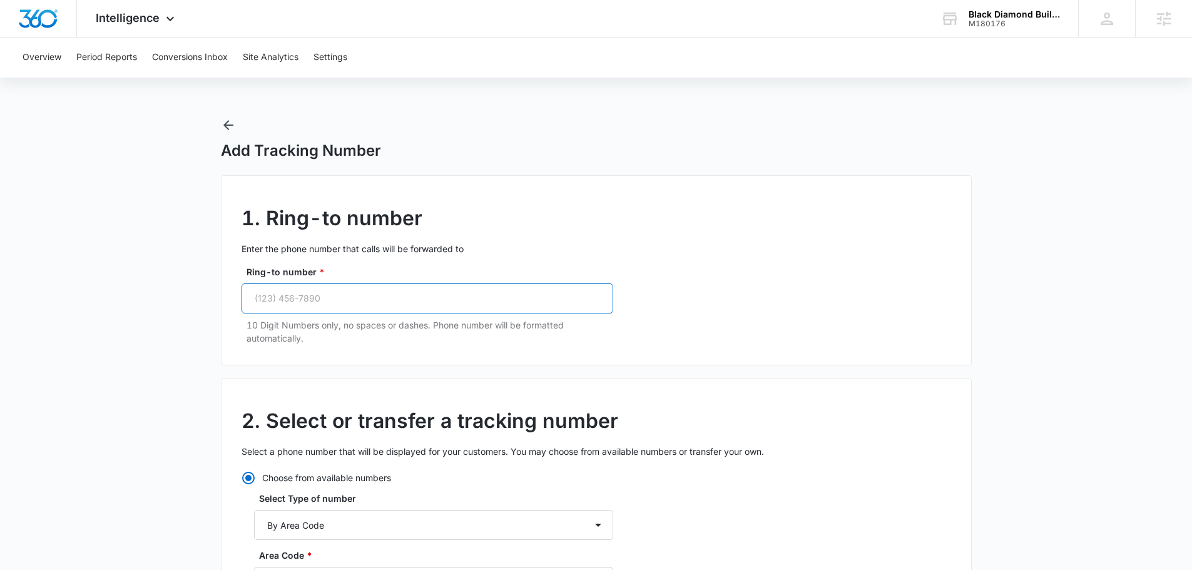
click at [367, 298] on input "Ring-to number *" at bounding box center [428, 299] width 372 height 30
paste input "(304) 435-1024"
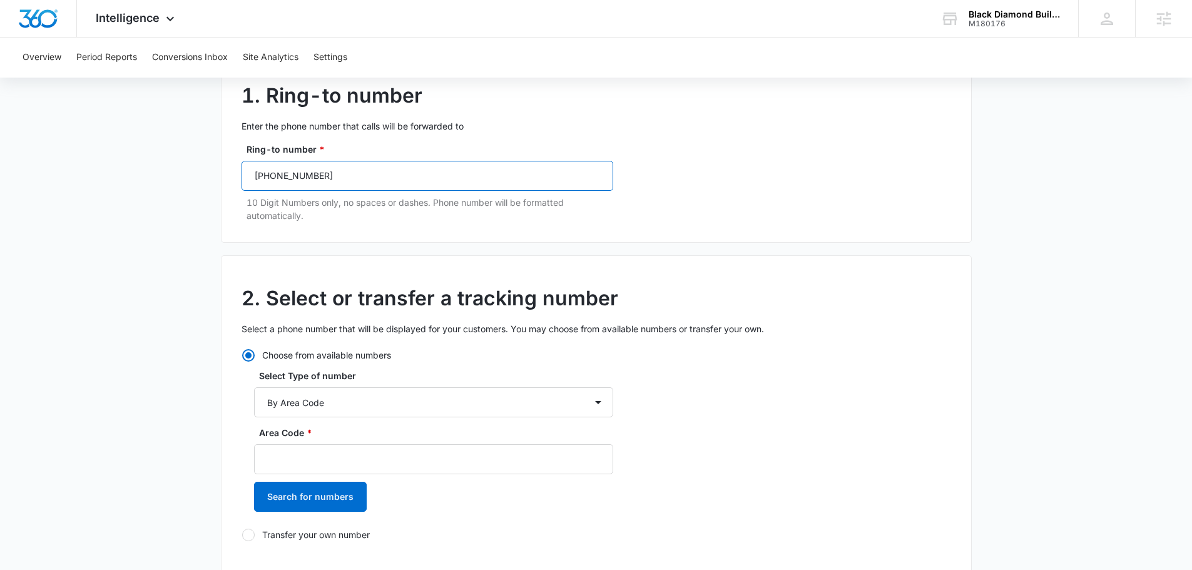
scroll to position [250, 0]
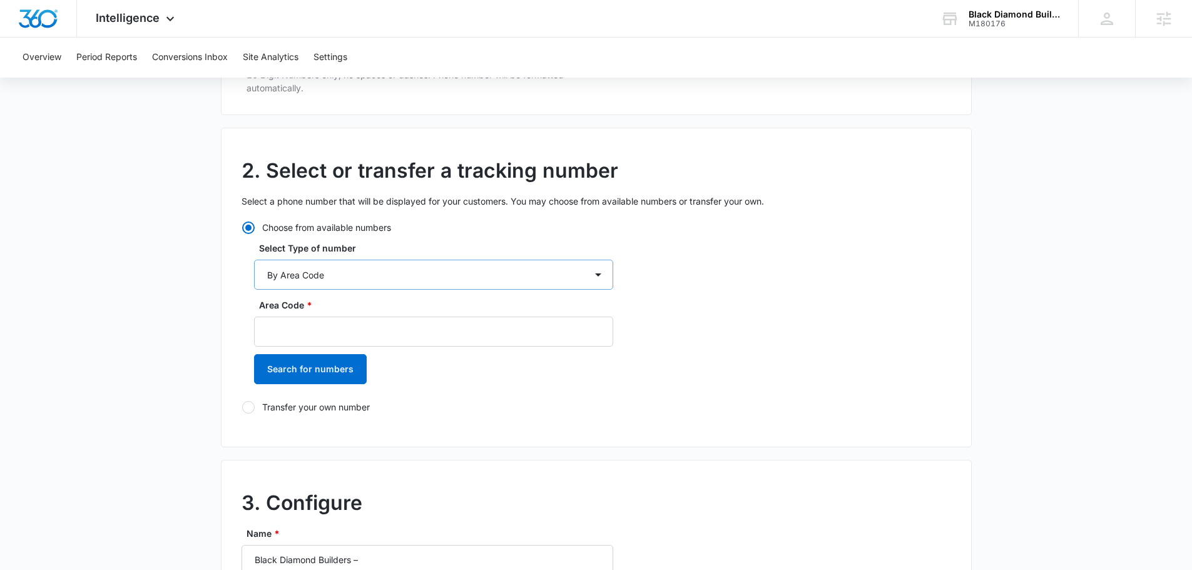
type input "(304) 435-1024"
click at [377, 273] on select "By City & State By State Only By Zip Code By Area Code Toll Free Numbers" at bounding box center [433, 275] width 359 height 30
click at [377, 272] on select "By City & State By State Only By Zip Code By Area Code Toll Free Numbers" at bounding box center [433, 275] width 359 height 30
click at [393, 238] on div "Choose from available numbers Select Type of number By City & State By State On…" at bounding box center [428, 317] width 372 height 193
click at [382, 350] on div "Area Code * Search for numbers" at bounding box center [433, 346] width 359 height 95
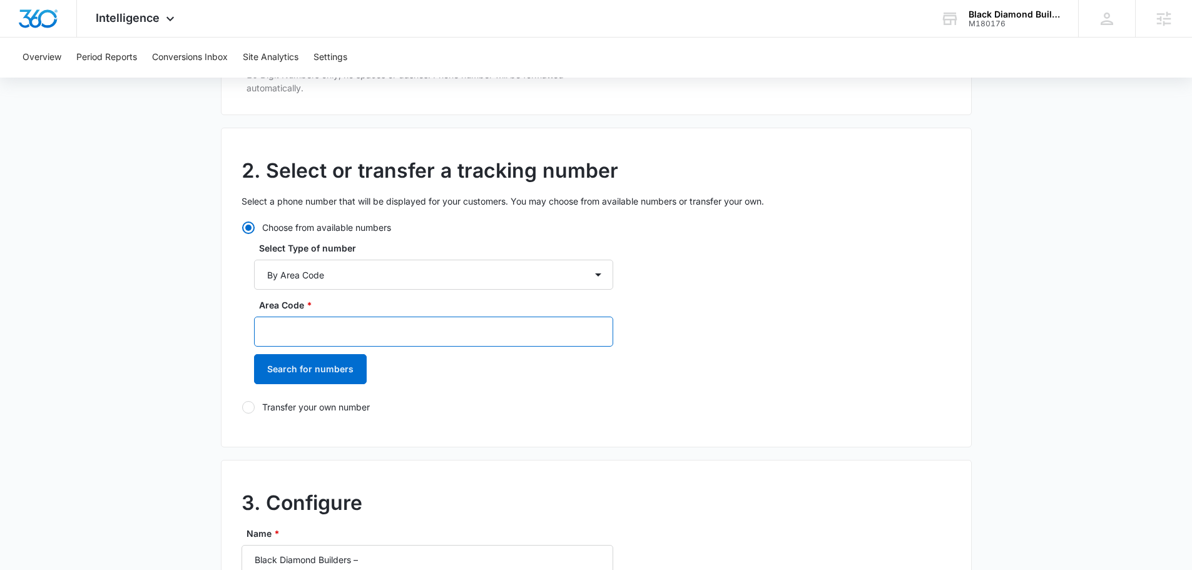
click at [381, 336] on input "Area Code *" at bounding box center [433, 332] width 359 height 30
type input "304"
drag, startPoint x: 362, startPoint y: 377, endPoint x: 314, endPoint y: 377, distance: 48.2
click at [354, 377] on button "Search for numbers" at bounding box center [310, 369] width 113 height 30
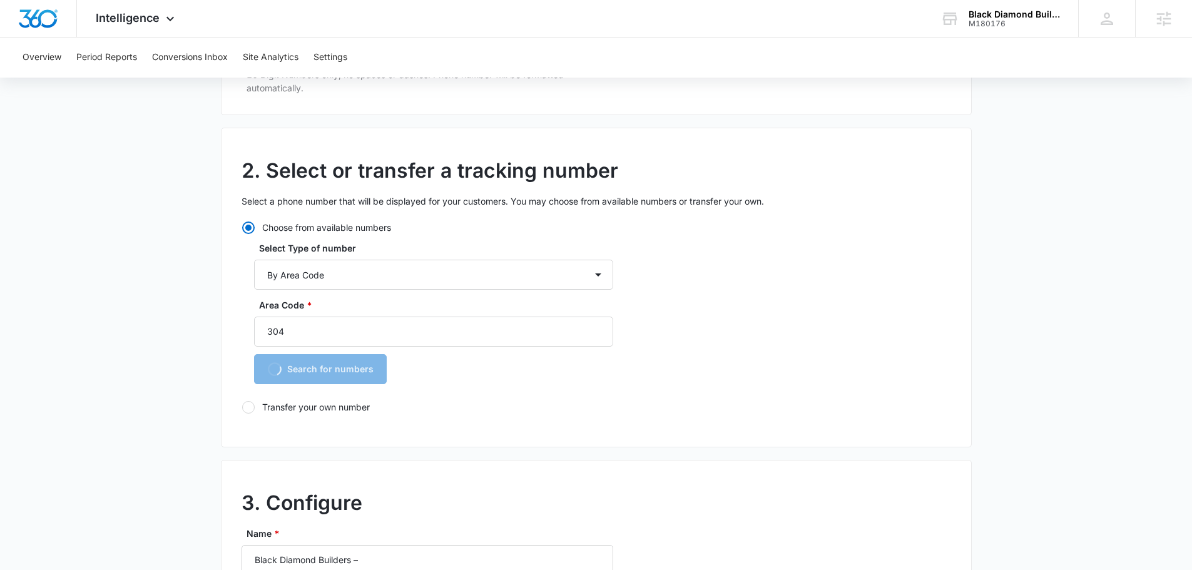
click at [314, 376] on div "Area Code * 304 Loading Search for numbers" at bounding box center [433, 346] width 359 height 95
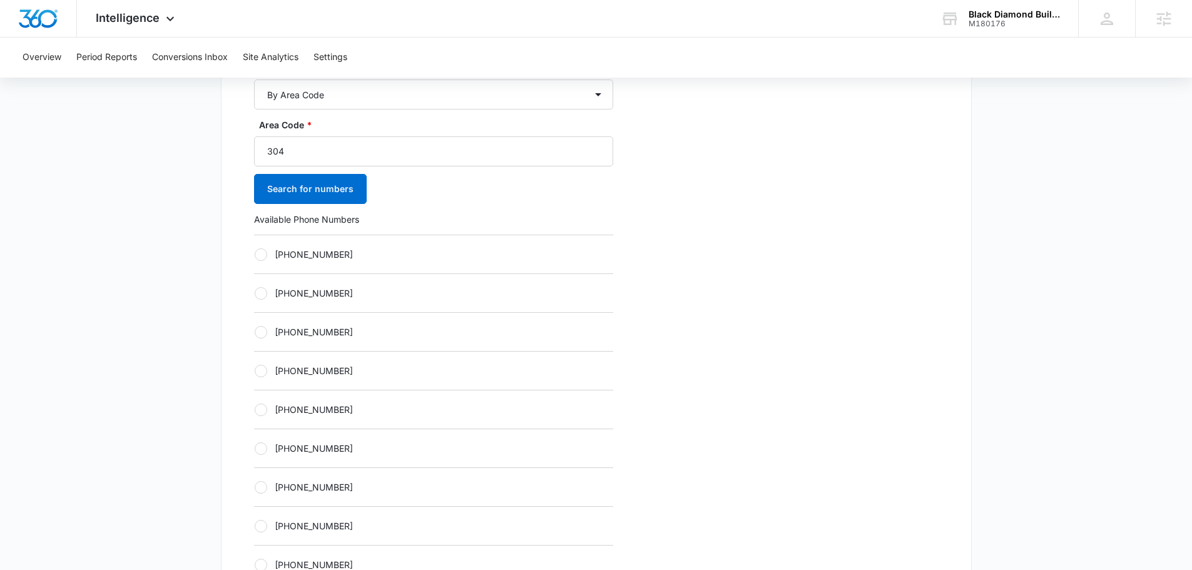
scroll to position [438, 0]
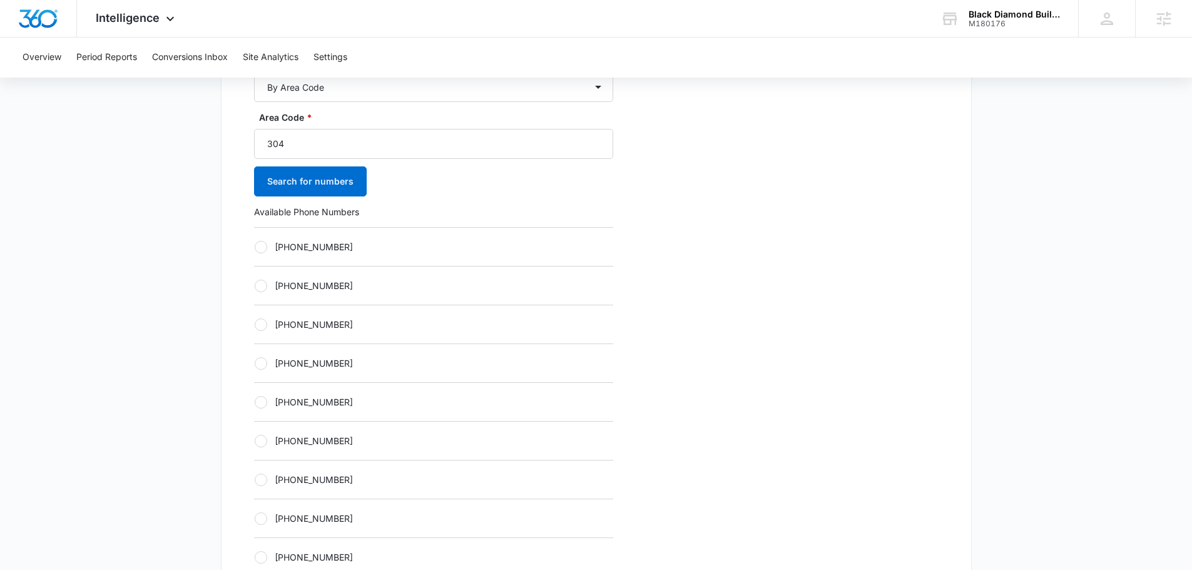
click at [386, 409] on div "[PHONE_NUMBER]" at bounding box center [433, 401] width 359 height 39
click at [347, 395] on div "[PHONE_NUMBER]" at bounding box center [433, 401] width 359 height 39
click at [342, 400] on label "[PHONE_NUMBER]" at bounding box center [433, 402] width 359 height 13
click at [255, 402] on input "[PHONE_NUMBER]" at bounding box center [254, 402] width 1 height 1
radio input "true"
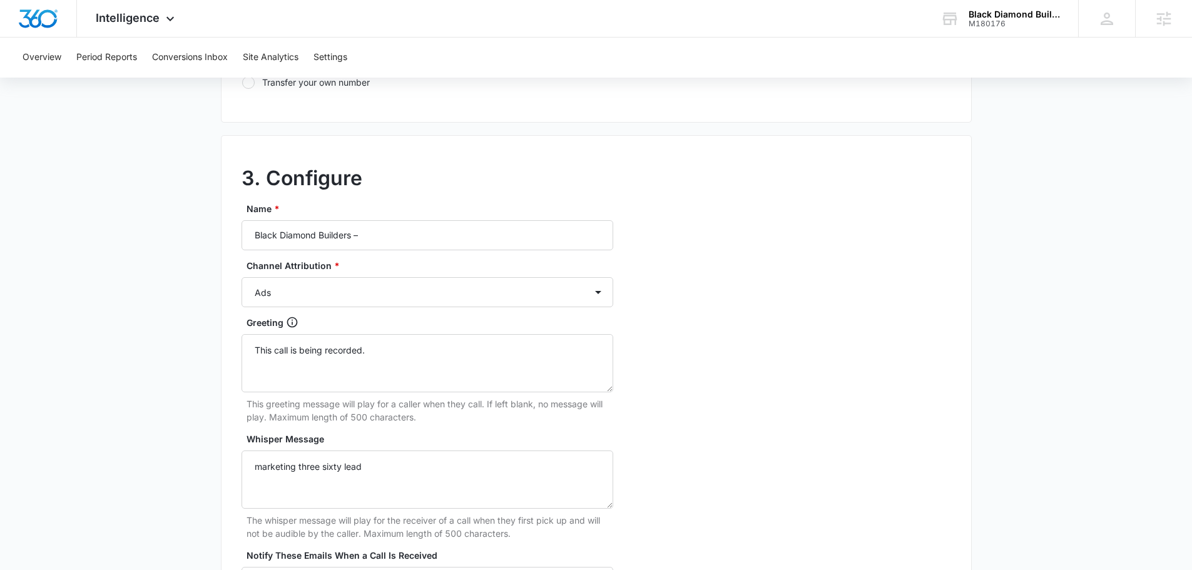
scroll to position [1127, 0]
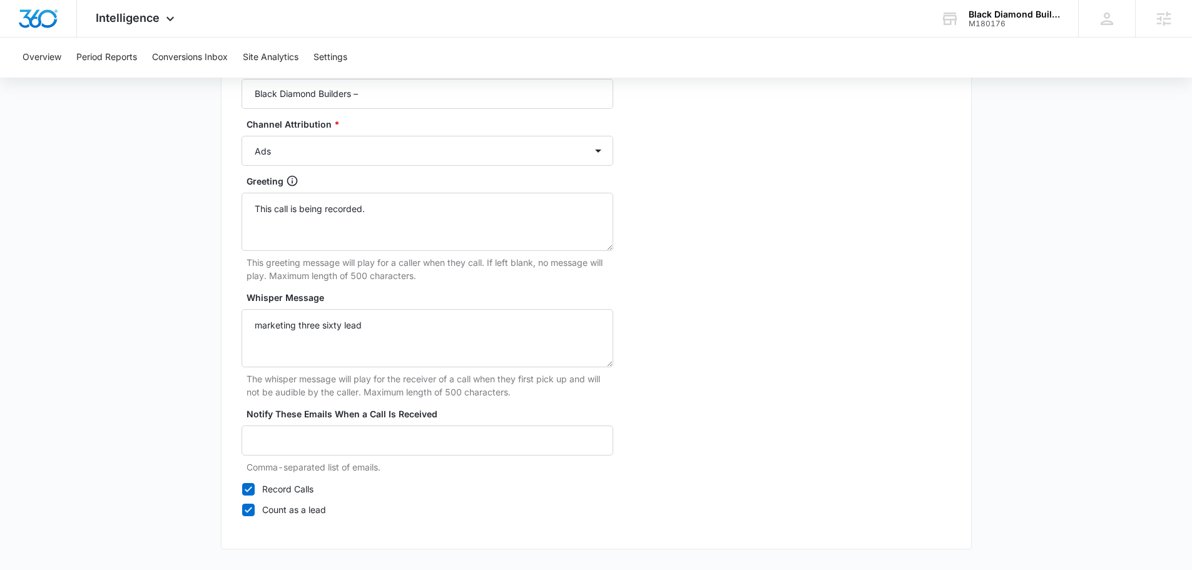
click at [379, 110] on div "Name * Black Diamond Builders – Channel Attribution * Ads Local Service Ads Con…" at bounding box center [428, 289] width 372 height 456
click at [381, 105] on input "Black Diamond Builders –" at bounding box center [428, 94] width 372 height 30
type input "Black Diamond Builders – other"
click at [426, 145] on select "Ads Local Service Ads Content Social Other" at bounding box center [428, 151] width 372 height 30
select select "OTHER"
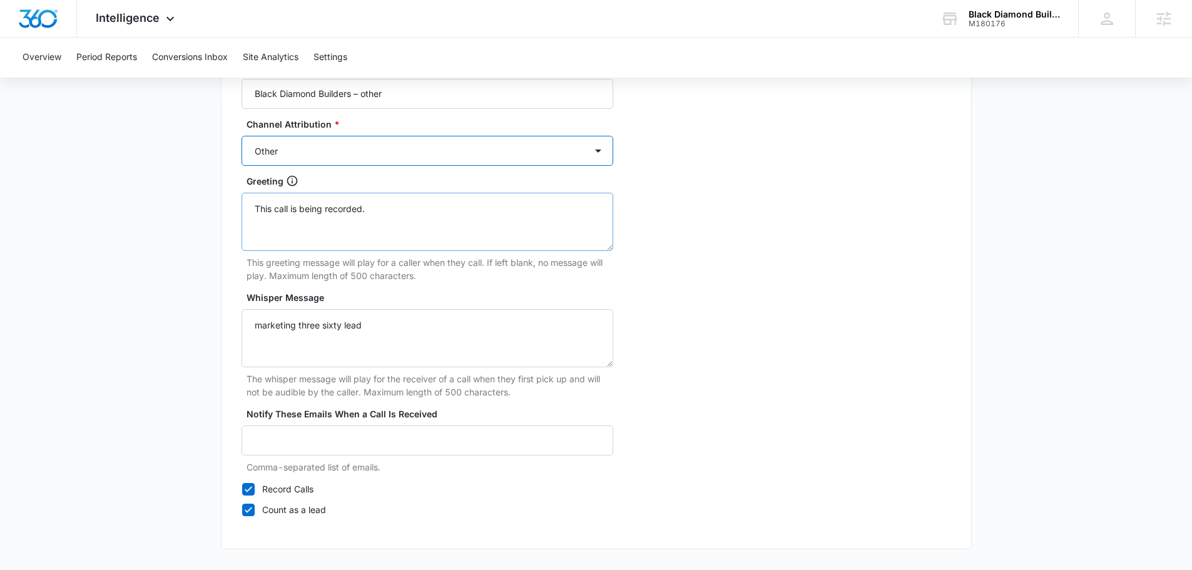
click at [242, 136] on select "Ads Local Service Ads Content Social Other" at bounding box center [428, 151] width 372 height 30
click at [348, 331] on textarea "Whisper Message" at bounding box center [428, 338] width 372 height 58
type textarea "marketing three sixty lead"
click at [781, 312] on div "3. Configure Name * Black Diamond Builders – other Channel Attribution * Ads Lo…" at bounding box center [596, 272] width 751 height 556
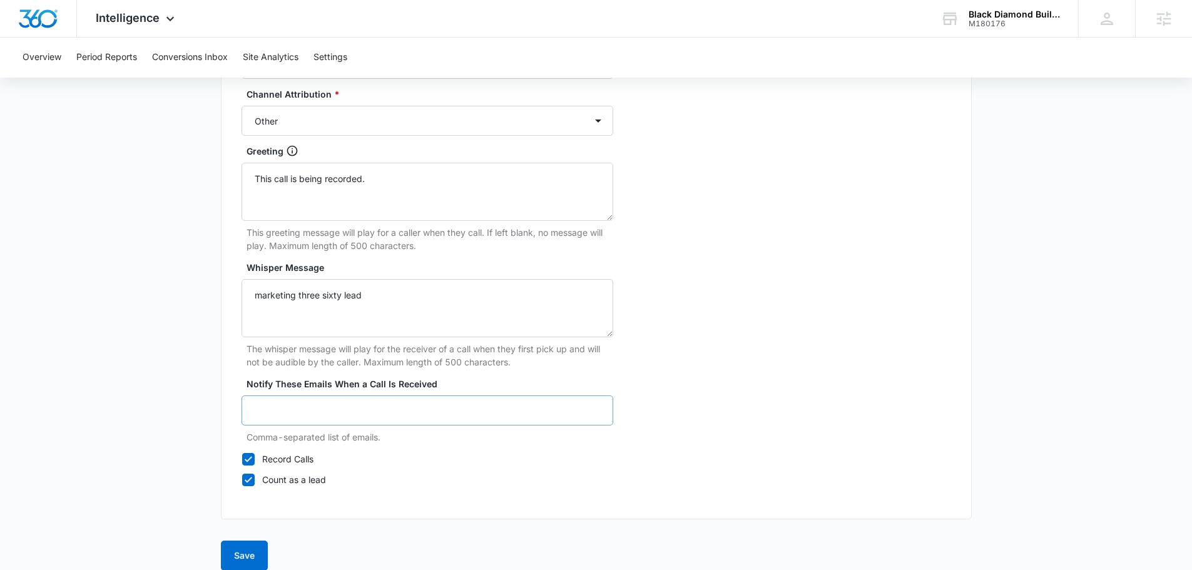
scroll to position [1172, 0]
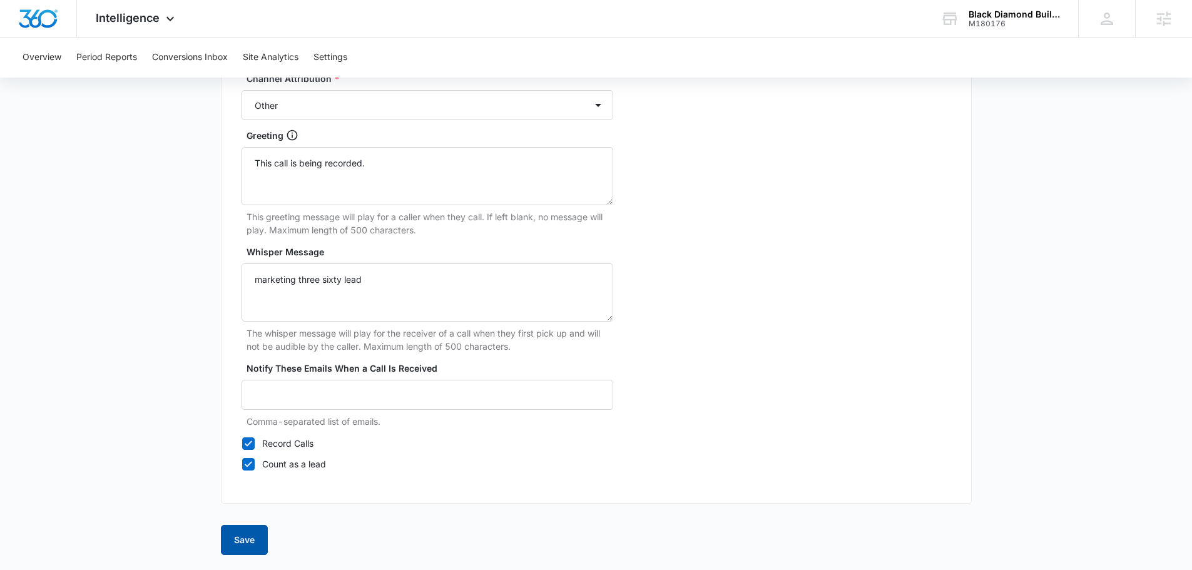
click at [239, 541] on button "Save" at bounding box center [244, 540] width 47 height 30
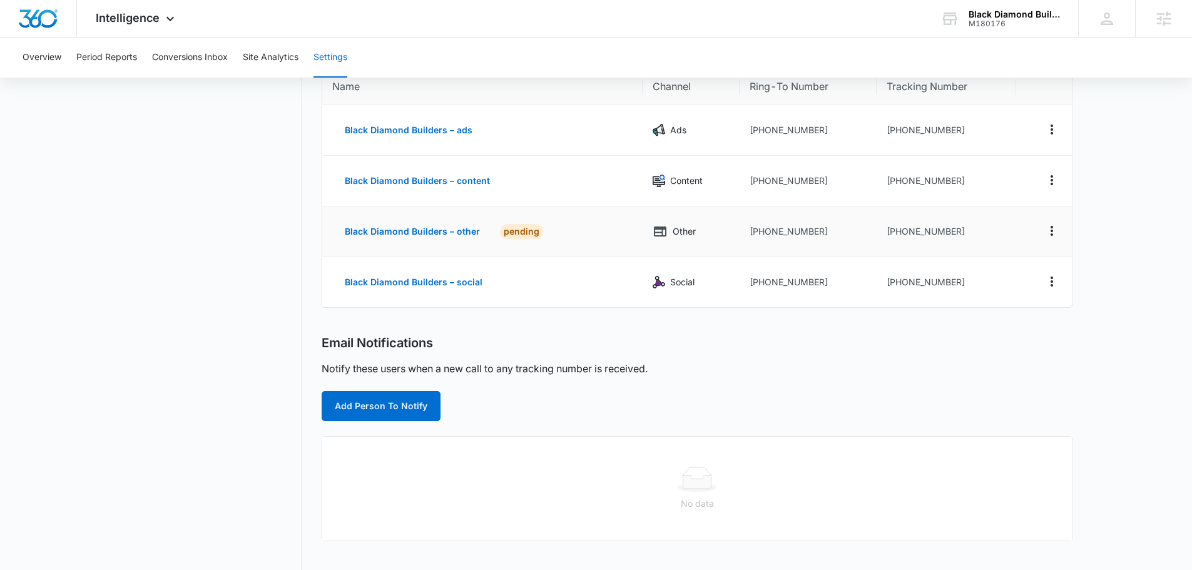
scroll to position [250, 0]
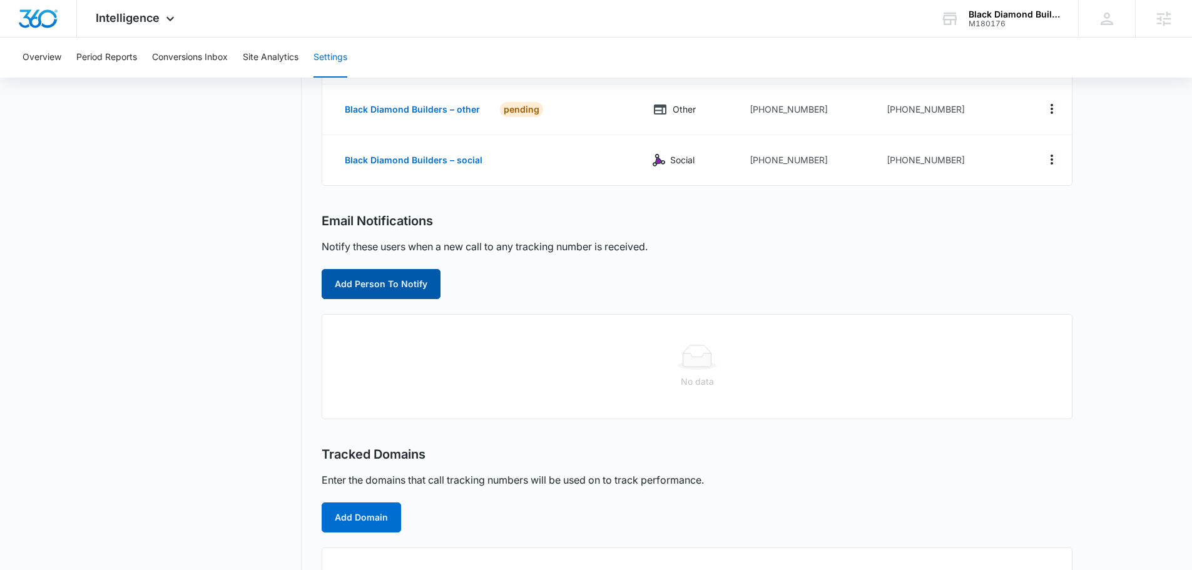
click at [386, 286] on button "Add Person To Notify" at bounding box center [381, 284] width 119 height 30
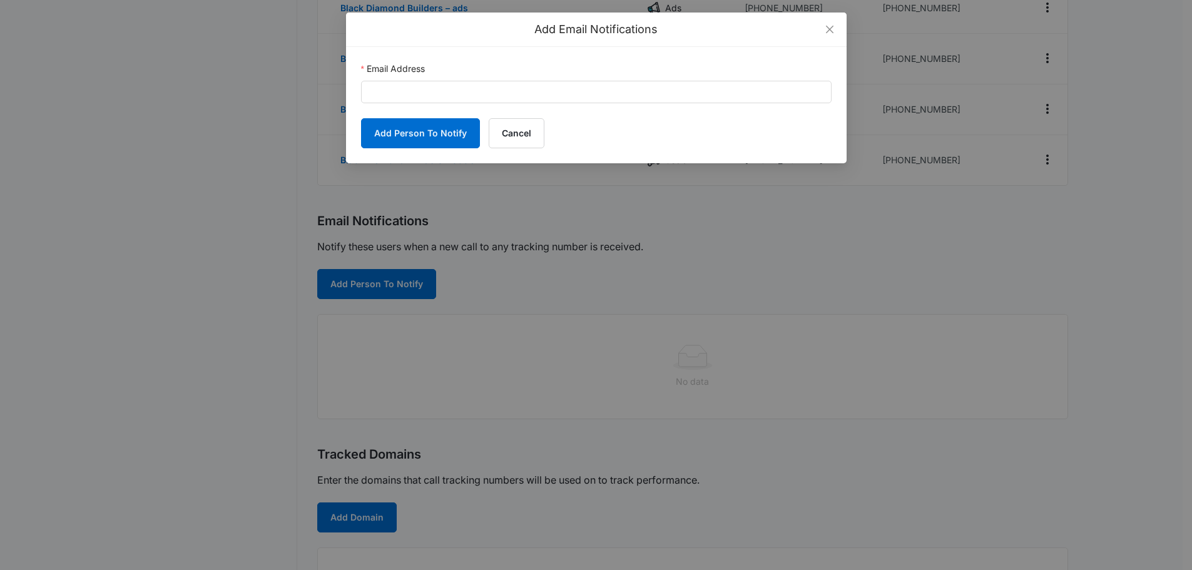
click at [433, 103] on form "Email Address Add Person To Notify Cancel" at bounding box center [596, 105] width 471 height 86
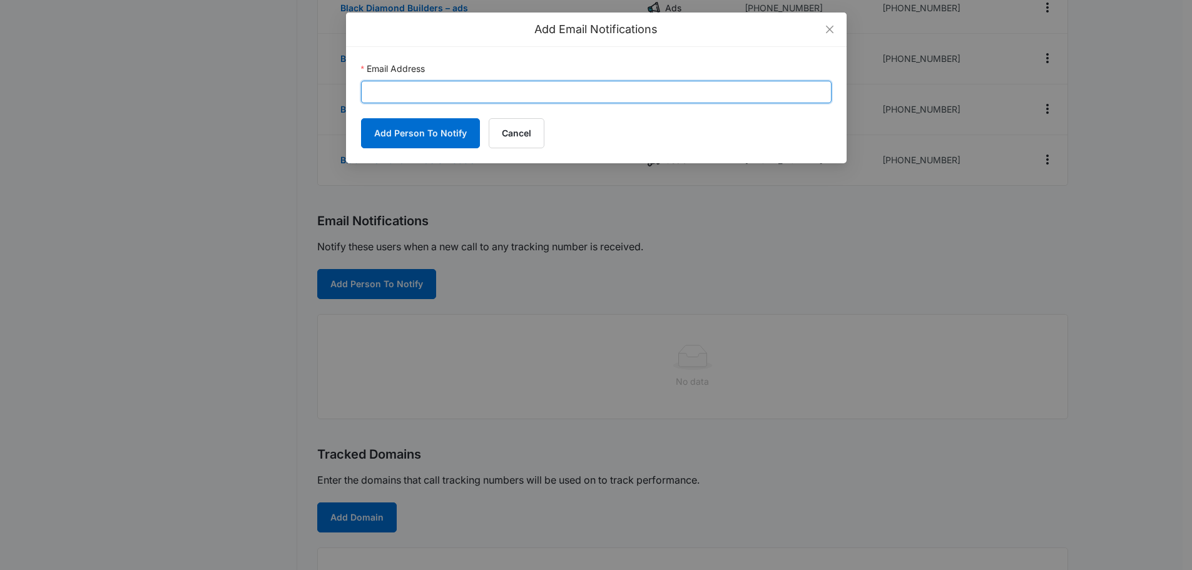
click at [434, 99] on input "Email Address" at bounding box center [596, 92] width 471 height 23
paste input "[EMAIL_ADDRESS][DOMAIN_NAME]"
type input "[EMAIL_ADDRESS][DOMAIN_NAME]"
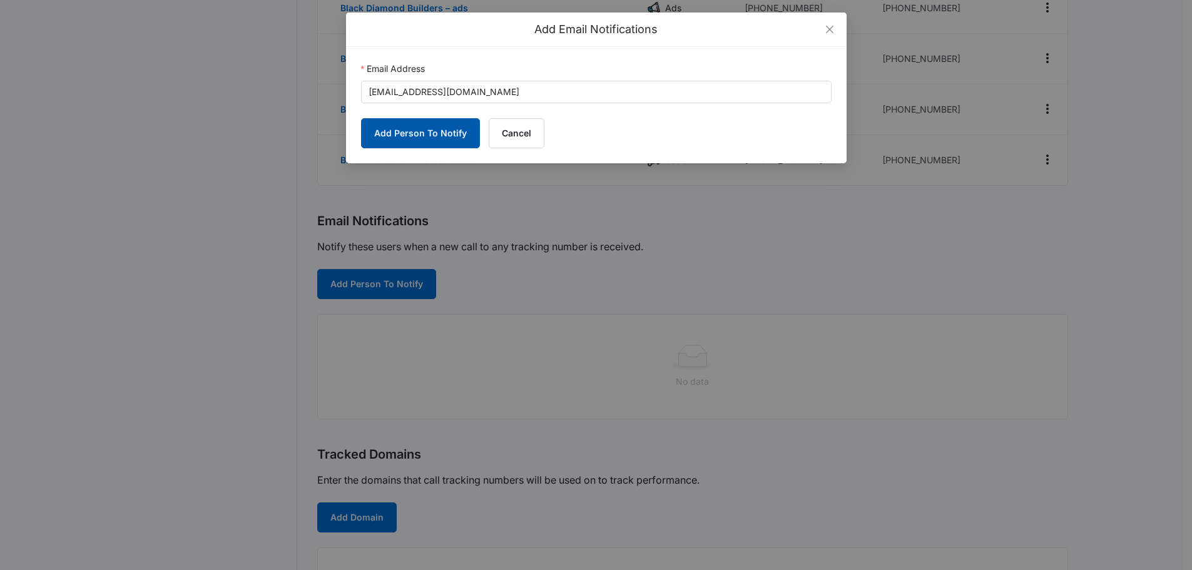
click at [428, 122] on button "Add Person To Notify" at bounding box center [420, 133] width 119 height 30
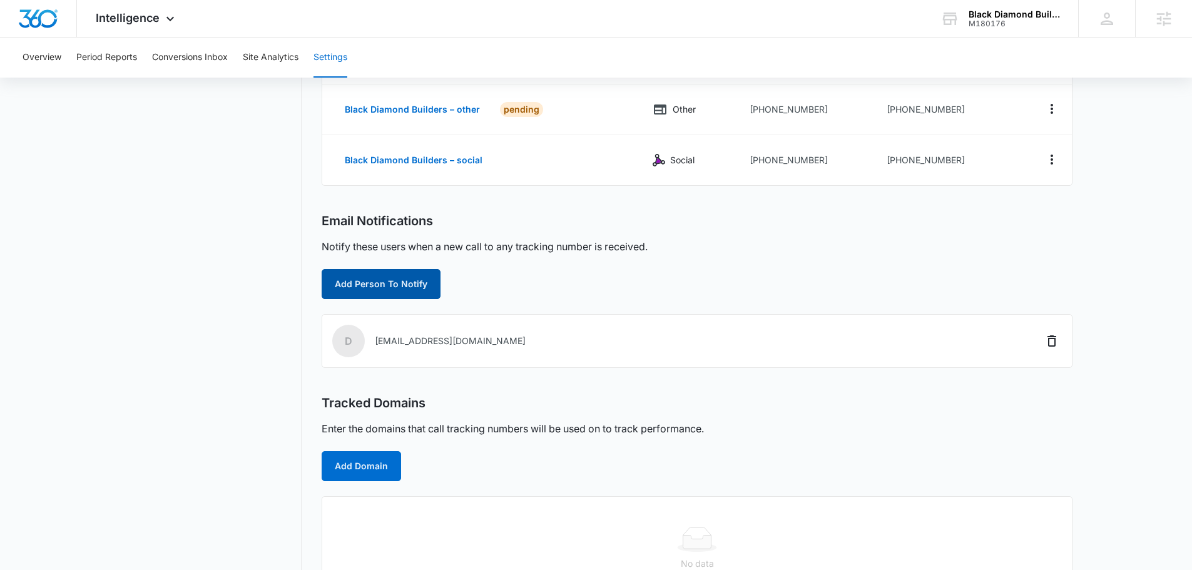
click at [387, 290] on button "Add Person To Notify" at bounding box center [381, 284] width 119 height 30
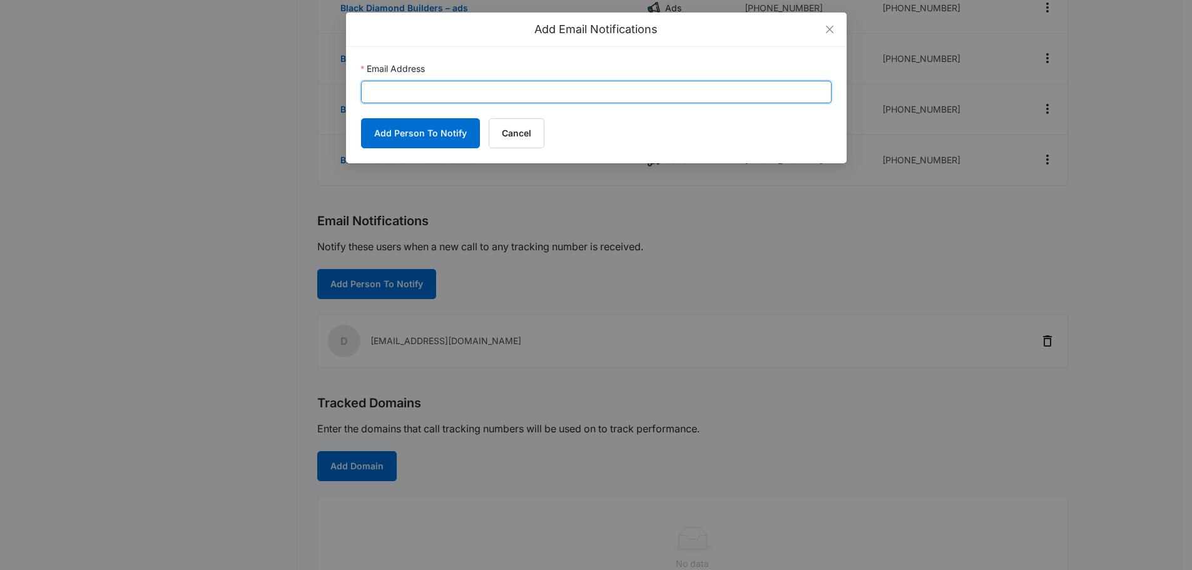
click at [459, 86] on input "Email Address" at bounding box center [596, 92] width 471 height 23
paste input "[PERSON_NAME][EMAIL_ADDRESS][PERSON_NAME][DOMAIN_NAME]"
type input "[PERSON_NAME][EMAIL_ADDRESS][PERSON_NAME][DOMAIN_NAME]"
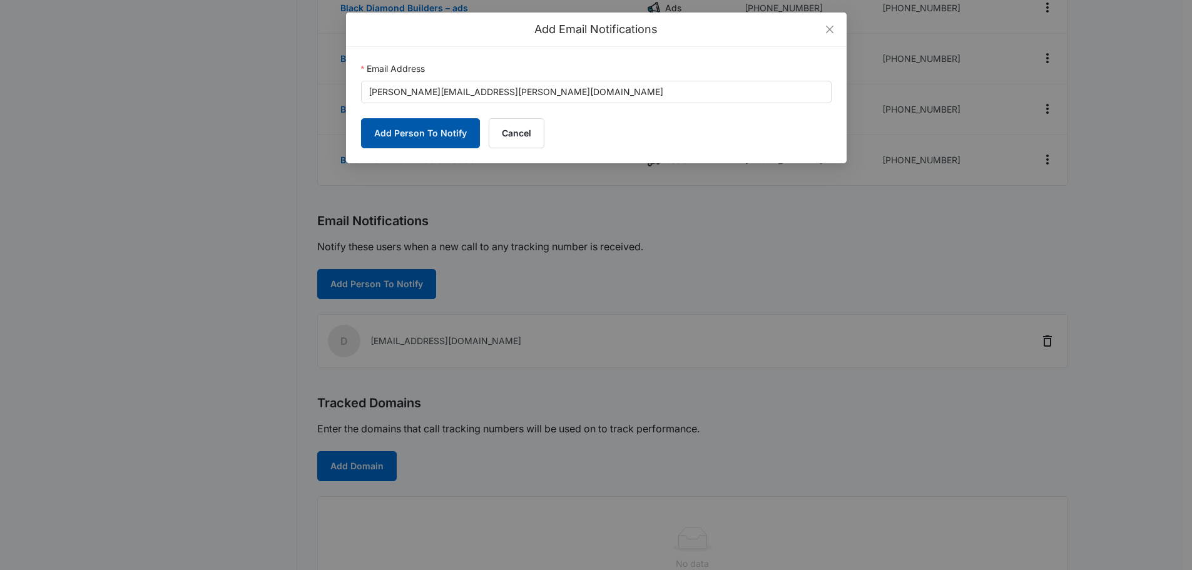
click at [426, 146] on button "Add Person To Notify" at bounding box center [420, 133] width 119 height 30
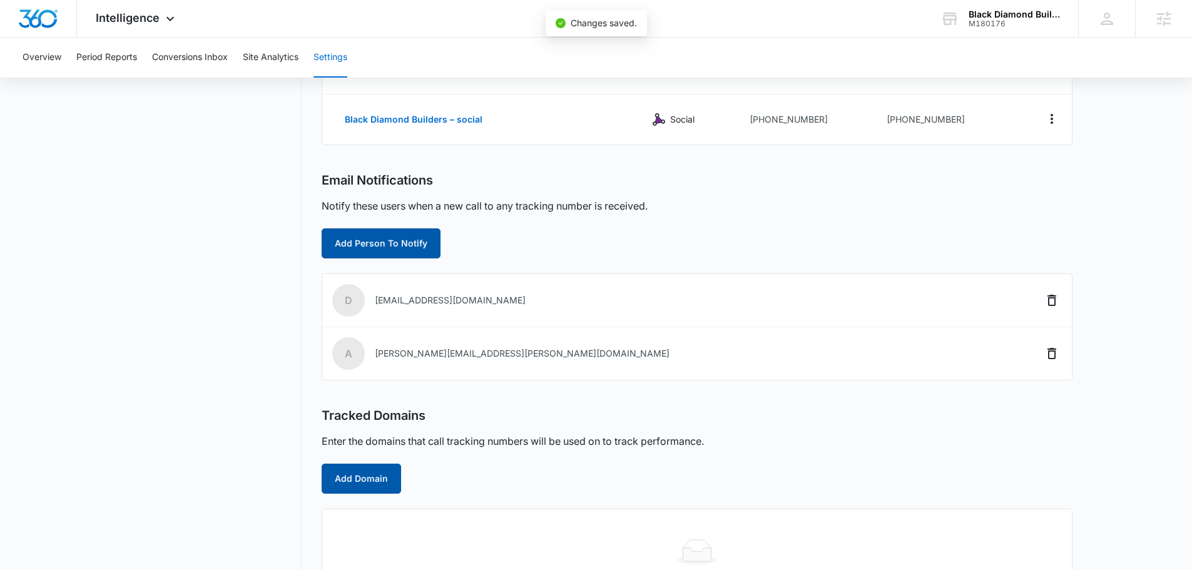
scroll to position [350, 0]
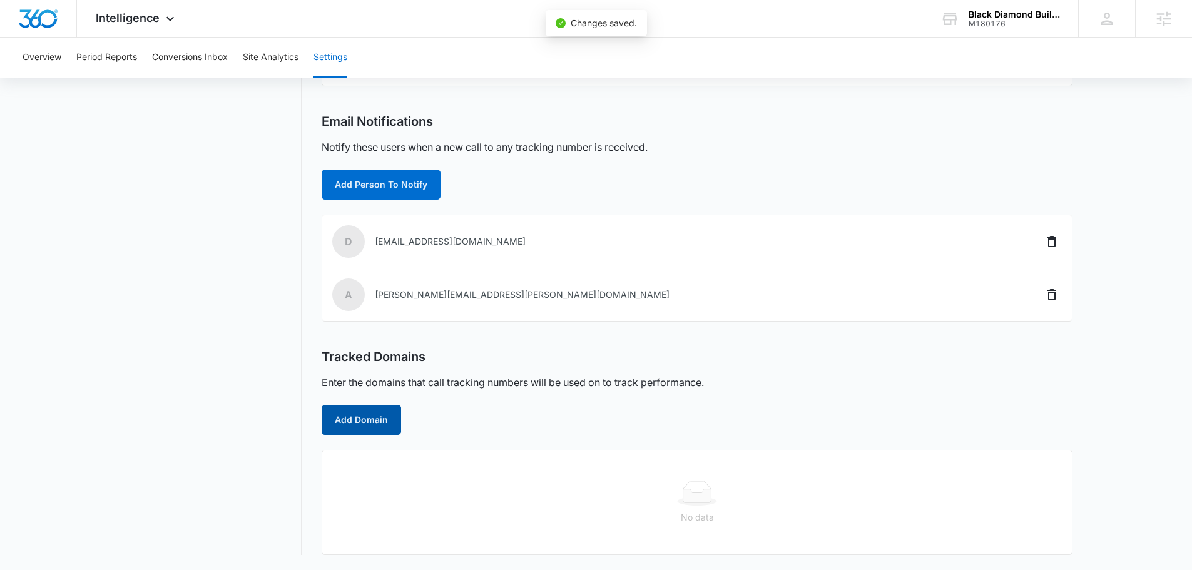
click at [359, 397] on div "Tracked Domains Enter the domains that call tracking numbers will be used on to…" at bounding box center [697, 392] width 751 height 86
click at [368, 423] on button "Add Domain" at bounding box center [361, 420] width 79 height 30
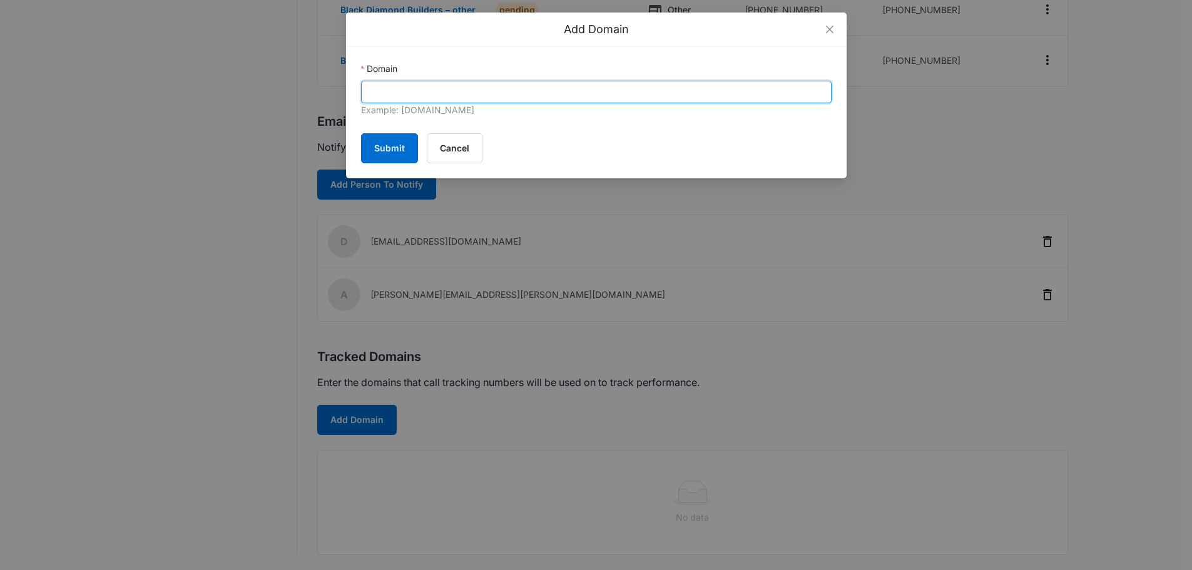
click at [570, 93] on input "Domain" at bounding box center [596, 92] width 471 height 23
paste input "https://bd-builders.com/"
drag, startPoint x: 400, startPoint y: 95, endPoint x: -31, endPoint y: 103, distance: 431.4
click at [489, 88] on input "bd-builders.com/" at bounding box center [596, 92] width 471 height 23
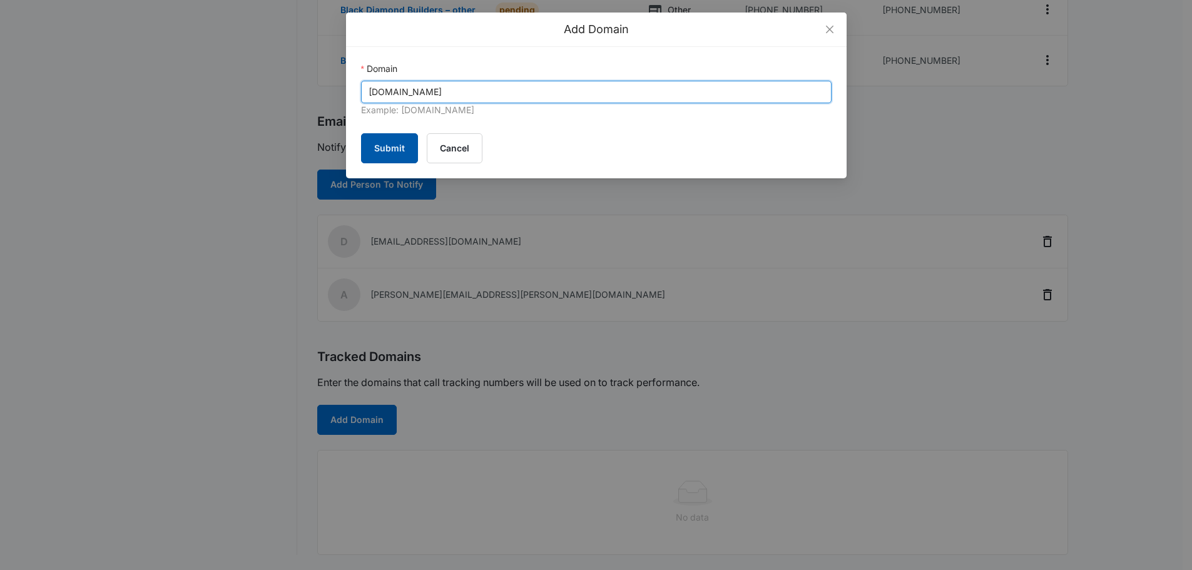
type input "[DOMAIN_NAME]"
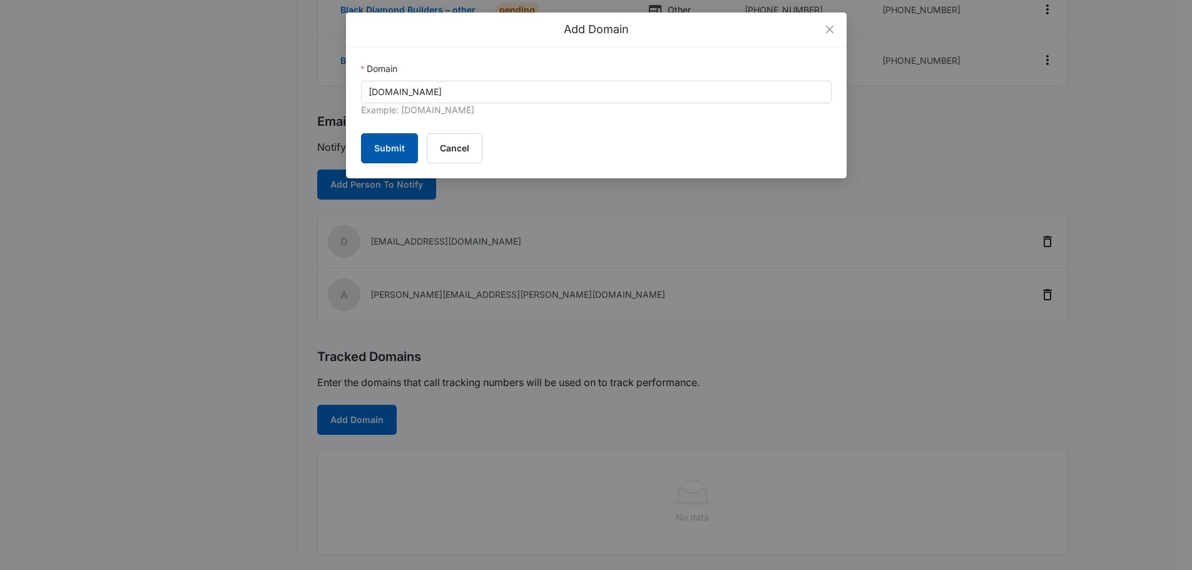
drag, startPoint x: 383, startPoint y: 151, endPoint x: 431, endPoint y: 162, distance: 48.8
click at [386, 151] on button "Submit" at bounding box center [389, 148] width 57 height 30
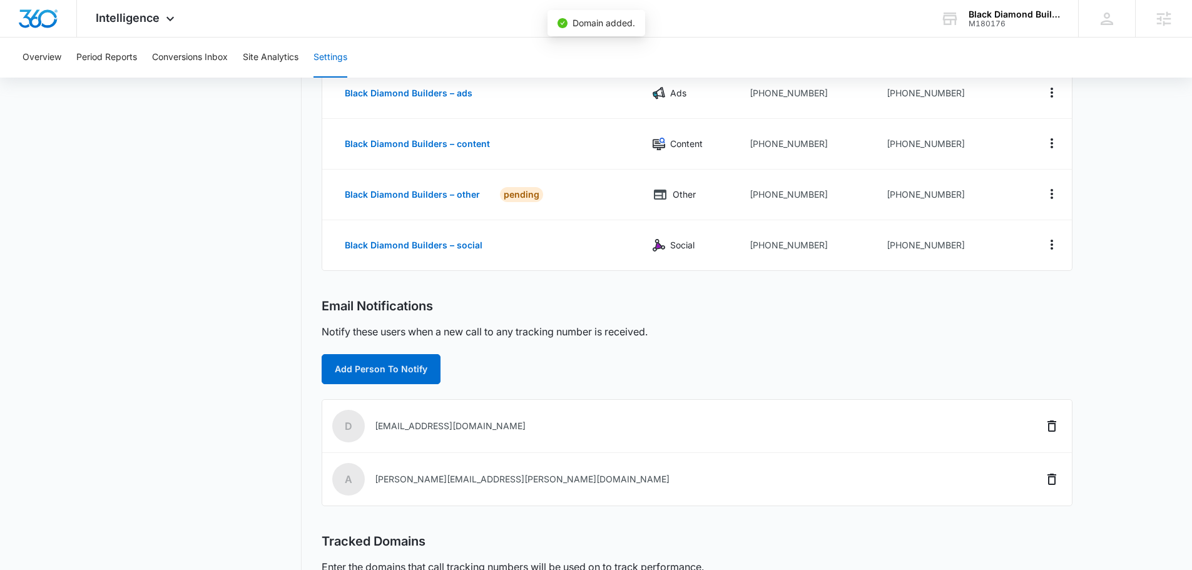
scroll to position [0, 0]
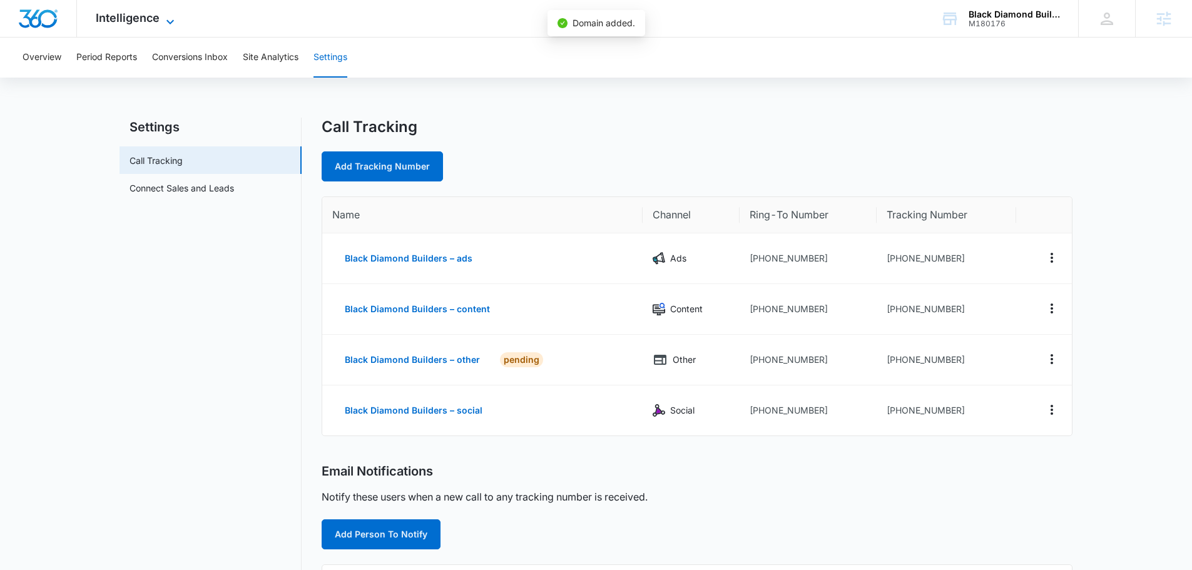
click at [122, 19] on span "Intelligence" at bounding box center [128, 17] width 64 height 13
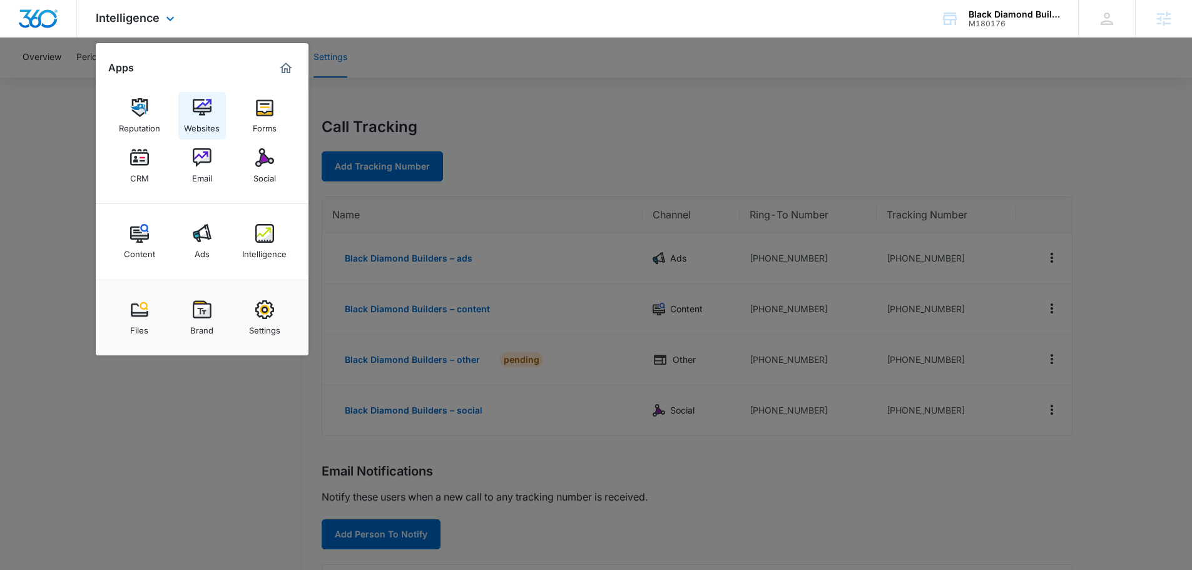
click at [208, 108] on img at bounding box center [202, 107] width 19 height 19
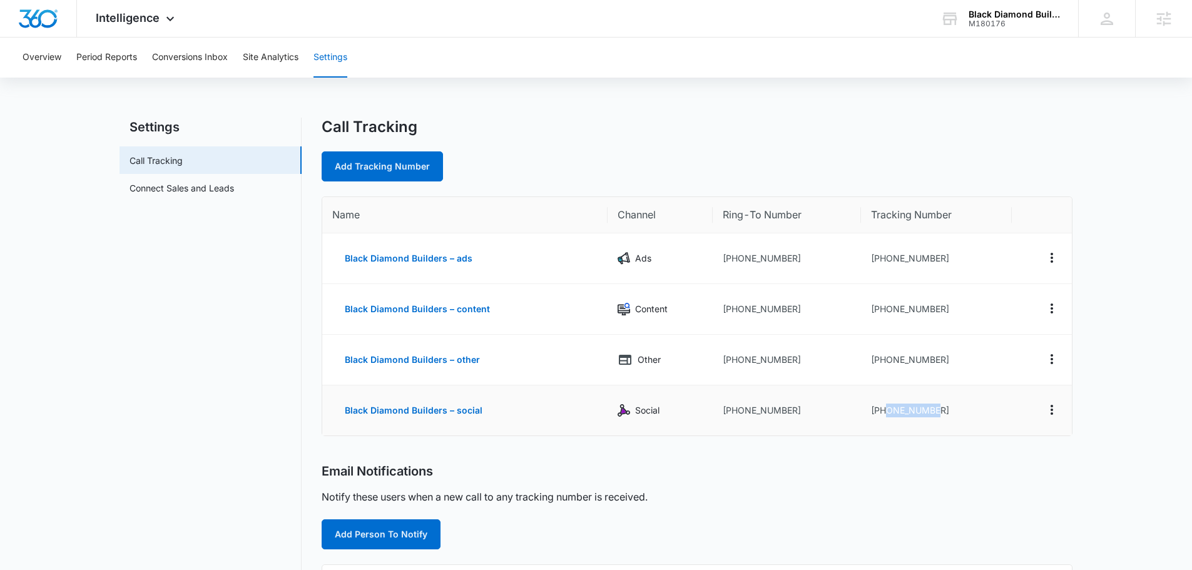
drag, startPoint x: 955, startPoint y: 402, endPoint x: 881, endPoint y: 414, distance: 75.5
click at [883, 414] on td "[PHONE_NUMBER]" at bounding box center [936, 411] width 151 height 50
drag, startPoint x: 880, startPoint y: 410, endPoint x: 945, endPoint y: 413, distance: 65.2
click at [945, 413] on td "[PHONE_NUMBER]" at bounding box center [936, 411] width 151 height 50
copy td "3042205075"
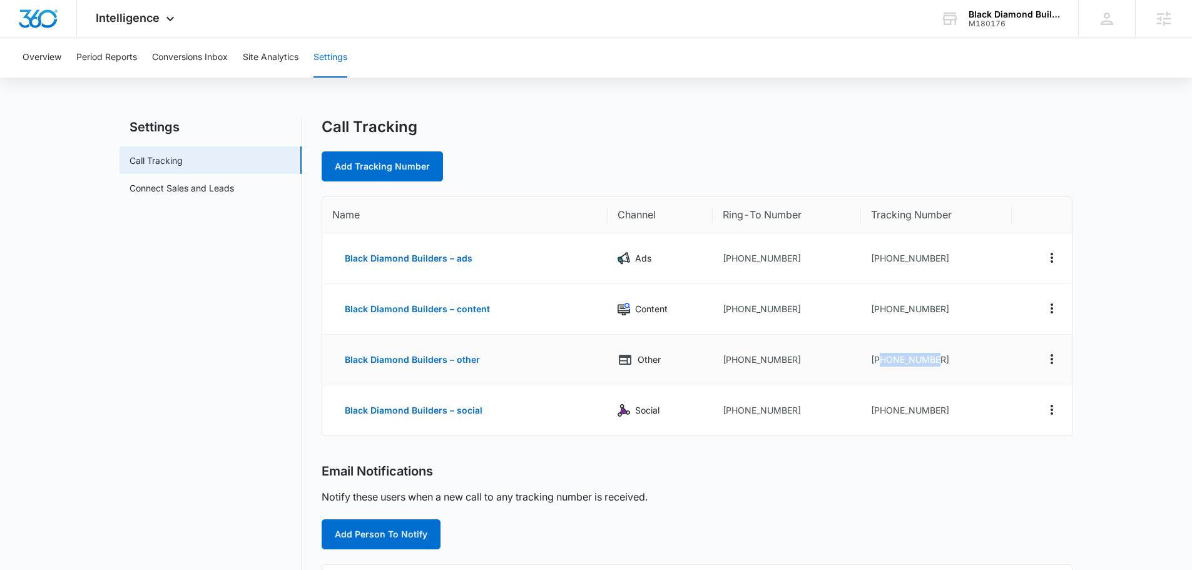
drag, startPoint x: 941, startPoint y: 363, endPoint x: 881, endPoint y: 360, distance: 60.8
click at [881, 360] on td "[PHONE_NUMBER]" at bounding box center [936, 360] width 151 height 51
copy td "3042204555"
click at [941, 321] on td "[PHONE_NUMBER]" at bounding box center [936, 309] width 151 height 51
drag, startPoint x: 909, startPoint y: 307, endPoint x: 881, endPoint y: 314, distance: 29.2
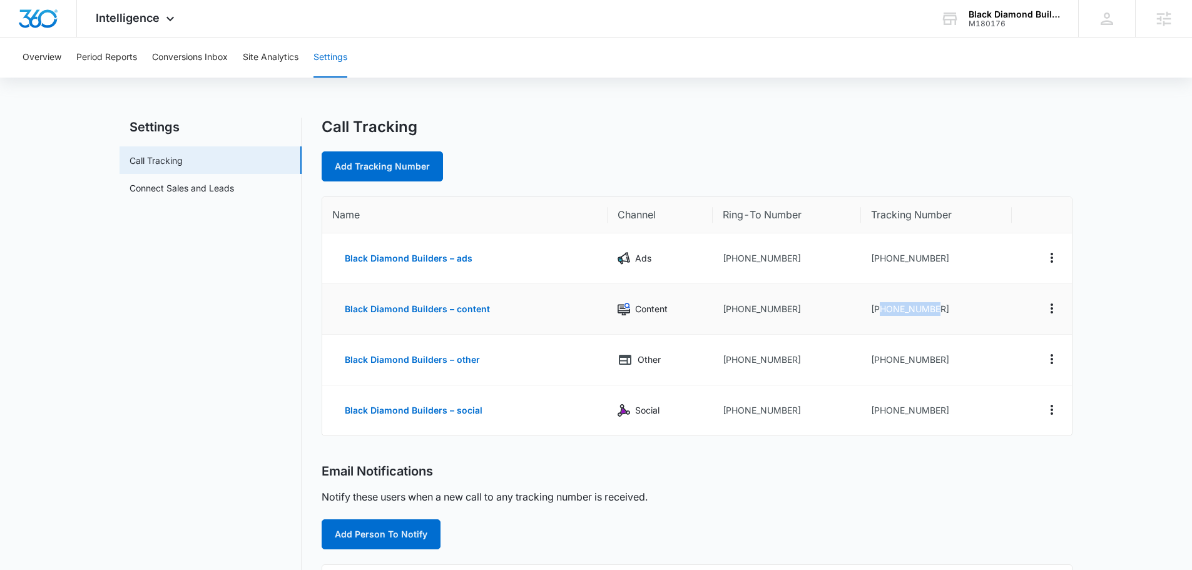
click at [881, 314] on td "[PHONE_NUMBER]" at bounding box center [936, 309] width 151 height 51
copy td "3042200160"
click at [960, 259] on td "[PHONE_NUMBER]" at bounding box center [936, 258] width 151 height 51
click at [882, 262] on td "[PHONE_NUMBER]" at bounding box center [936, 258] width 151 height 51
copy td "3042096248"
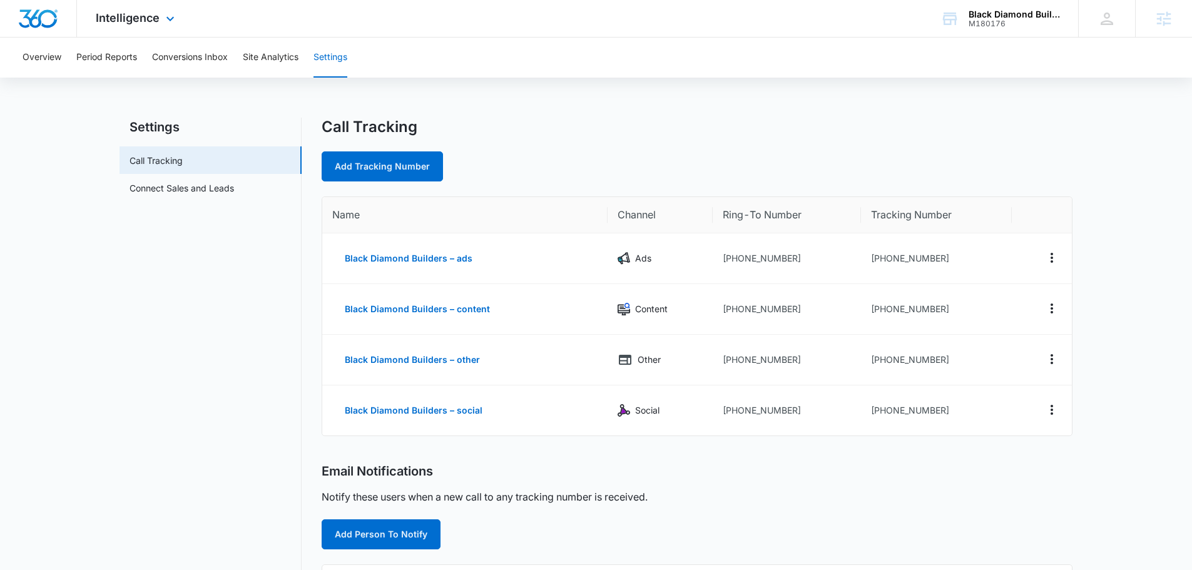
click at [163, 7] on div "Intelligence Apps Reputation Websites Forms CRM Email Social Content Ads Intell…" at bounding box center [137, 18] width 120 height 37
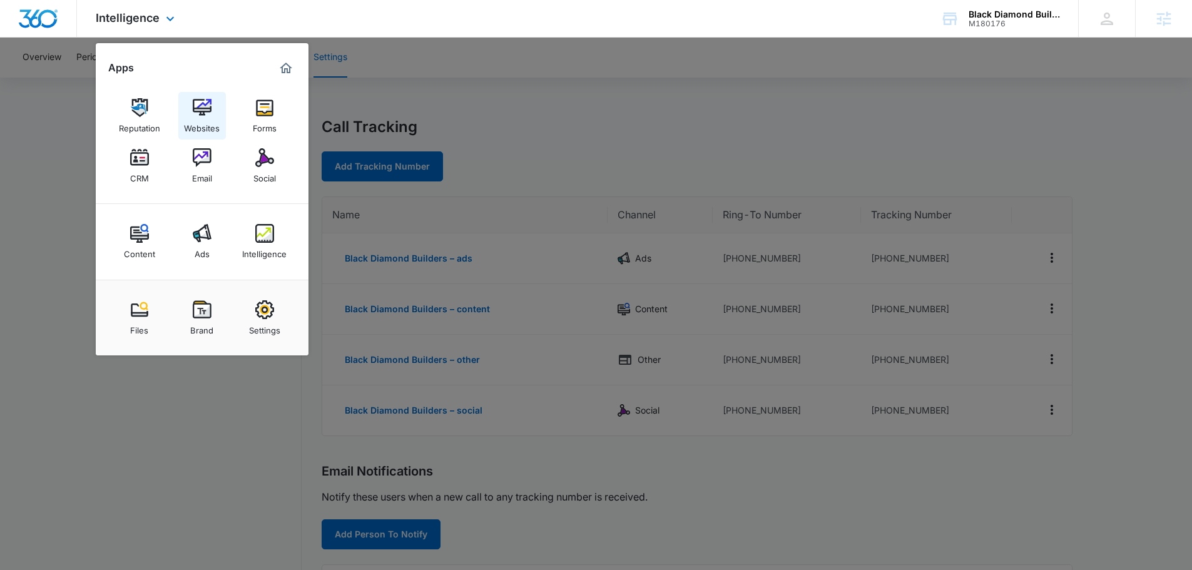
click at [197, 114] on img at bounding box center [202, 107] width 19 height 19
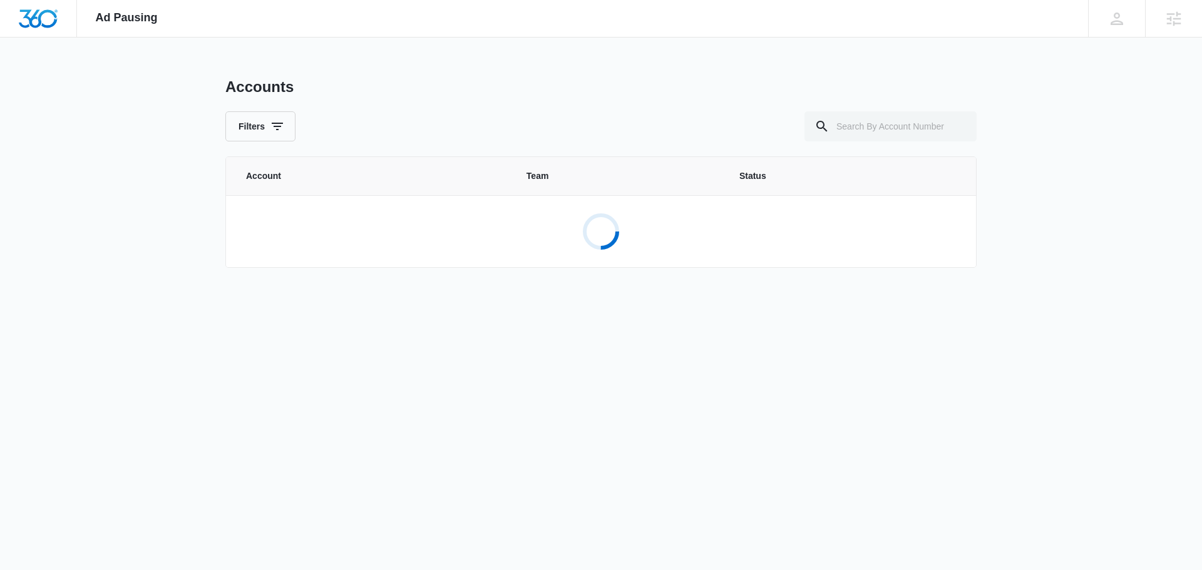
click at [439, 429] on div "Ad Pausing Apps Reputation Websites Forms CRM Email Social Content Ads Intellig…" at bounding box center [601, 285] width 1202 height 570
click at [908, 125] on input "text" at bounding box center [890, 126] width 172 height 30
paste input "[PHONE_NUMBER]"
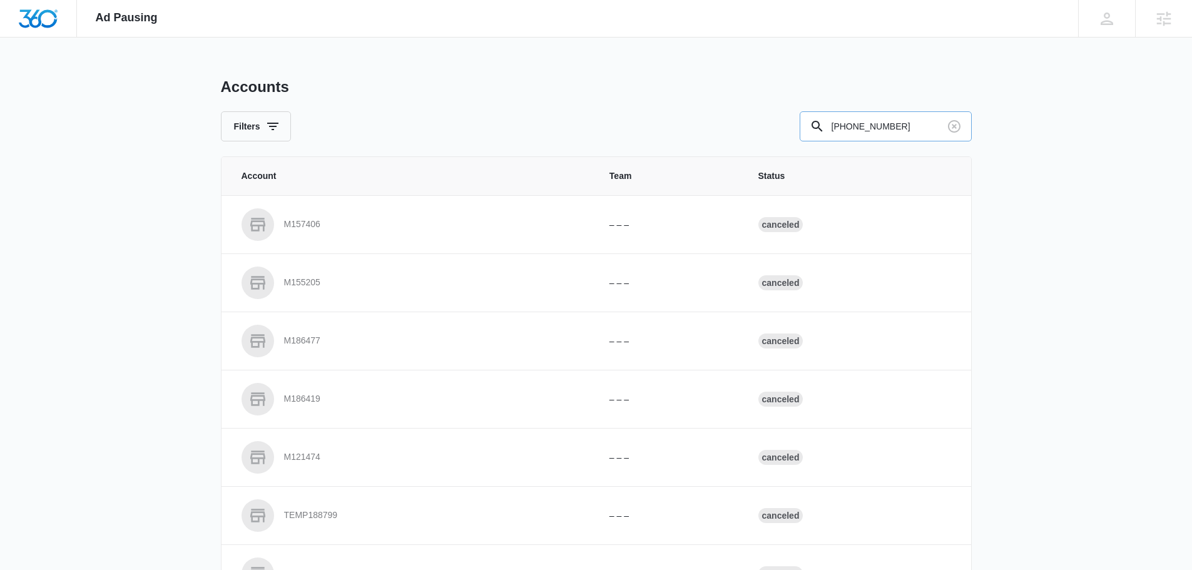
drag, startPoint x: 908, startPoint y: 126, endPoint x: 836, endPoint y: 132, distance: 72.2
click at [890, 129] on input "[PHONE_NUMBER]" at bounding box center [886, 126] width 172 height 30
click at [865, 136] on input "[PHONE_NUMBER]" at bounding box center [886, 126] width 172 height 30
click at [866, 135] on input "[PHONE_NUMBER]" at bounding box center [886, 126] width 172 height 30
click at [866, 133] on input "[PHONE_NUMBER]" at bounding box center [886, 126] width 172 height 30
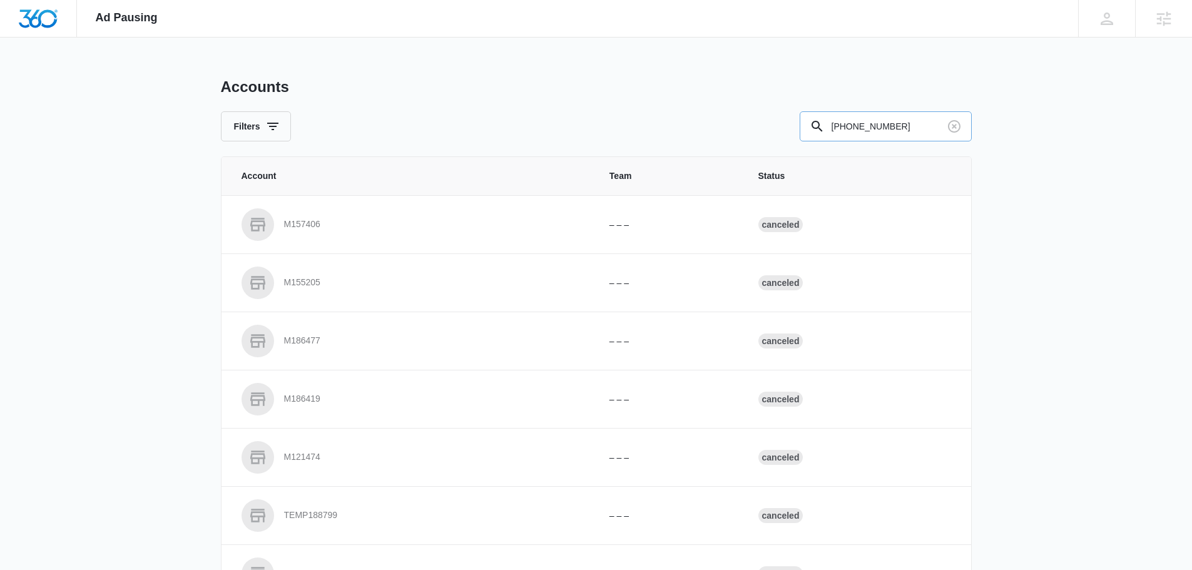
click at [866, 125] on input "[PHONE_NUMBER]" at bounding box center [886, 126] width 172 height 30
click at [863, 126] on input "[PHONE_NUMBER]" at bounding box center [886, 126] width 172 height 30
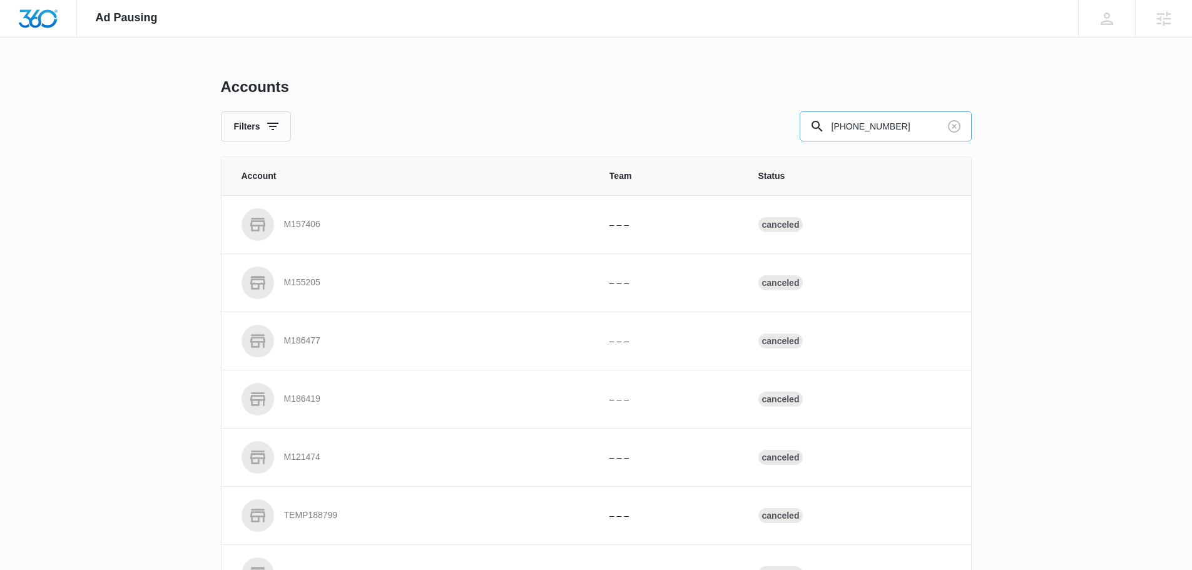
click at [863, 126] on input "[PHONE_NUMBER]" at bounding box center [886, 126] width 172 height 30
click at [863, 128] on input "[PHONE_NUMBER]" at bounding box center [886, 126] width 172 height 30
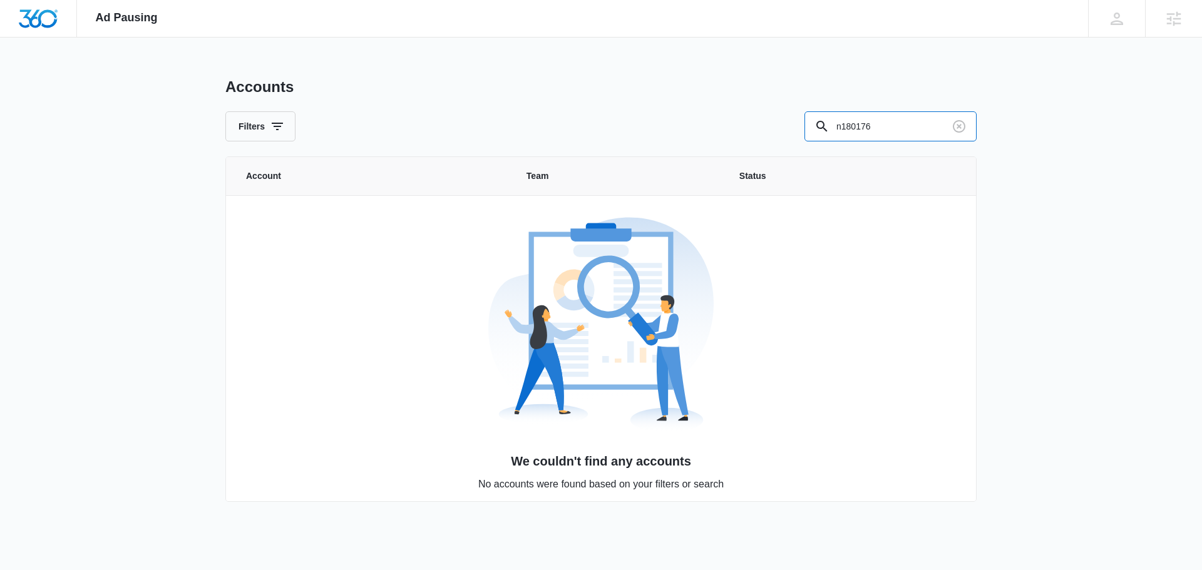
drag, startPoint x: 842, startPoint y: 126, endPoint x: 540, endPoint y: 138, distance: 302.6
click at [700, 135] on div "Filters n180176" at bounding box center [600, 126] width 751 height 30
type input "m180176"
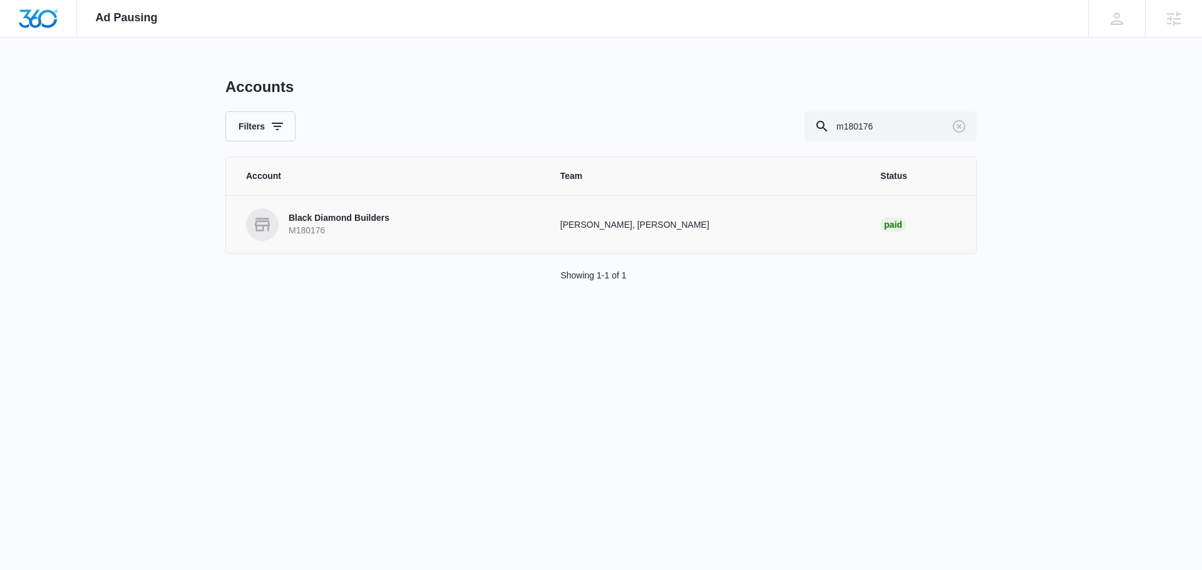
click at [336, 225] on p "M180176" at bounding box center [339, 231] width 101 height 13
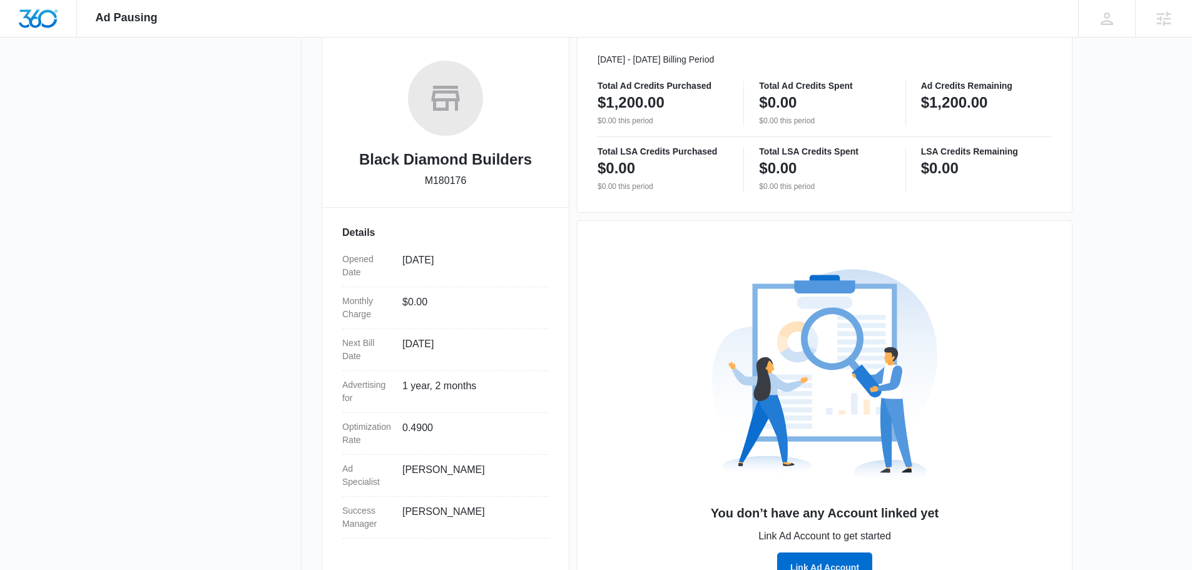
scroll to position [227, 0]
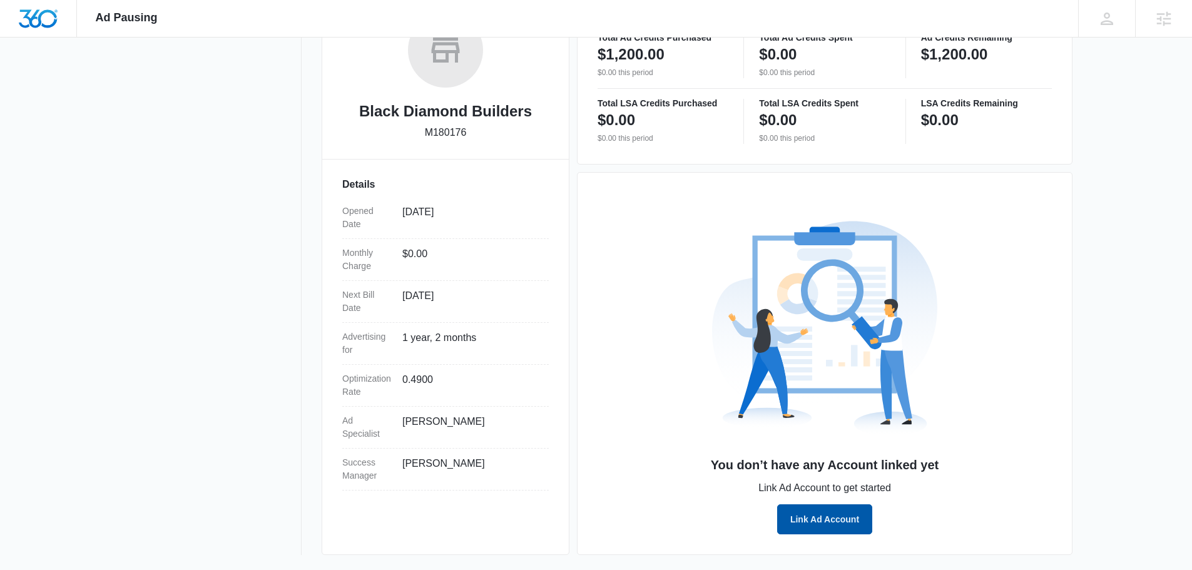
click at [807, 515] on button "Link Ad Account" at bounding box center [824, 520] width 95 height 30
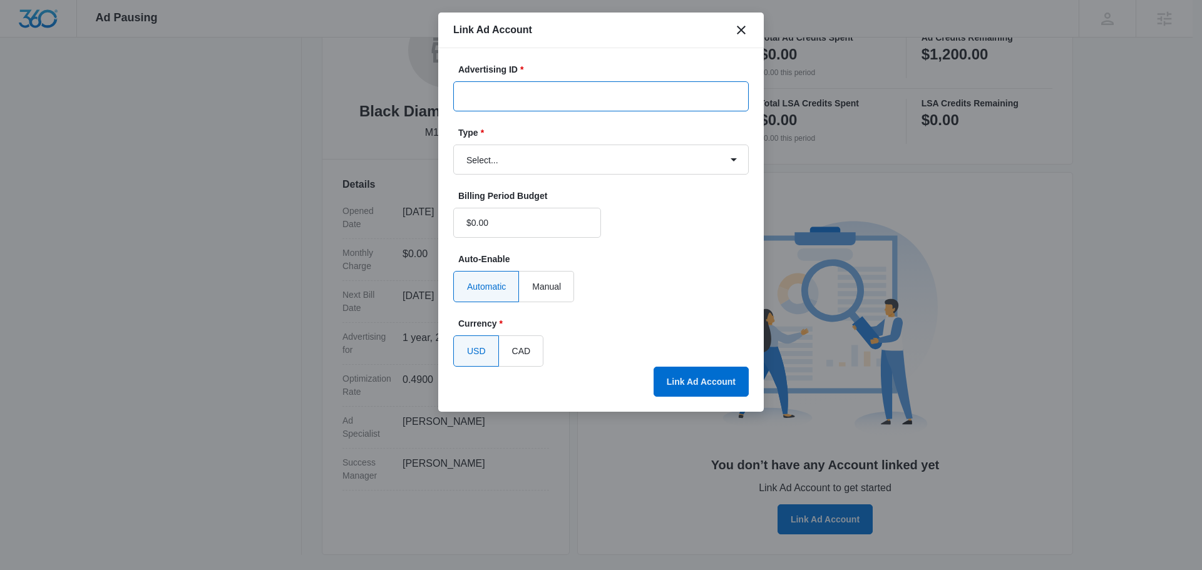
click at [525, 98] on input "Advertising ID *" at bounding box center [600, 96] width 295 height 30
paste input "[PHONE_NUMBER]"
type input "[PHONE_NUMBER]"
click at [517, 174] on select "Select... Bing Ads Facebook Ads Google Ads" at bounding box center [600, 160] width 295 height 30
select select "google"
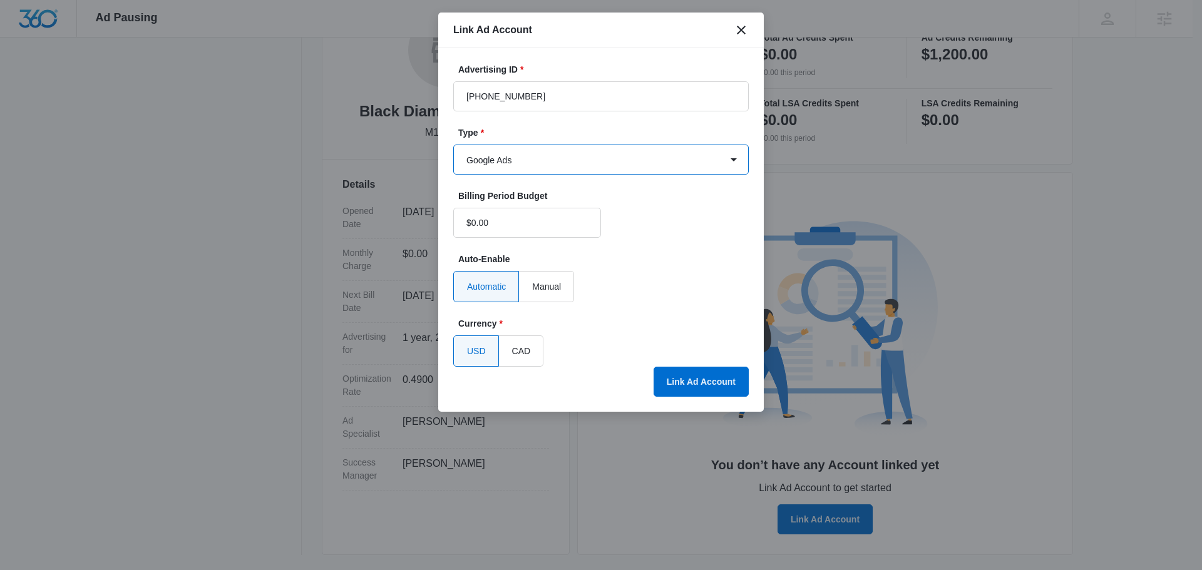
click at [453, 145] on select "Select... Bing Ads Facebook Ads Google Ads" at bounding box center [600, 160] width 295 height 30
click at [693, 383] on button "Link Ad Account" at bounding box center [701, 382] width 95 height 30
click at [744, 32] on icon "close" at bounding box center [741, 30] width 9 height 9
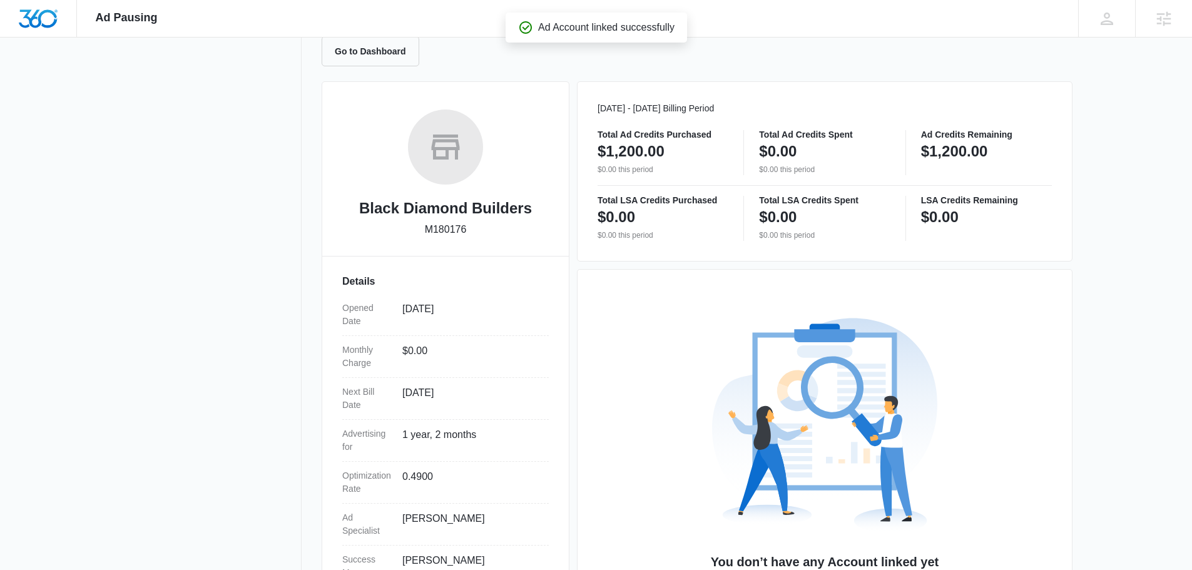
scroll to position [0, 0]
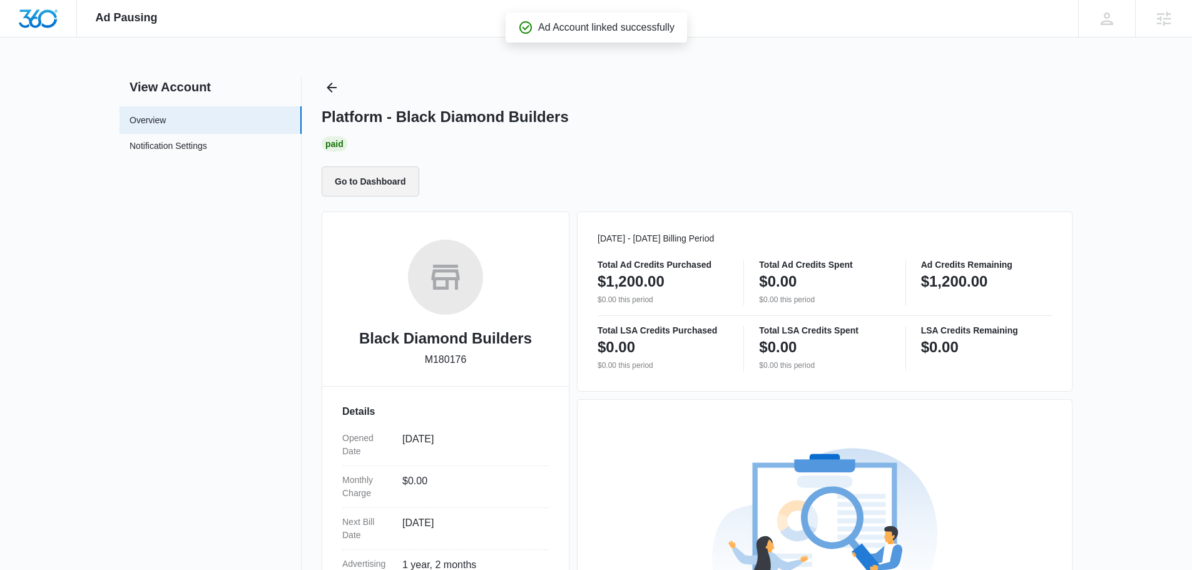
click at [356, 177] on button "Go to Dashboard" at bounding box center [371, 182] width 98 height 30
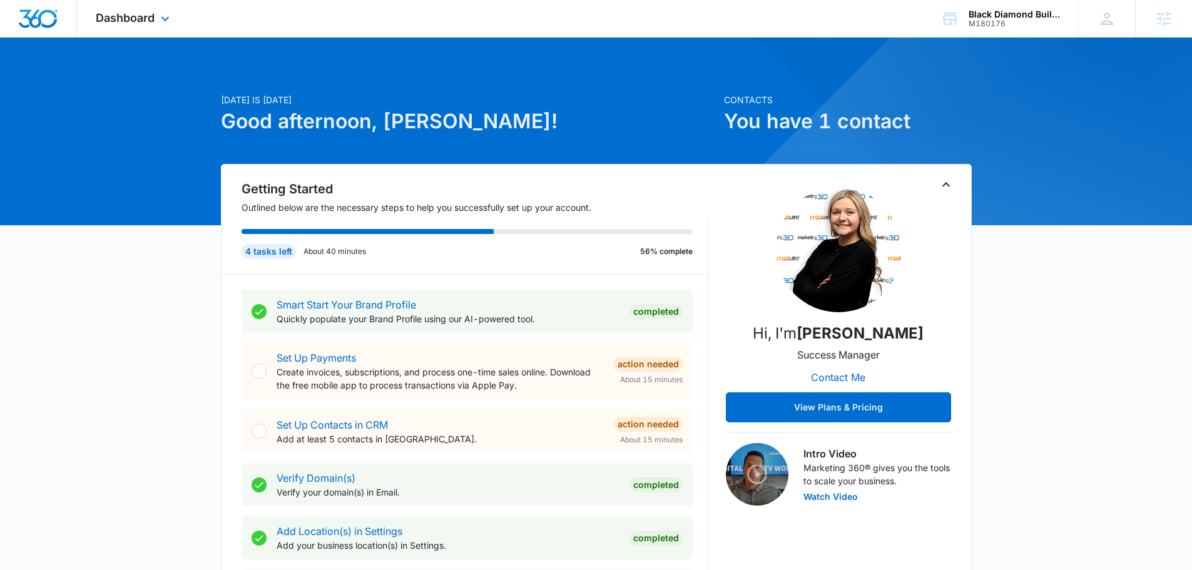
click at [156, 11] on div "Dashboard Apps Reputation Websites Forms CRM Email Social Content Ads Intellige…" at bounding box center [134, 18] width 115 height 37
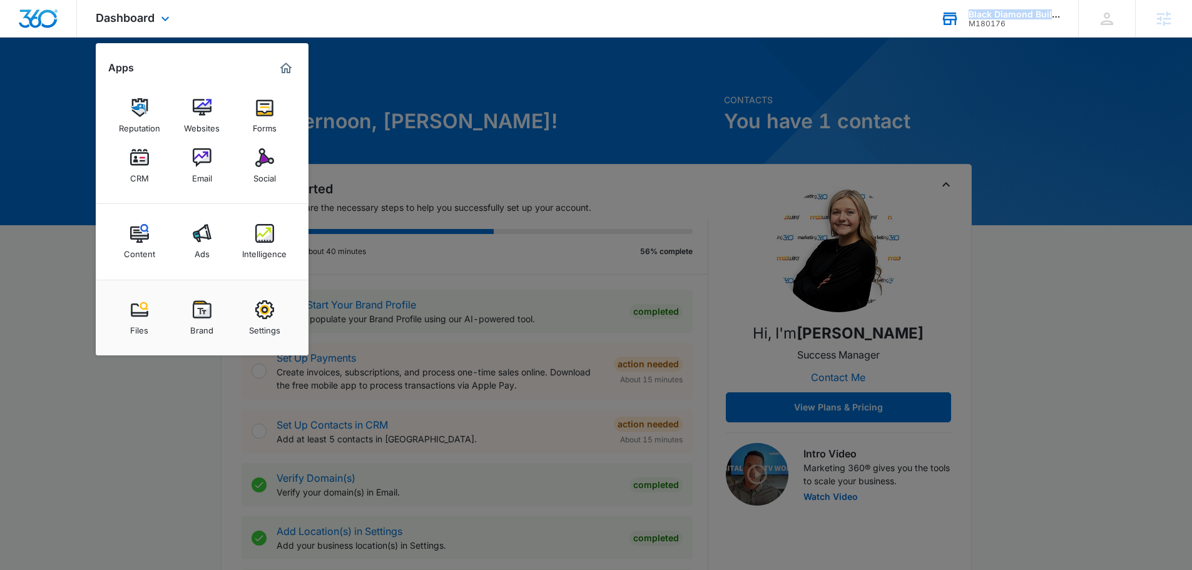
click at [965, 20] on div "Black Diamond Builders M180176 Your Accounts View All" at bounding box center [1000, 18] width 156 height 37
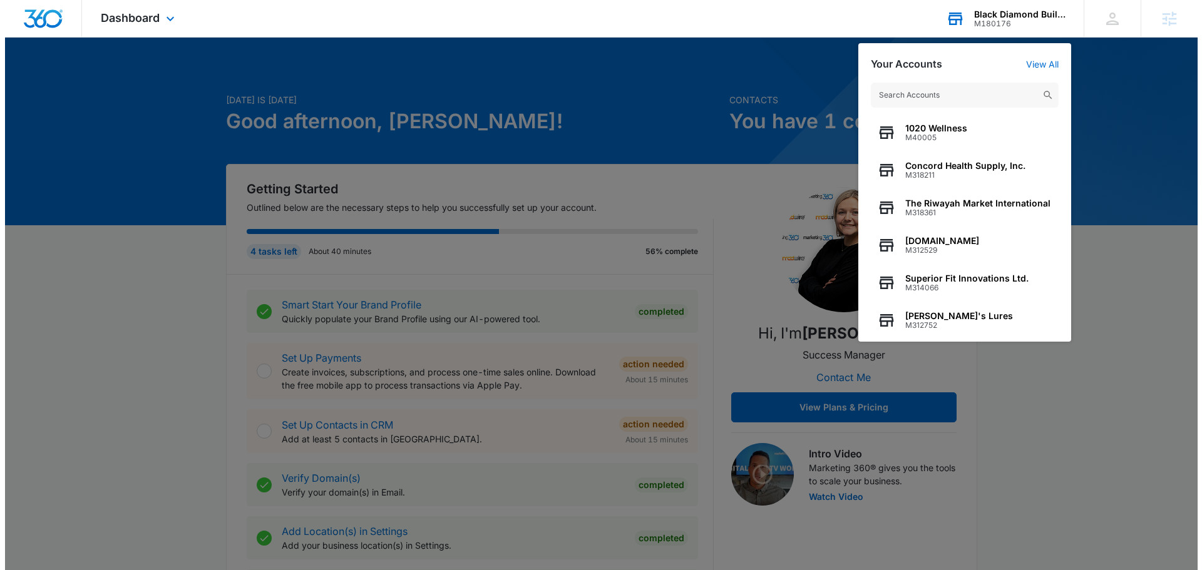
scroll to position [160, 0]
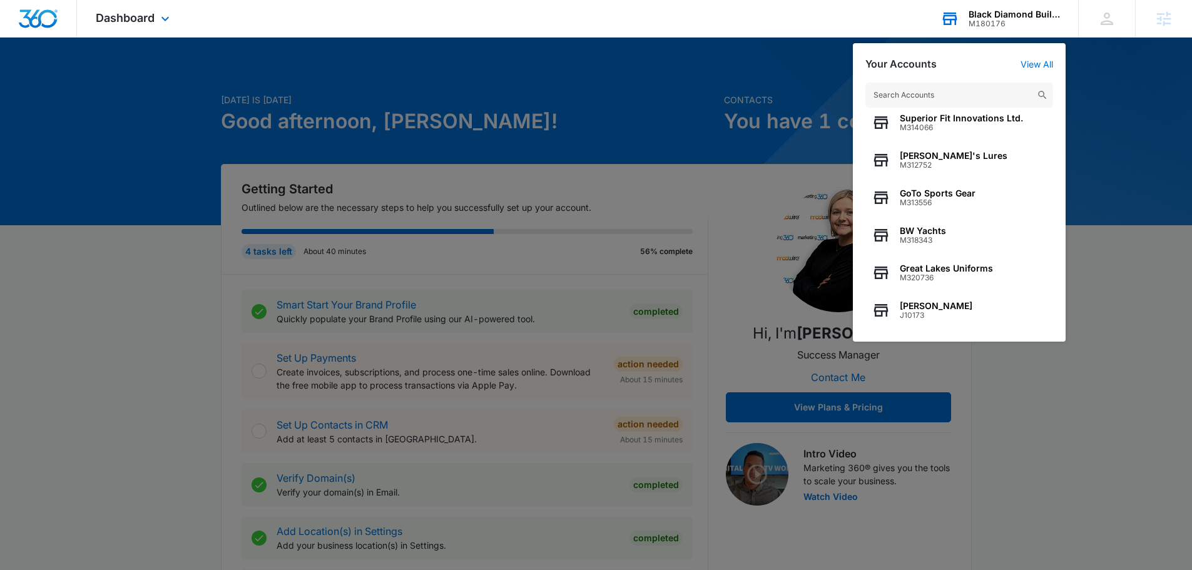
click at [1023, 57] on div "Your Accounts View All 1020 Wellness M40005 Concord Health Supply, Inc. M318211…" at bounding box center [959, 192] width 213 height 299
click at [1046, 66] on link "View All" at bounding box center [1037, 64] width 33 height 11
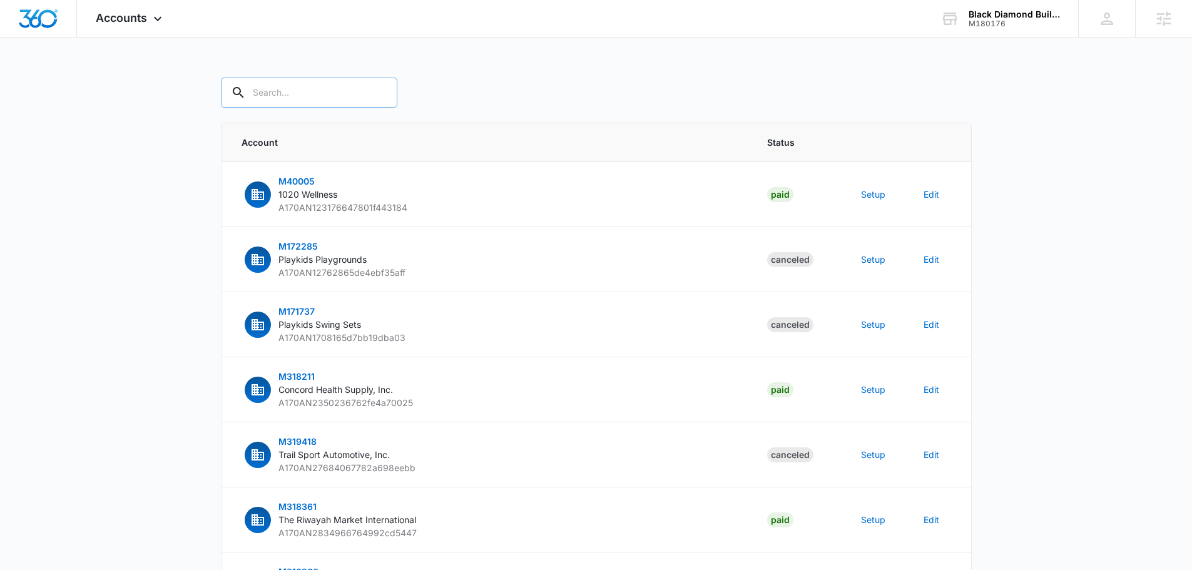
click at [297, 98] on input "text" at bounding box center [309, 93] width 177 height 30
type input "m180176"
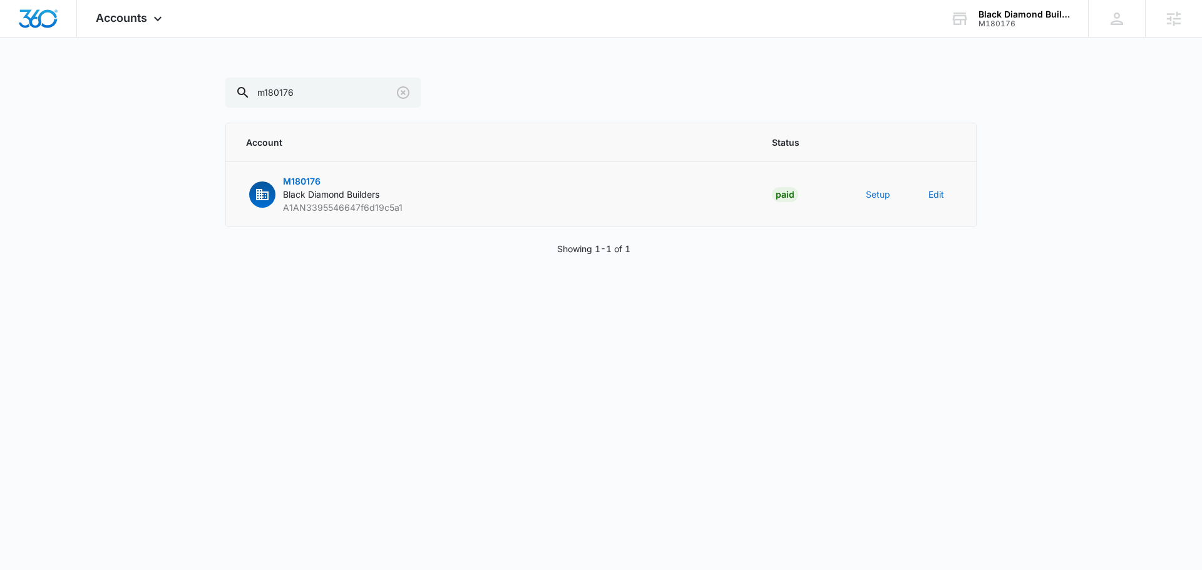
click at [878, 196] on button "Setup" at bounding box center [878, 194] width 24 height 13
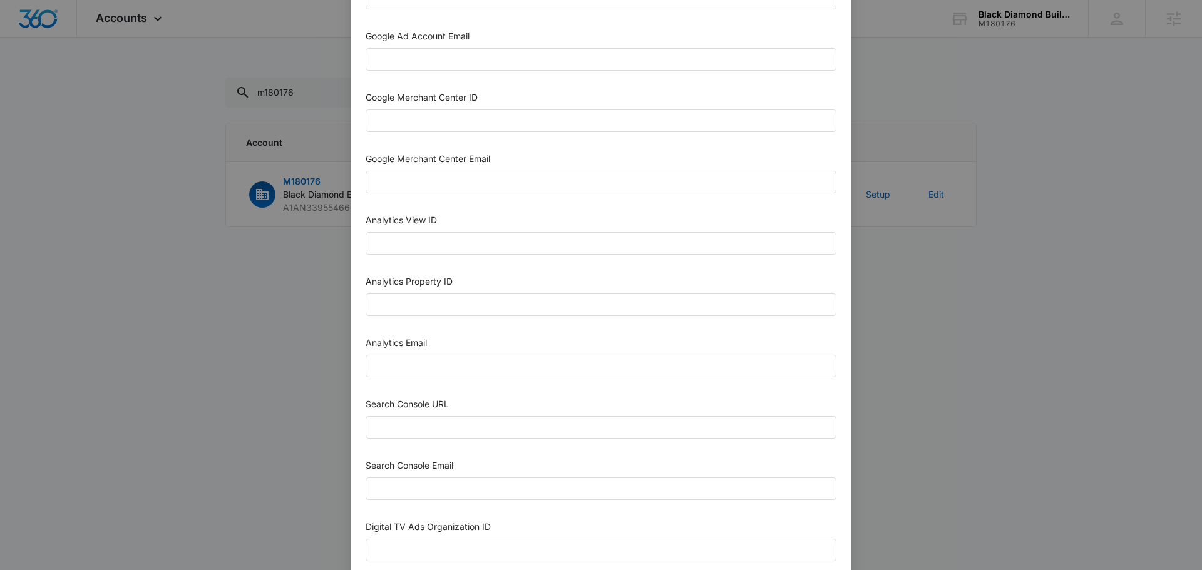
scroll to position [358, 0]
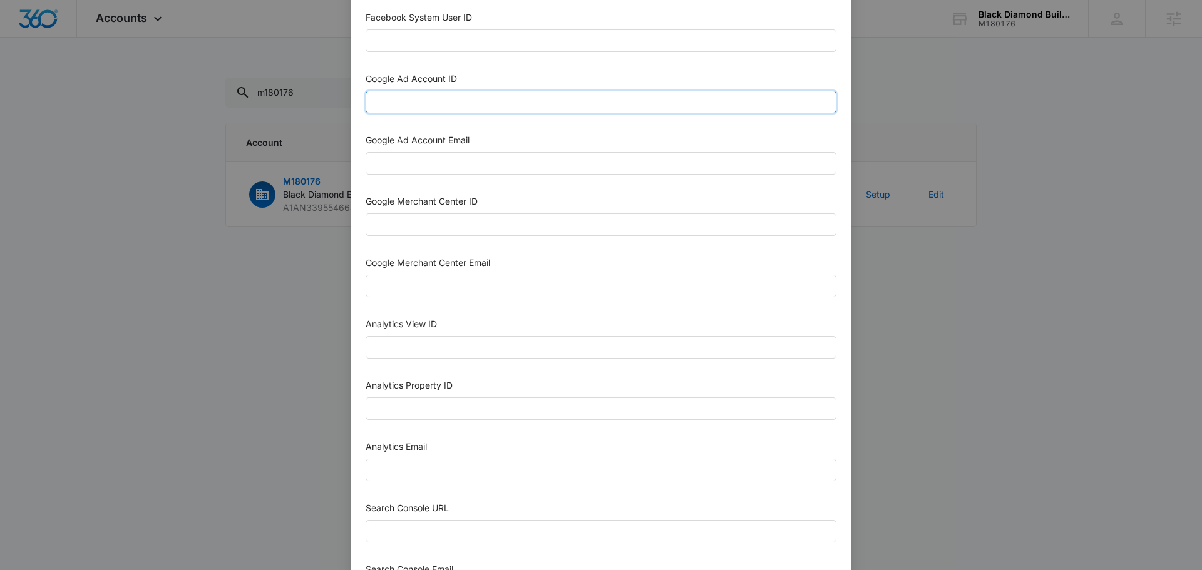
click at [448, 106] on input "Google Ad Account ID" at bounding box center [601, 102] width 471 height 23
paste input "[PHONE_NUMBER]"
type input "[PHONE_NUMBER]"
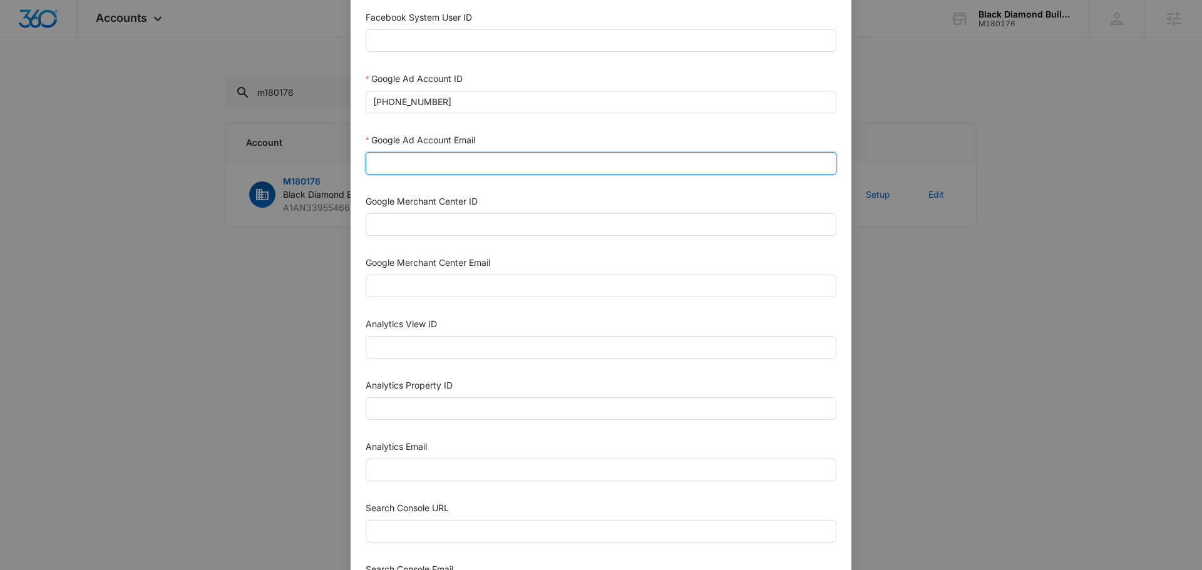
click at [411, 170] on input "Google Ad Account Email" at bounding box center [601, 163] width 471 height 23
type input "[EMAIL_ADDRESS][DOMAIN_NAME]"
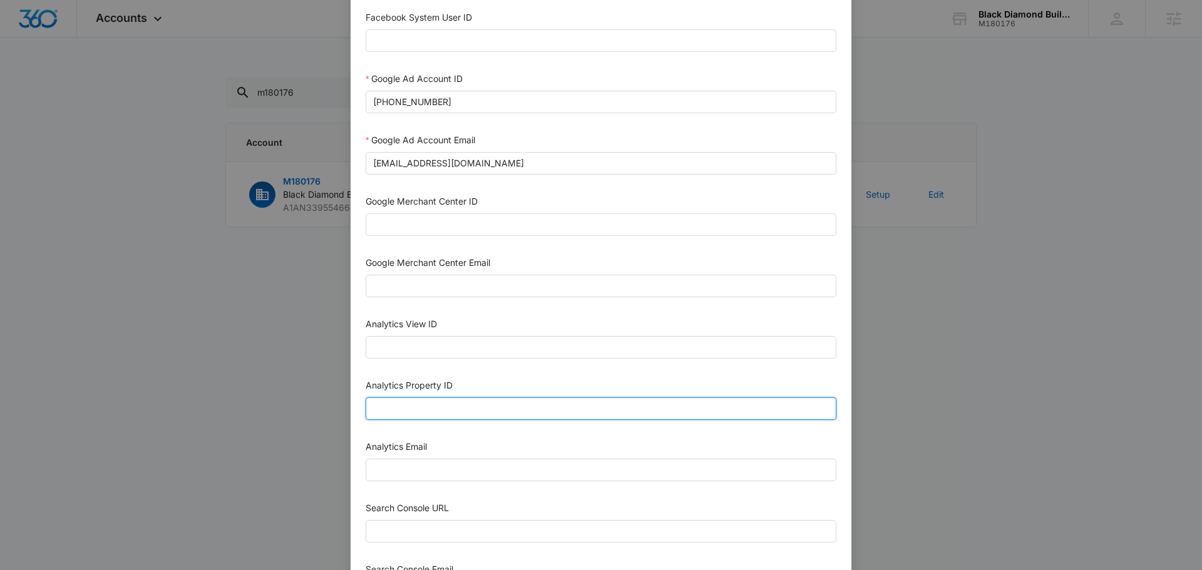
click at [443, 414] on input "Analytics Property ID" at bounding box center [601, 408] width 471 height 23
paste input "500583530"
type input "500583530"
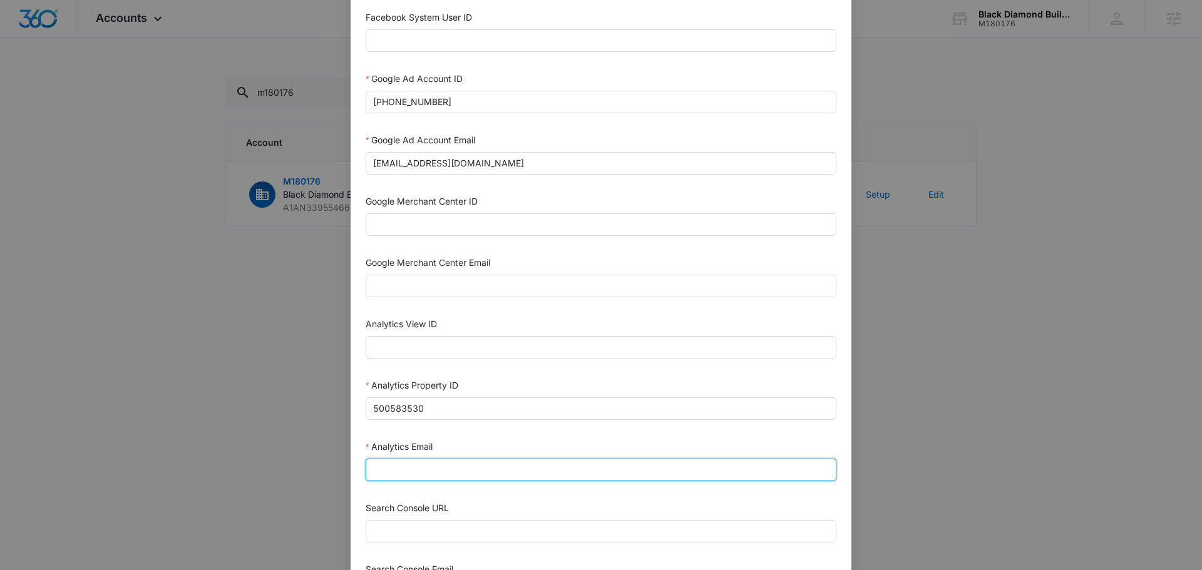
click at [438, 468] on input "Analytics Email" at bounding box center [601, 470] width 471 height 23
type input "[EMAIL_ADDRESS][DOMAIN_NAME]"
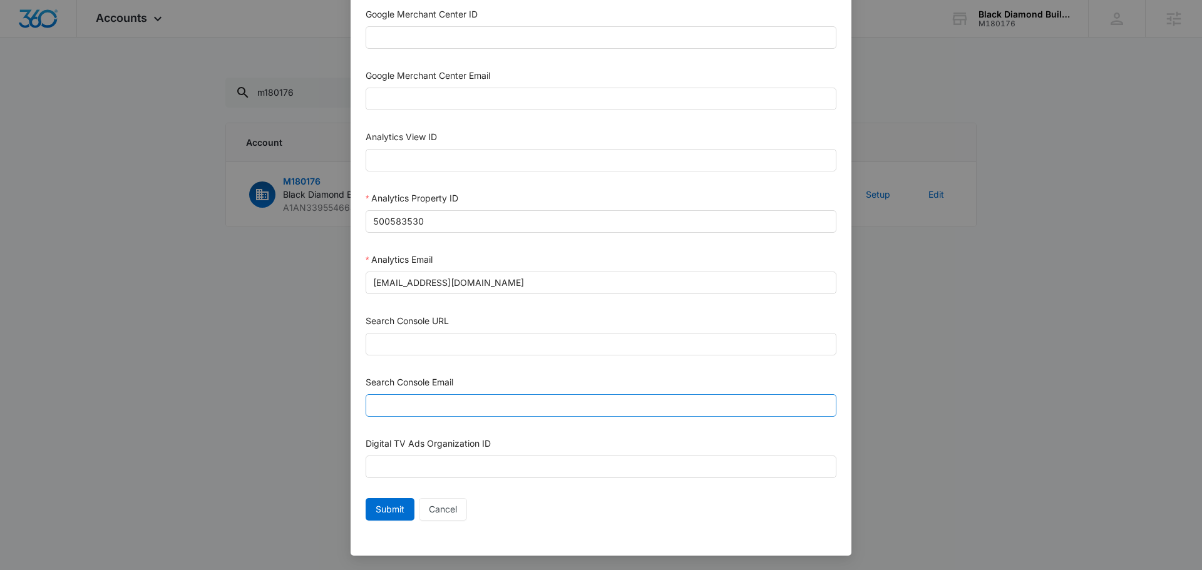
scroll to position [546, 0]
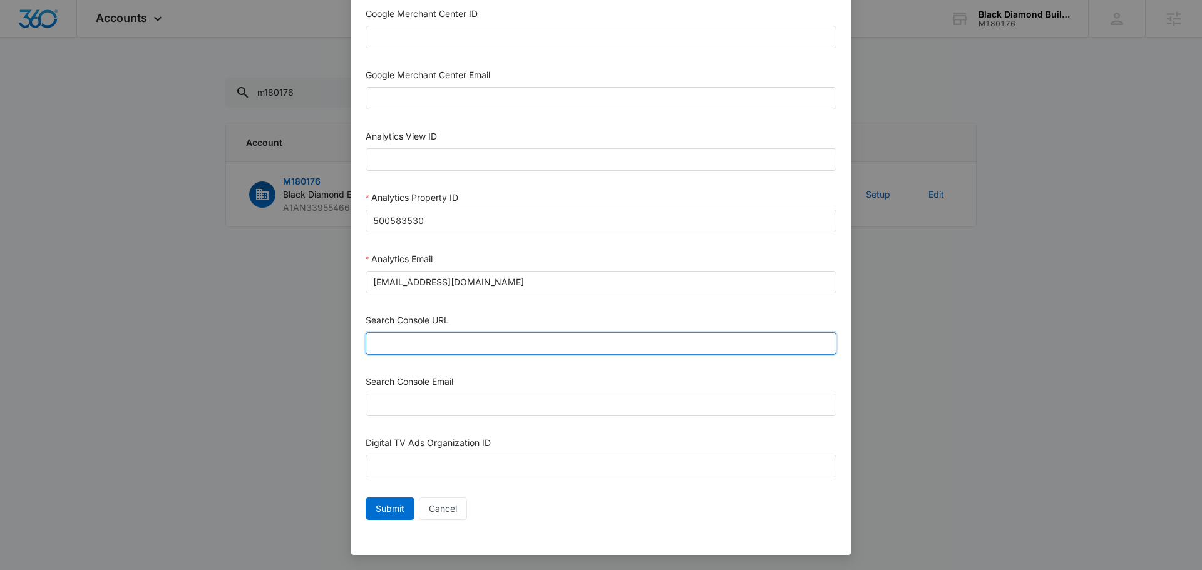
click at [448, 341] on input "Search Console URL" at bounding box center [601, 343] width 471 height 23
paste input "[URL][DOMAIN_NAME]"
type input "[URL][DOMAIN_NAME]"
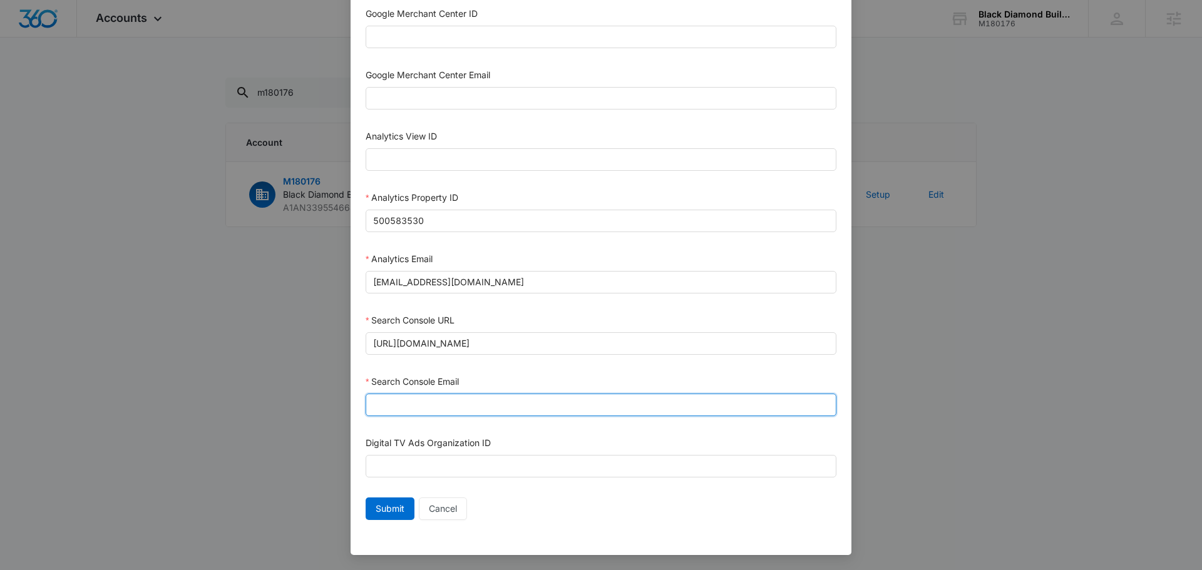
click at [381, 413] on input "Search Console Email" at bounding box center [601, 405] width 471 height 23
type input "m360+accounts1029@madwiremedia.com"
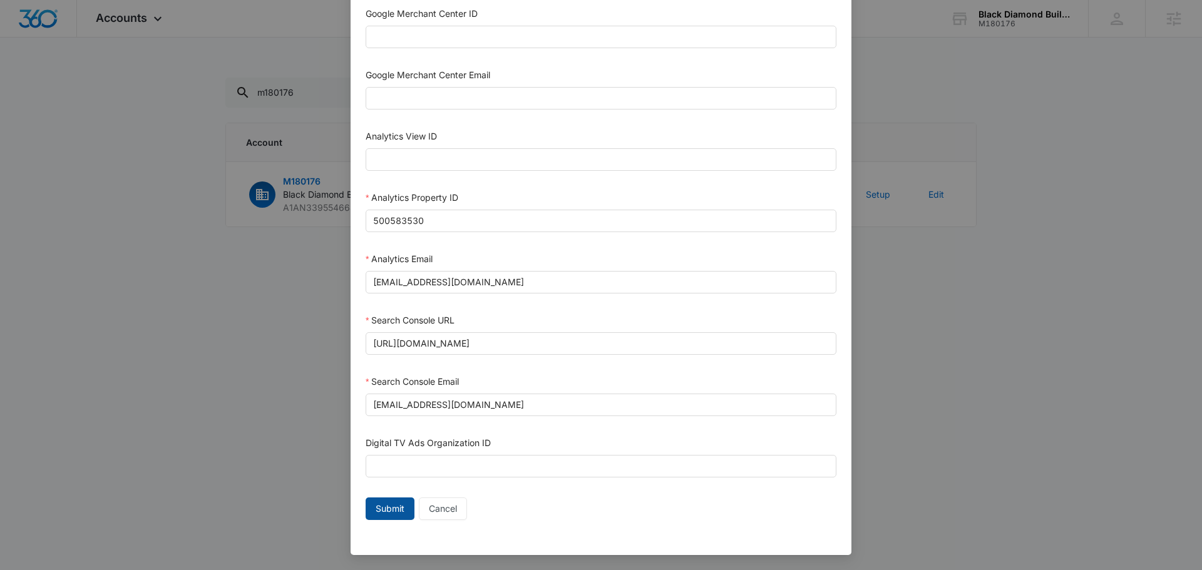
click at [392, 510] on span "Submit" at bounding box center [390, 509] width 29 height 14
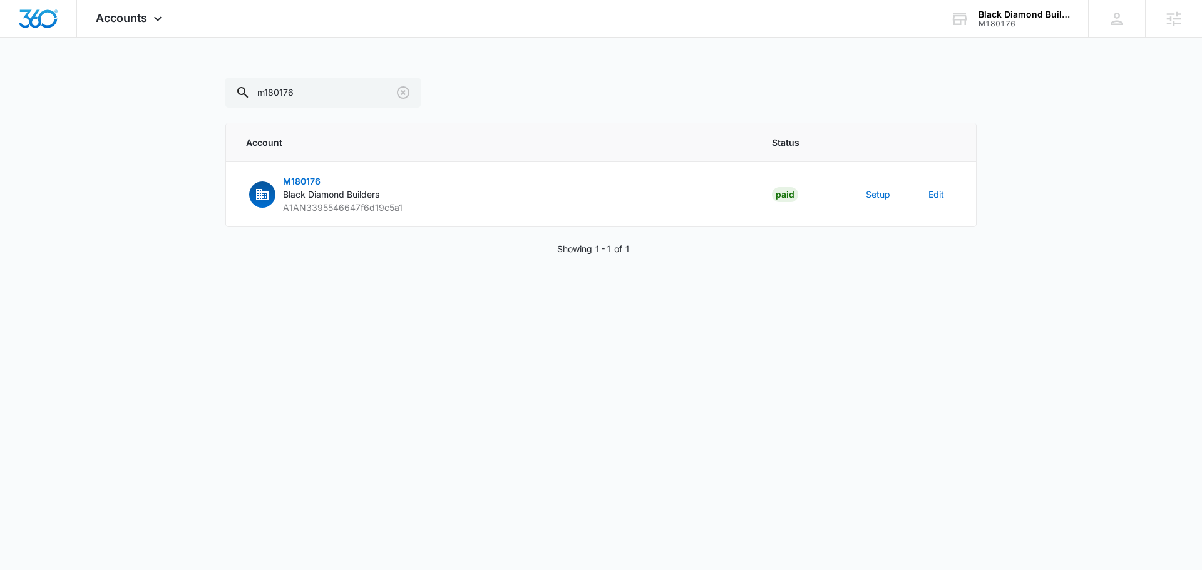
scroll to position [533, 0]
